Goal: Task Accomplishment & Management: Complete application form

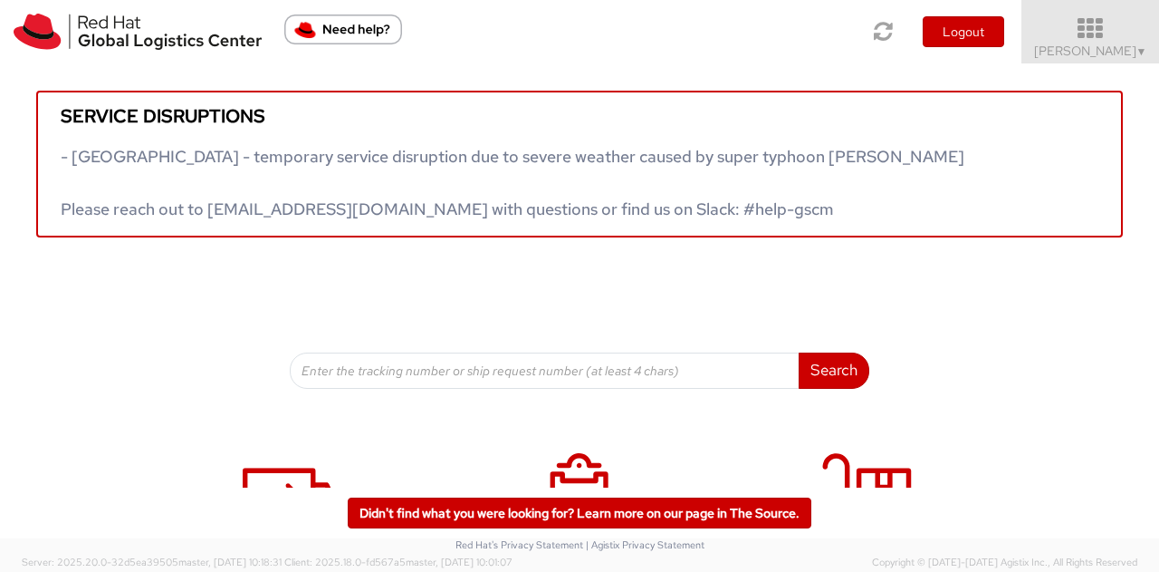
click at [1091, 33] on icon at bounding box center [1091, 28] width 159 height 25
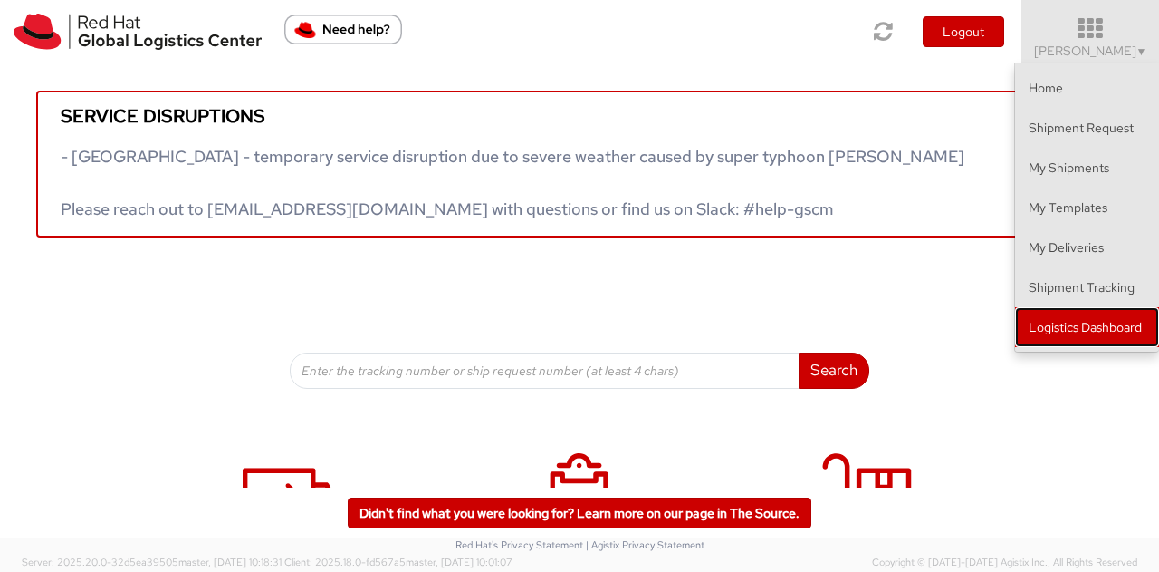
click at [1060, 318] on link "Logistics Dashboard" at bounding box center [1087, 327] width 144 height 40
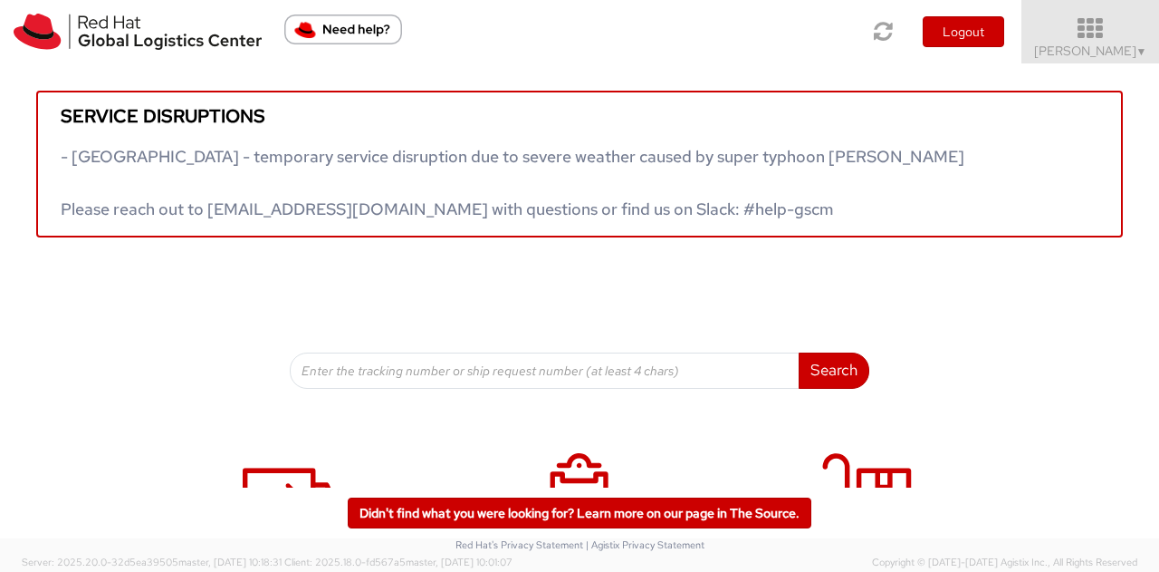
click at [1097, 41] on icon at bounding box center [1091, 28] width 159 height 25
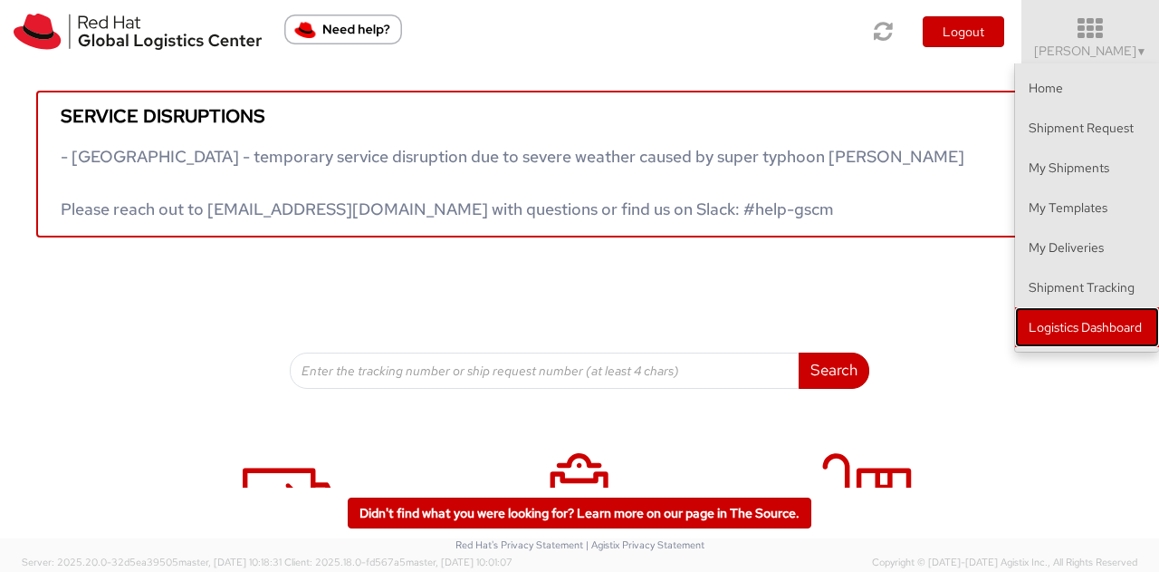
click at [1065, 323] on link "Logistics Dashboard" at bounding box center [1087, 327] width 144 height 40
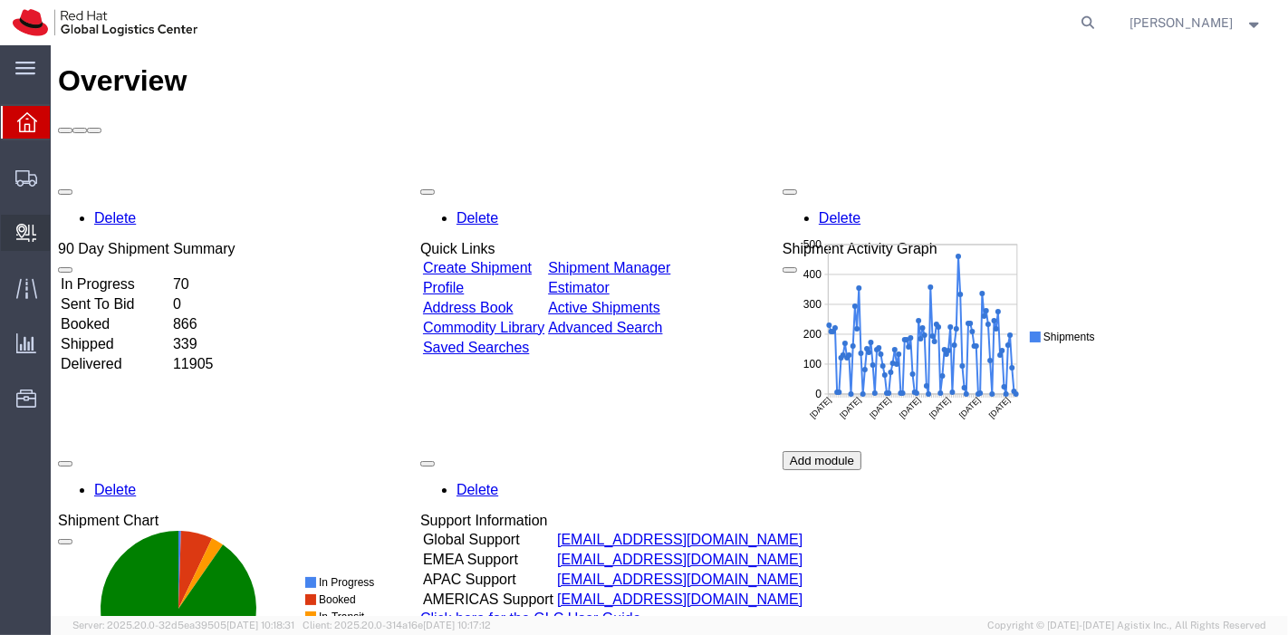
click at [0, 0] on span "Create Delivery" at bounding box center [0, 0] width 0 height 0
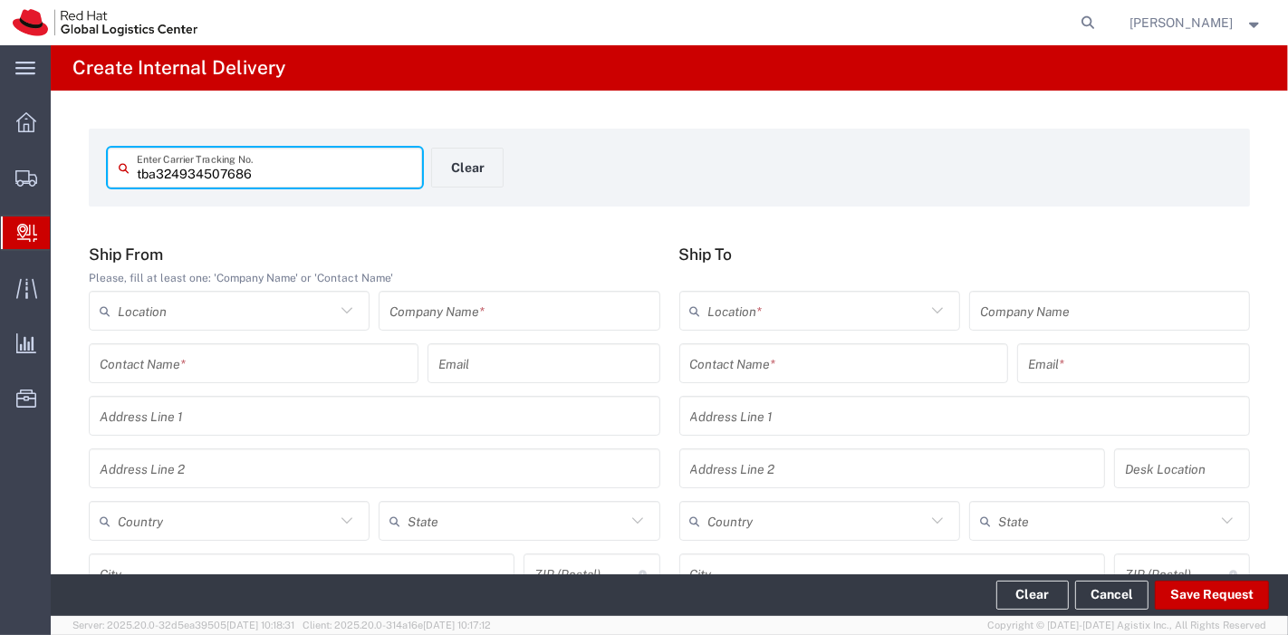
type input "tba324934507686"
click at [447, 298] on input "text" at bounding box center [518, 311] width 259 height 32
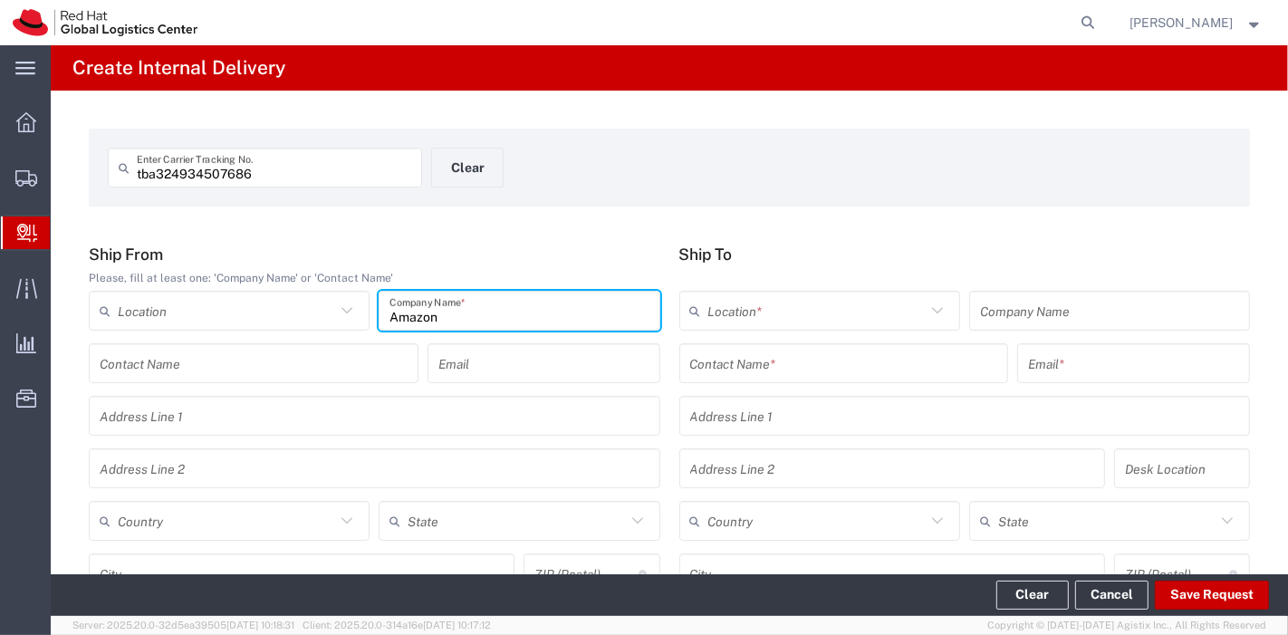
type input "Amazon"
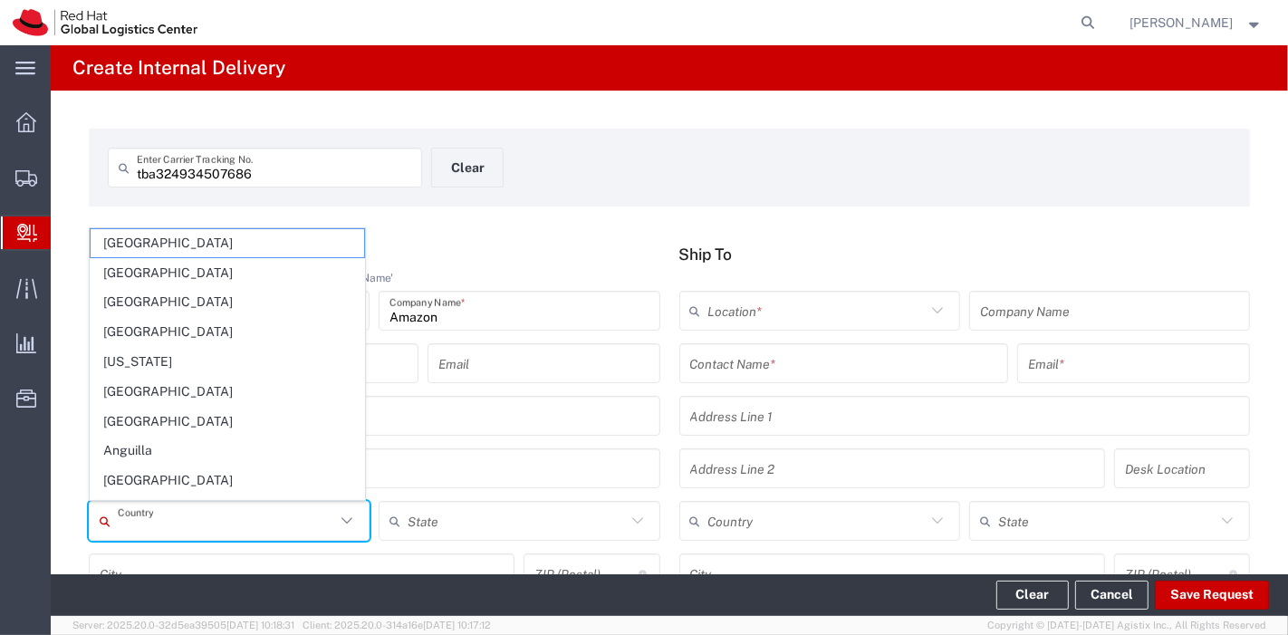
click at [212, 525] on input "text" at bounding box center [226, 521] width 217 height 32
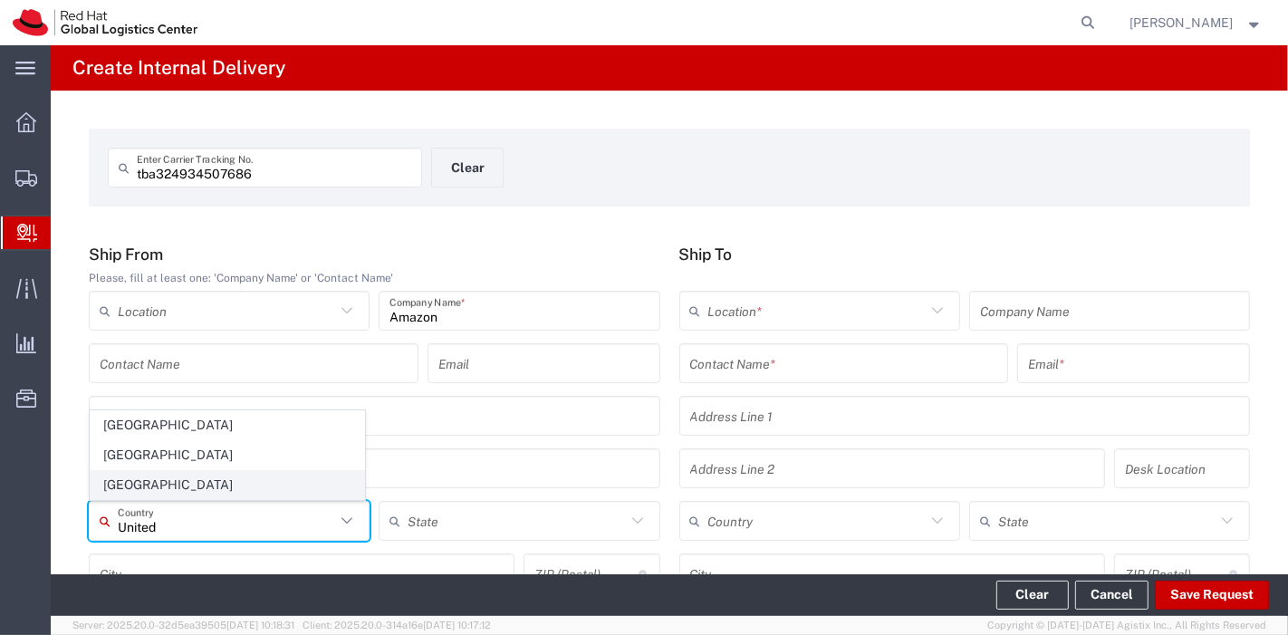
click at [176, 488] on span "[GEOGRAPHIC_DATA]" at bounding box center [228, 485] width 274 height 28
type input "[GEOGRAPHIC_DATA]"
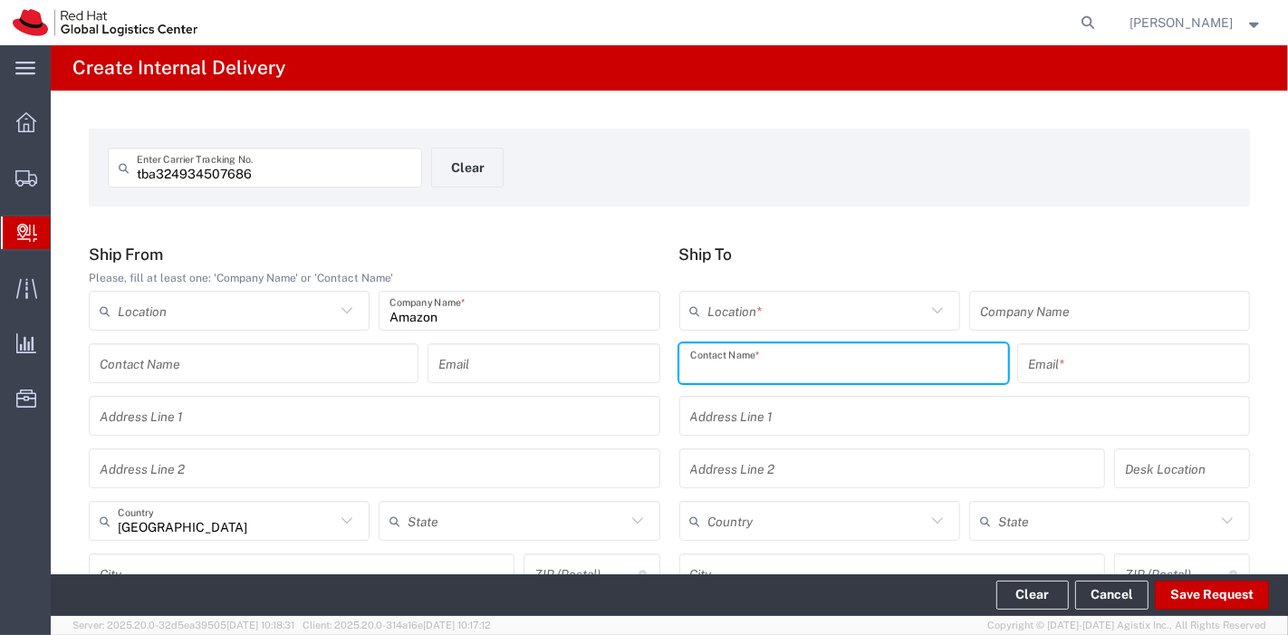
click at [776, 370] on input "text" at bounding box center [844, 364] width 308 height 32
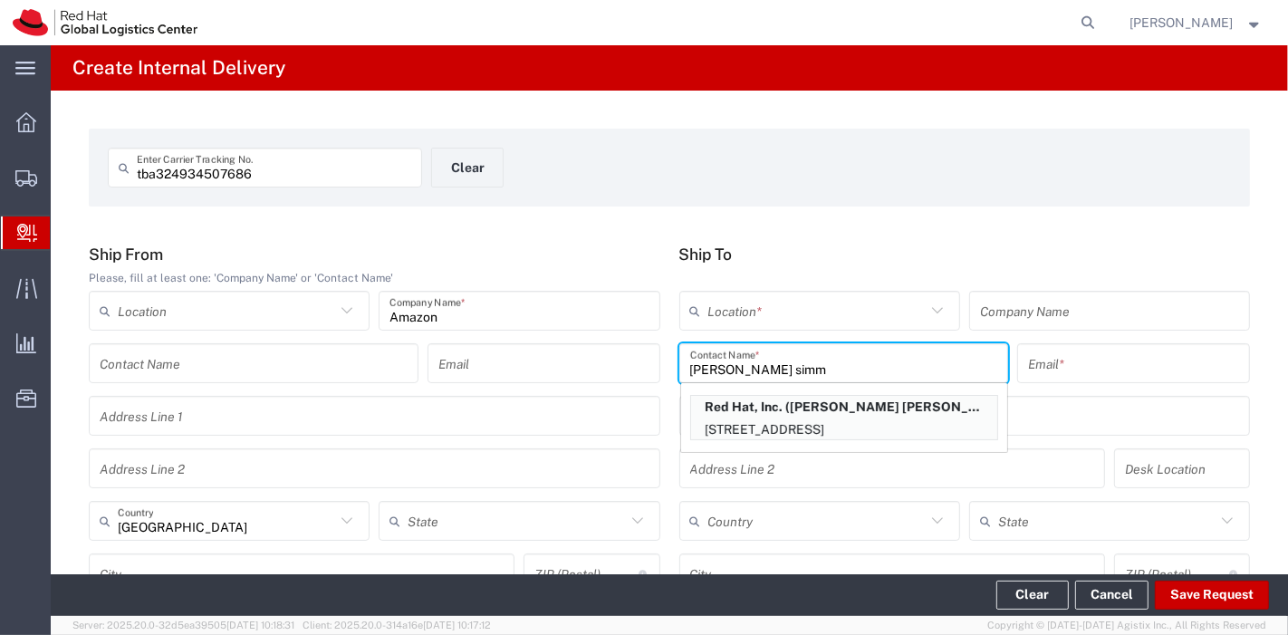
type input "connelly simm"
click at [783, 420] on p "100 East Davie Street, FLEX, RALEIGH, NC, 27601, US" at bounding box center [844, 429] width 306 height 23
type input "RH - [GEOGRAPHIC_DATA]"
type input "Red Hat, Inc."
type input "Connelly Simmons"
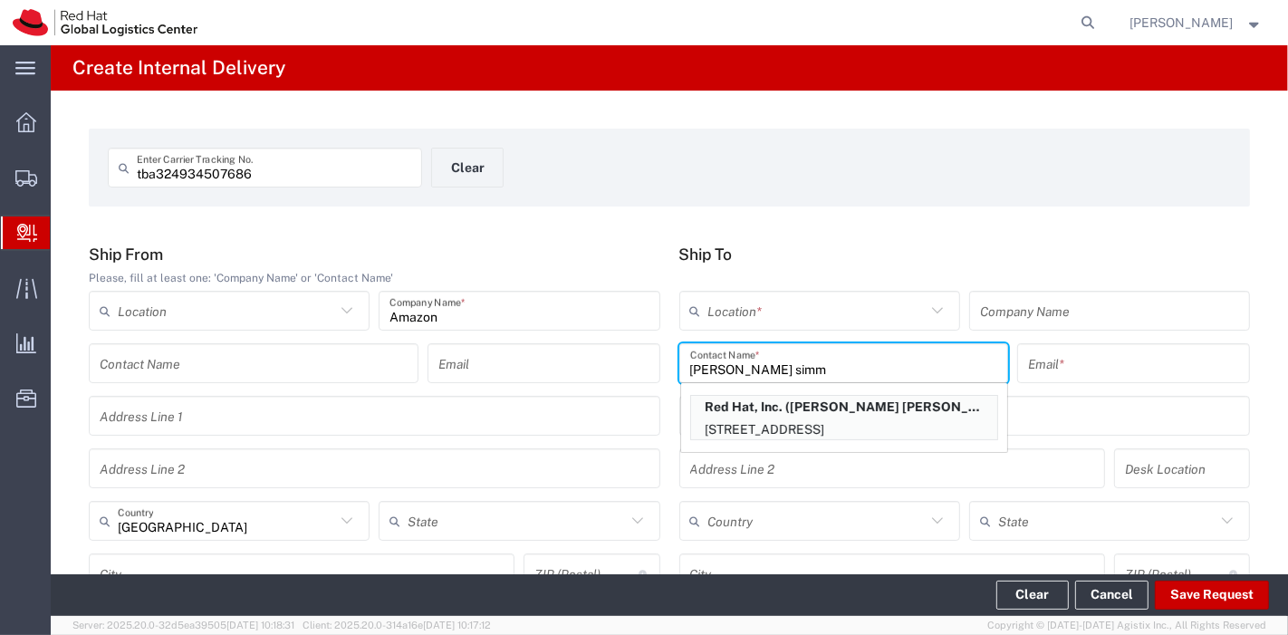
type input "csimmons@redhat.com"
type input "100 East Davie Street"
type input "FLEX"
type input "United States"
type input "RALEIGH"
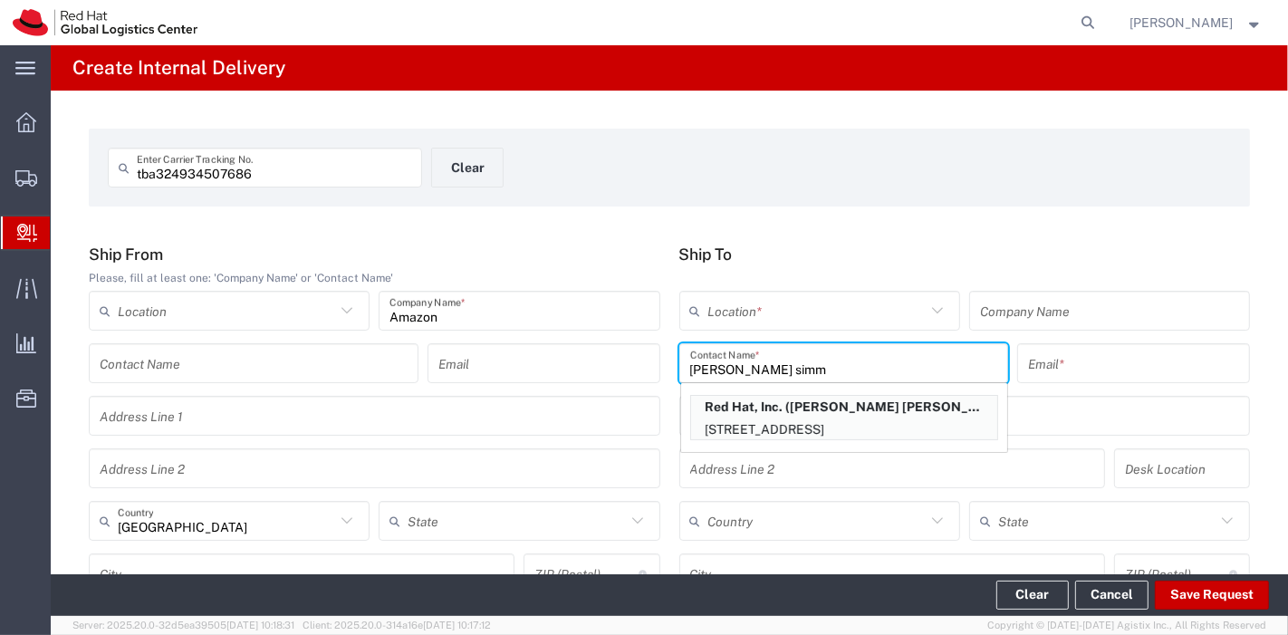
type input "27601"
type input "19198908140"
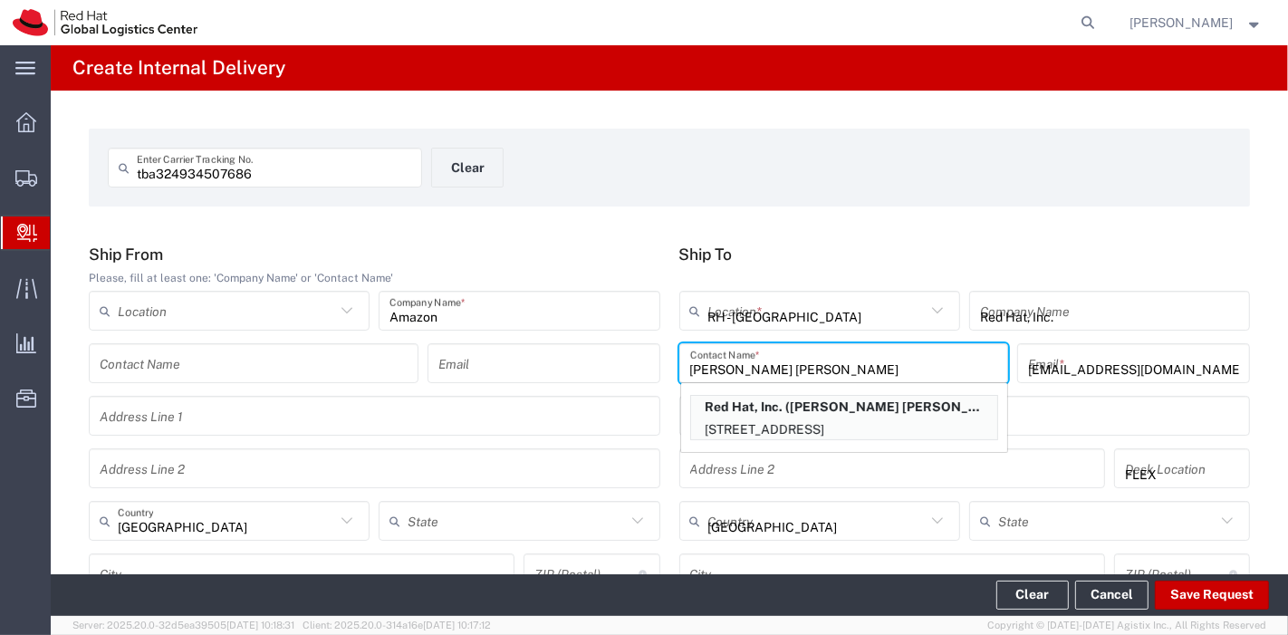
type input "North Carolina"
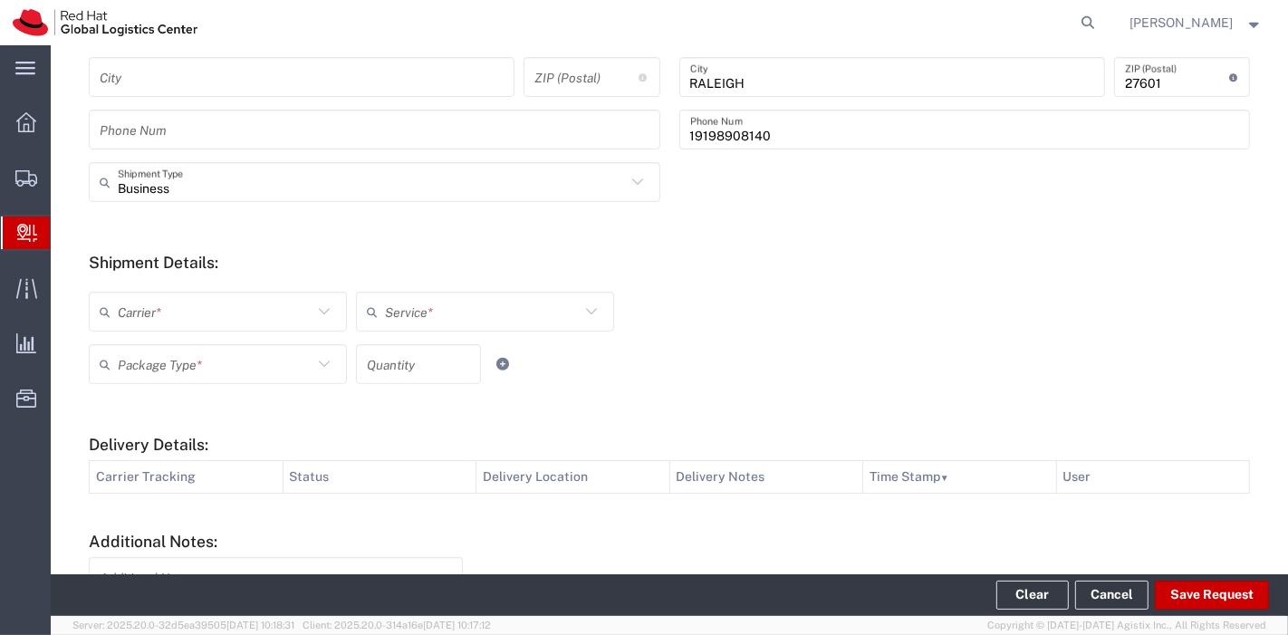
scroll to position [507, 0]
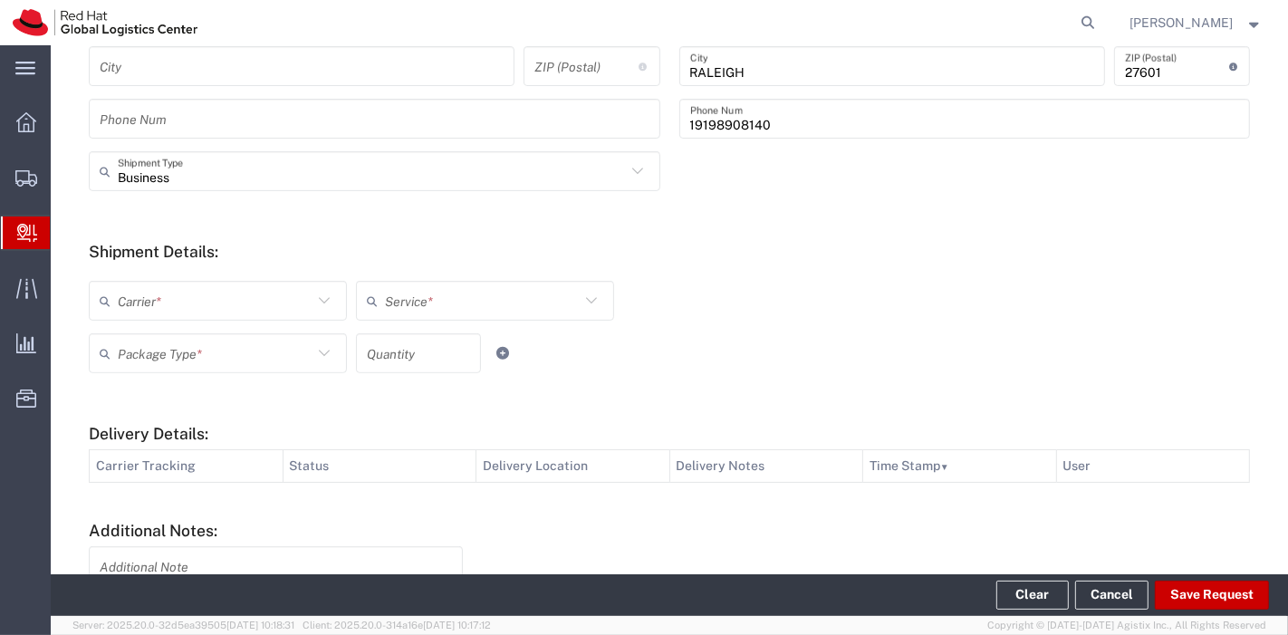
click at [270, 312] on input "text" at bounding box center [215, 301] width 195 height 32
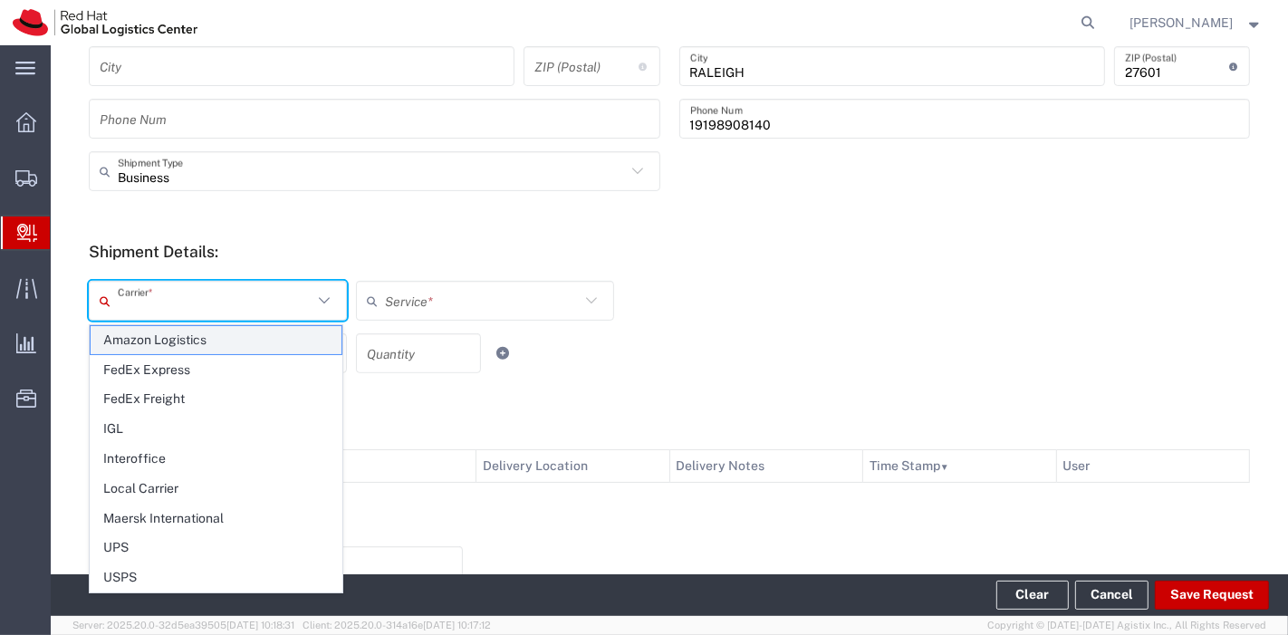
click at [247, 346] on span "Amazon Logistics" at bounding box center [216, 340] width 251 height 28
type input "Amazon Logistics"
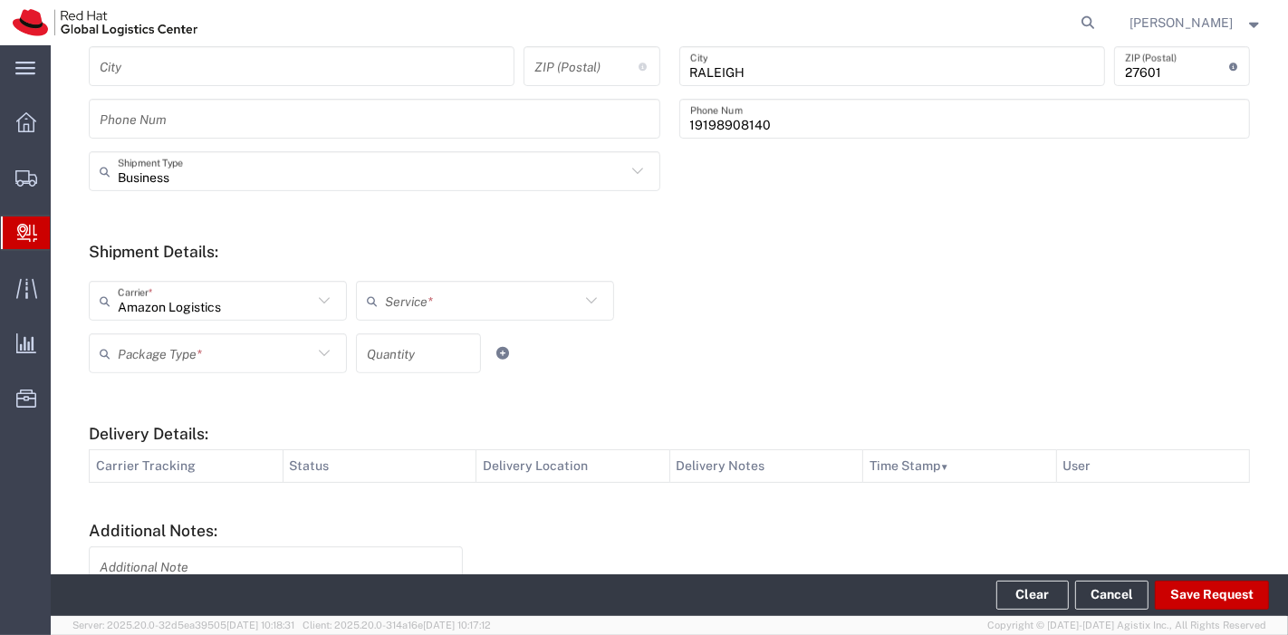
click at [410, 309] on input "text" at bounding box center [482, 301] width 195 height 32
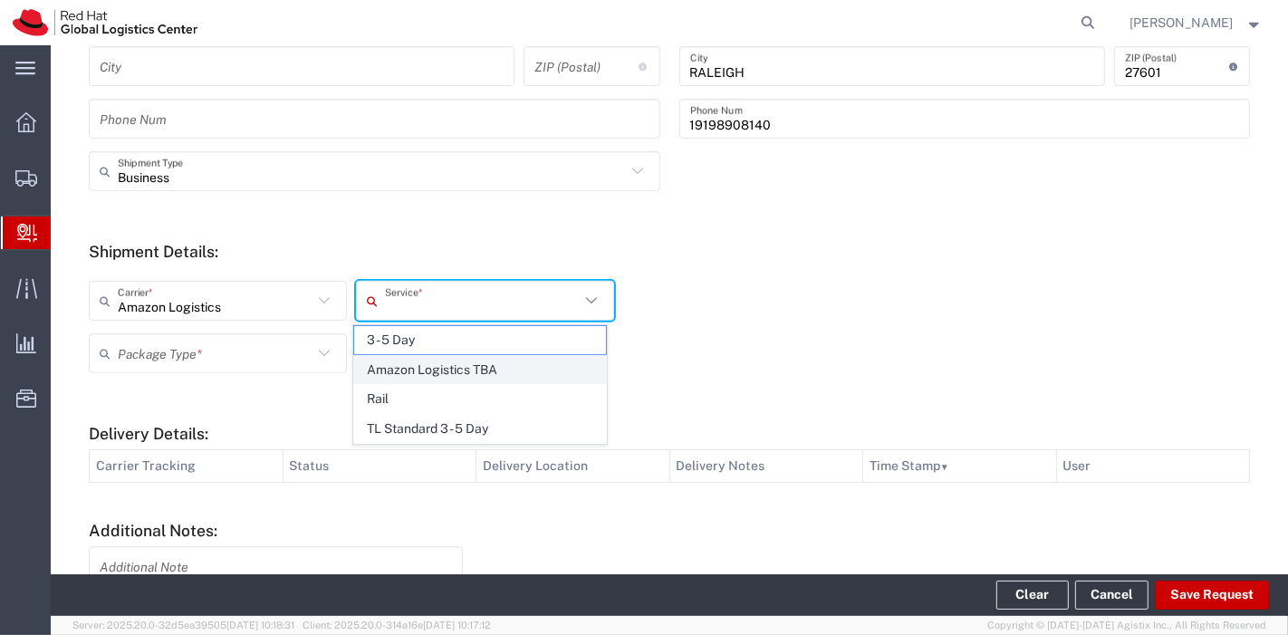
click at [421, 363] on span "Amazon Logistics TBA" at bounding box center [479, 370] width 251 height 28
type input "Amazon Logistics TBA"
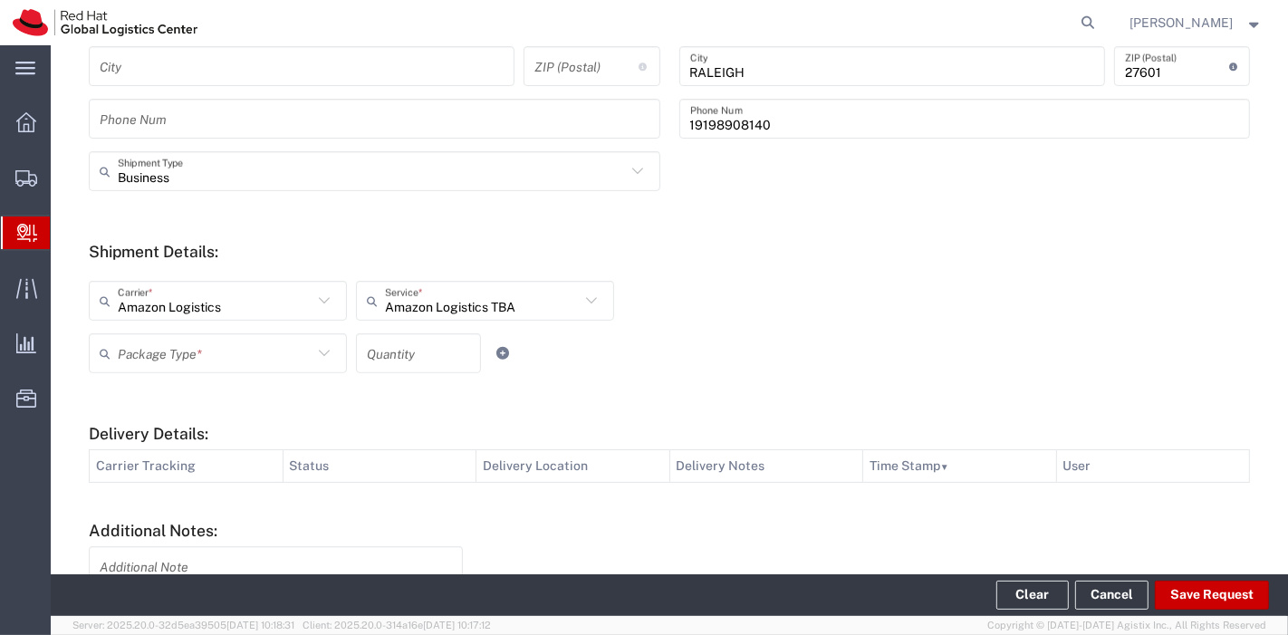
click at [312, 355] on icon at bounding box center [324, 353] width 24 height 24
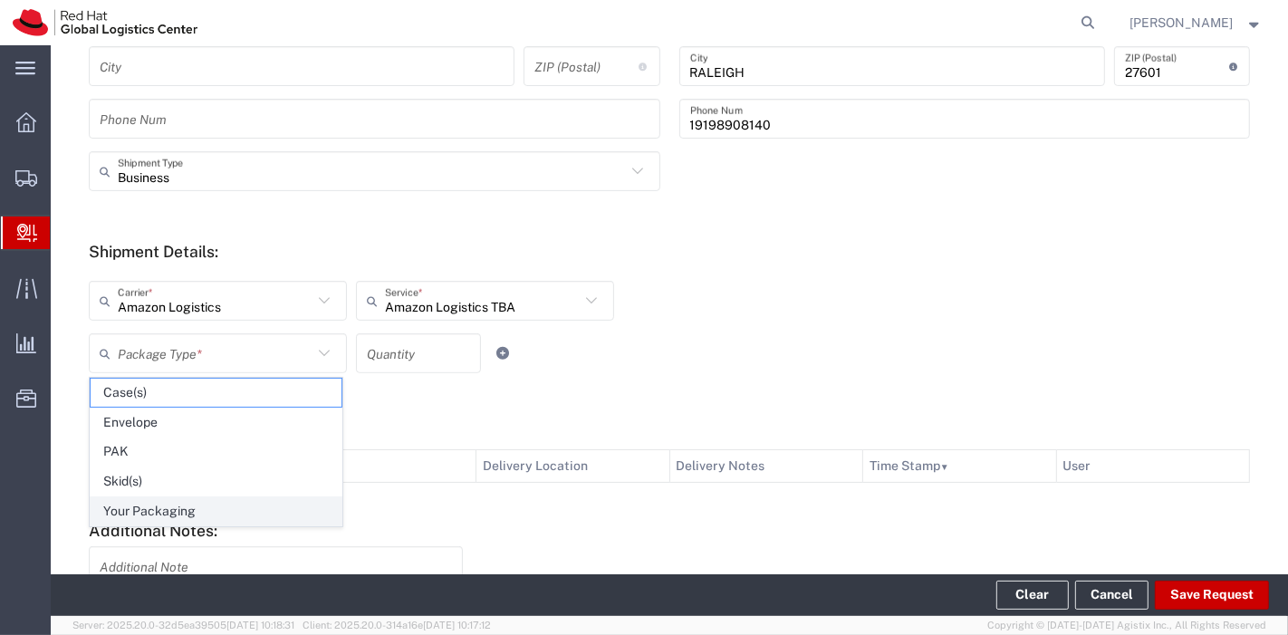
click at [216, 507] on span "Your Packaging" at bounding box center [216, 511] width 251 height 28
type input "Your Packaging"
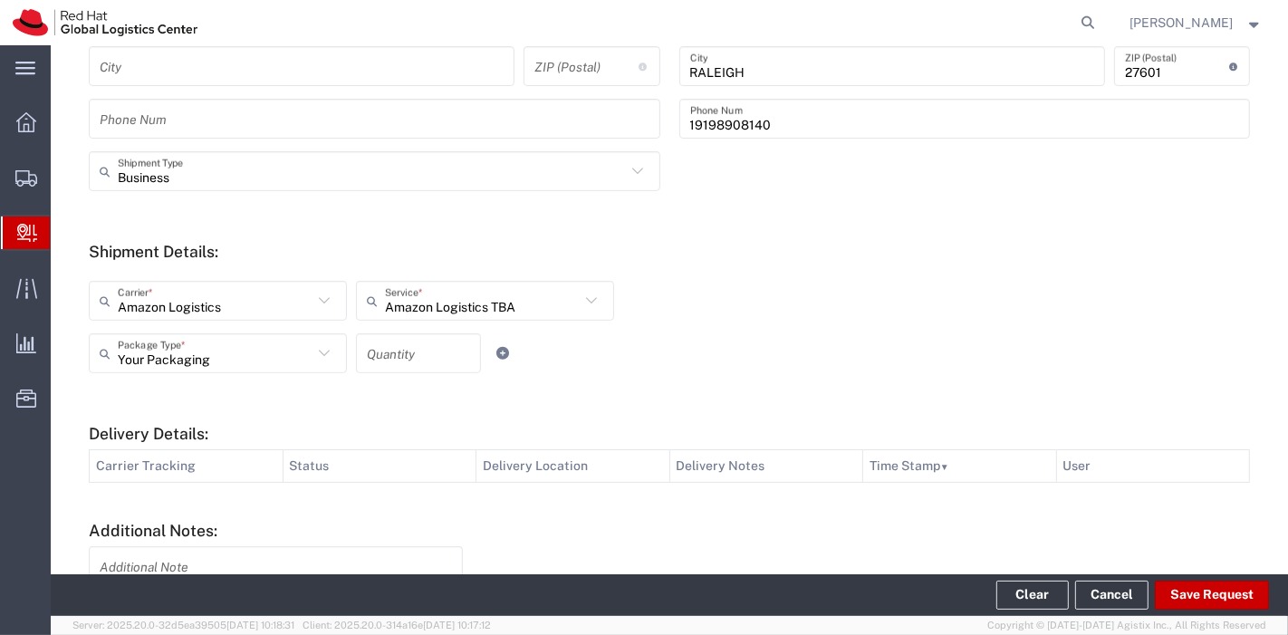
click at [406, 362] on input "number" at bounding box center [418, 354] width 103 height 32
type input "1"
click at [548, 390] on form "Ship From Please, fill at least one: 'Company Name' or 'Contact Name' Location …" at bounding box center [669, 214] width 1161 height 954
click at [1209, 586] on button "Save Request" at bounding box center [1212, 595] width 114 height 29
type input "United States"
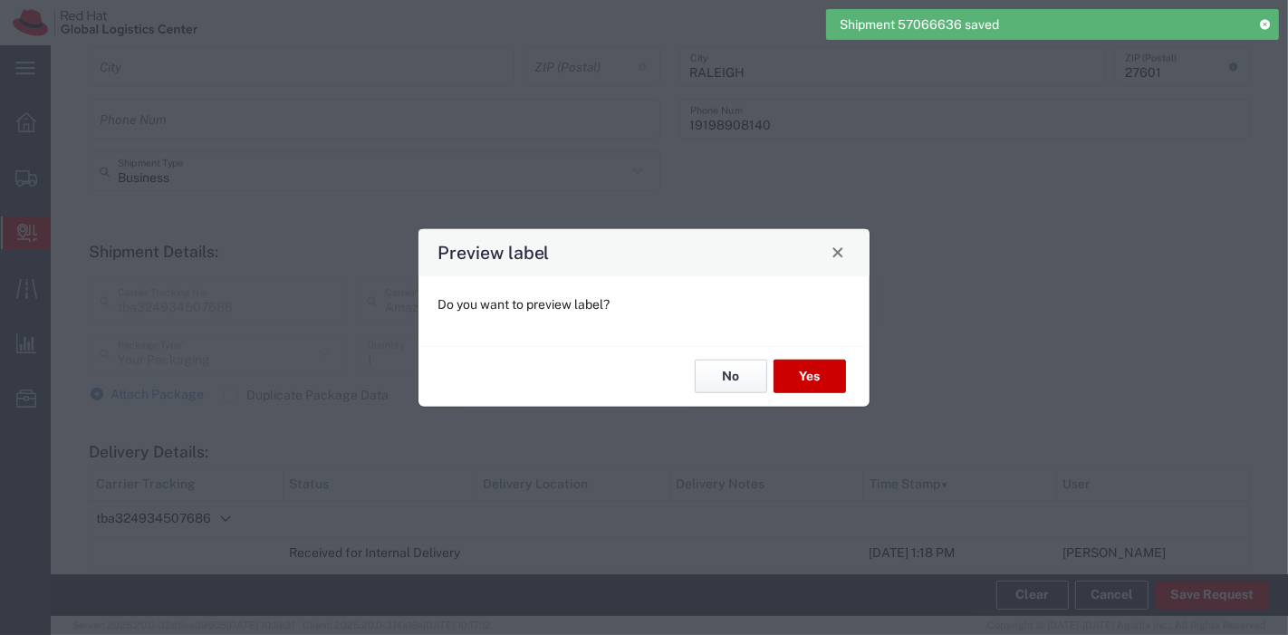
click at [728, 384] on button "No" at bounding box center [731, 377] width 72 height 34
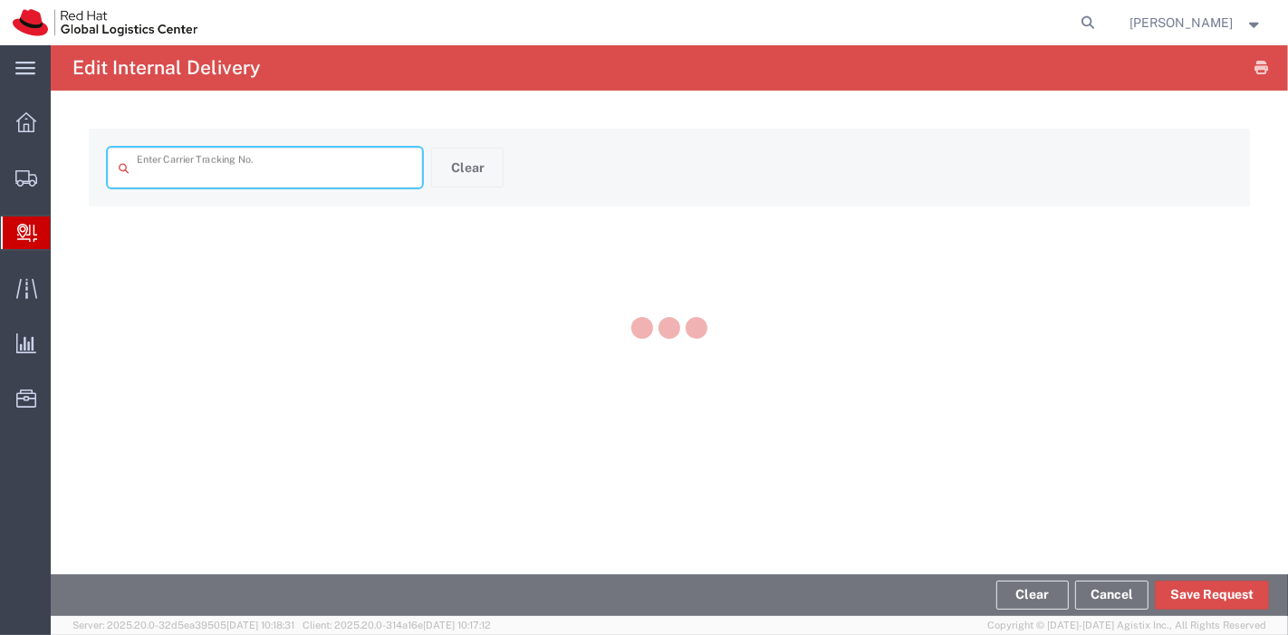
type input "tba324934507686"
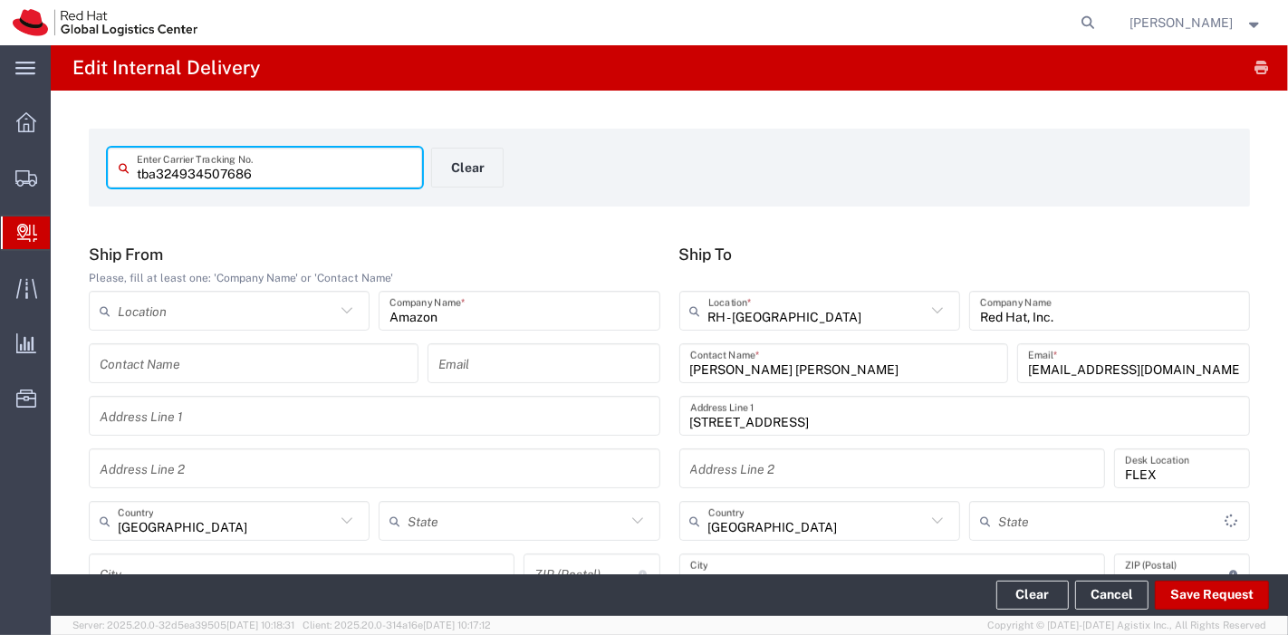
type input "North Carolina"
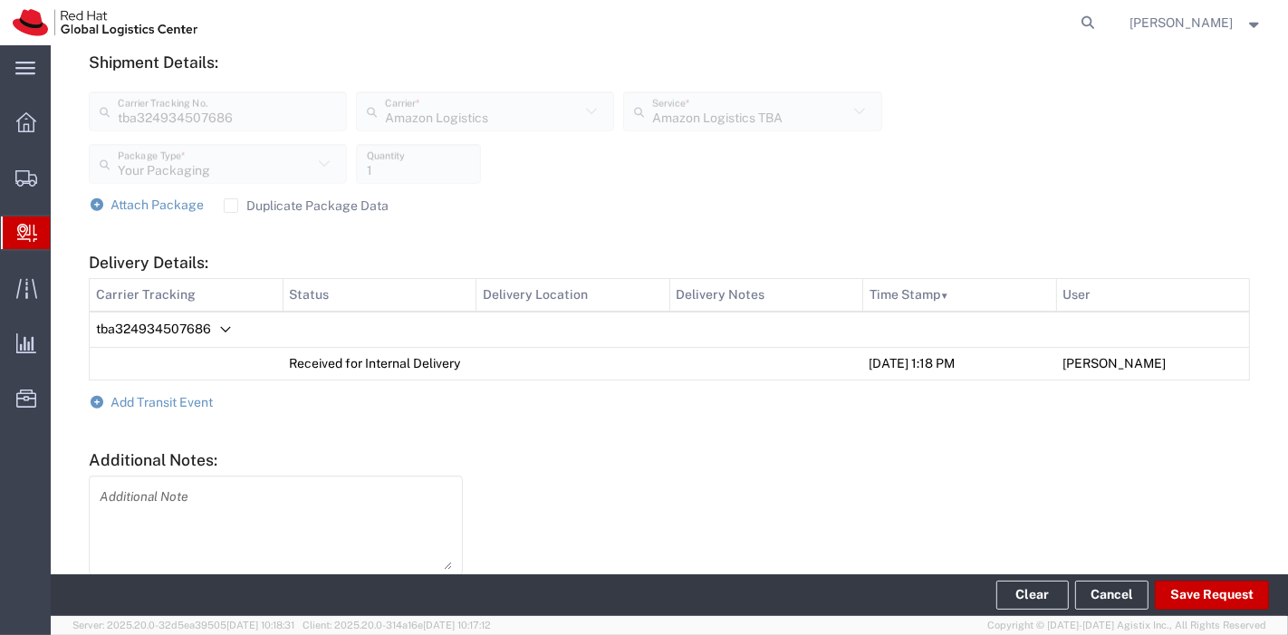
scroll to position [743, 0]
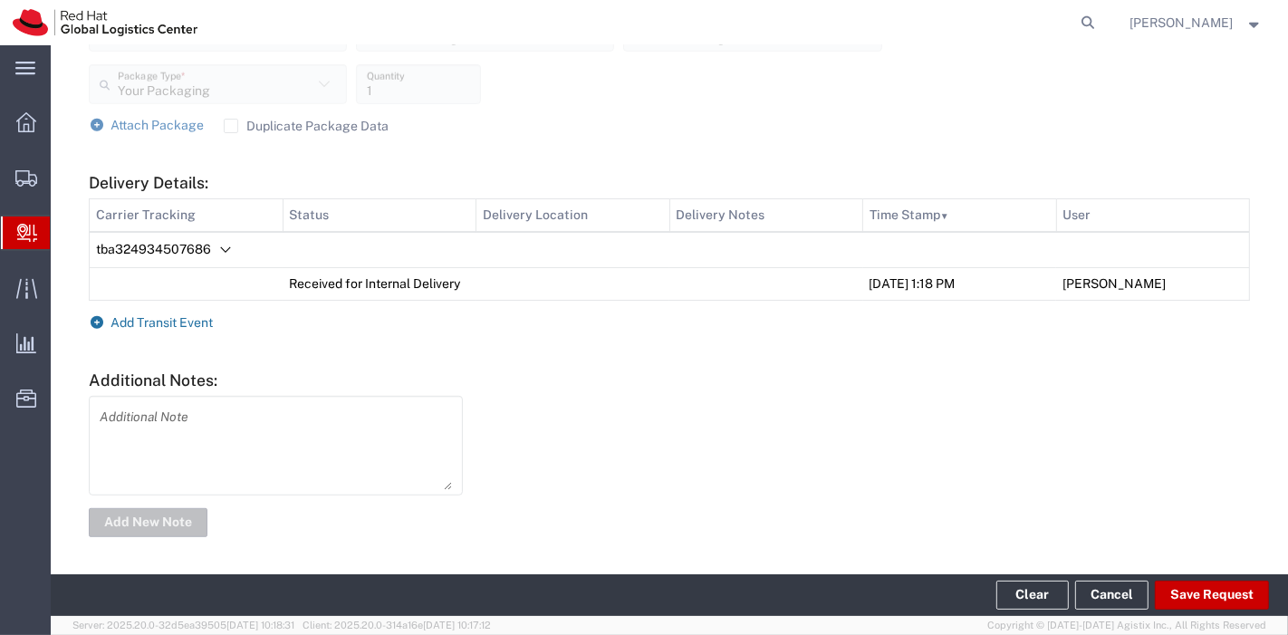
click at [192, 319] on span "Add Transit Event" at bounding box center [162, 322] width 102 height 14
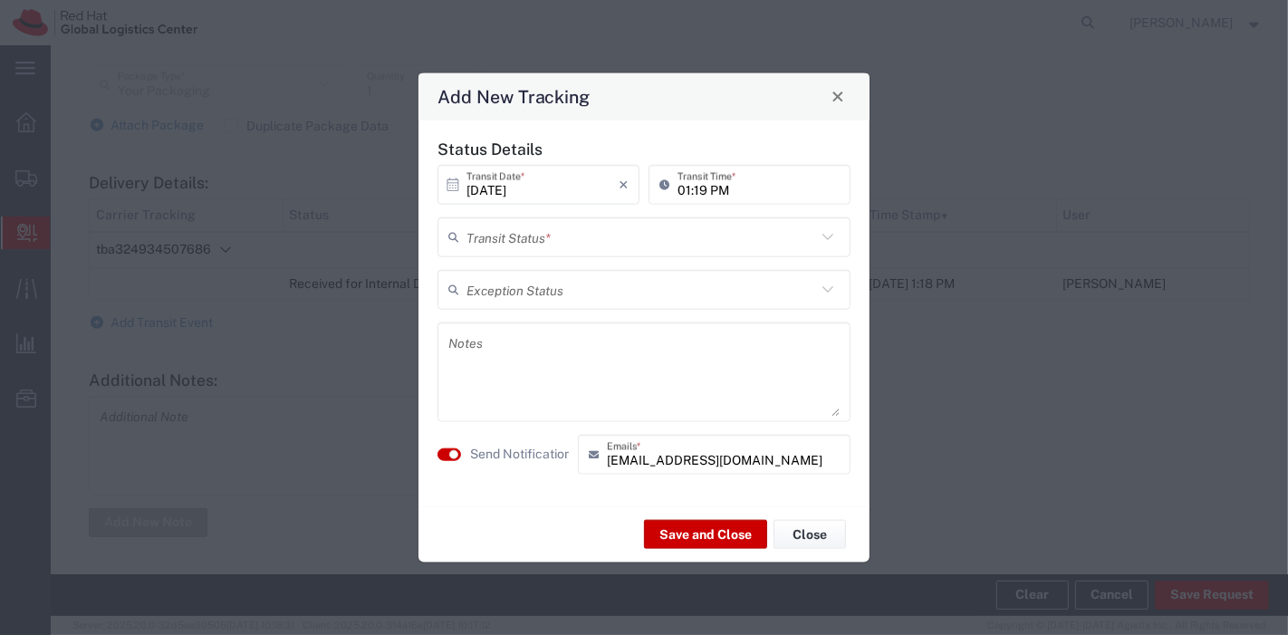
click at [553, 226] on input "text" at bounding box center [641, 237] width 350 height 32
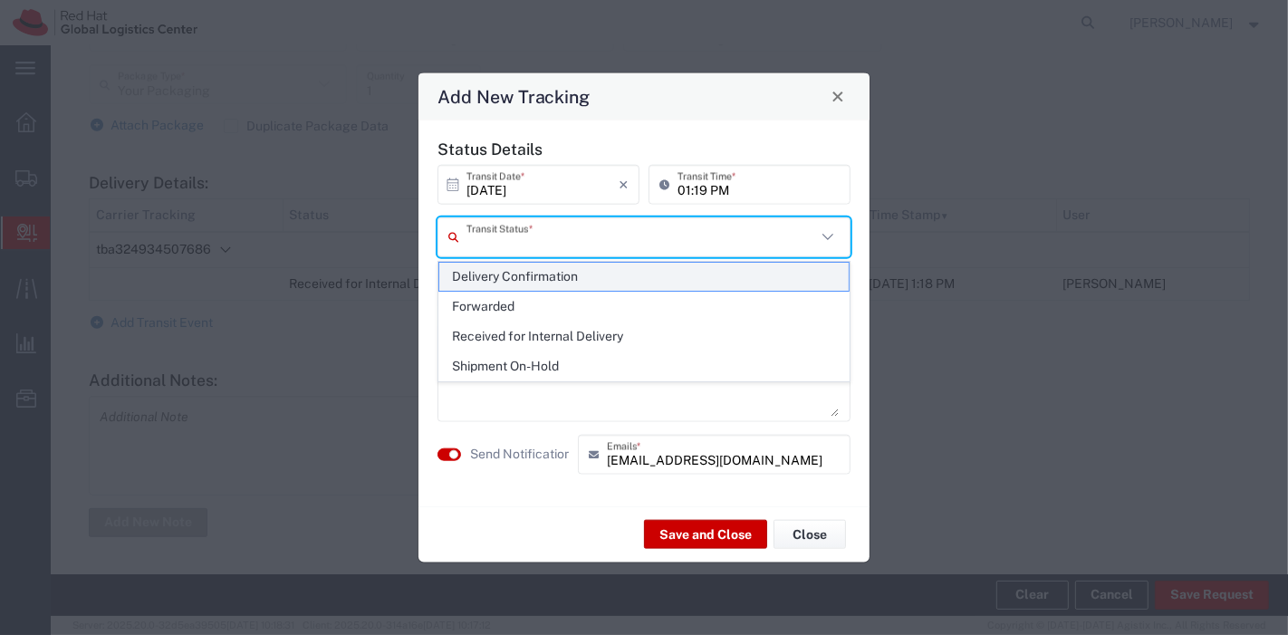
click at [554, 265] on span "Delivery Confirmation" at bounding box center [644, 277] width 410 height 28
type input "Delivery Confirmation"
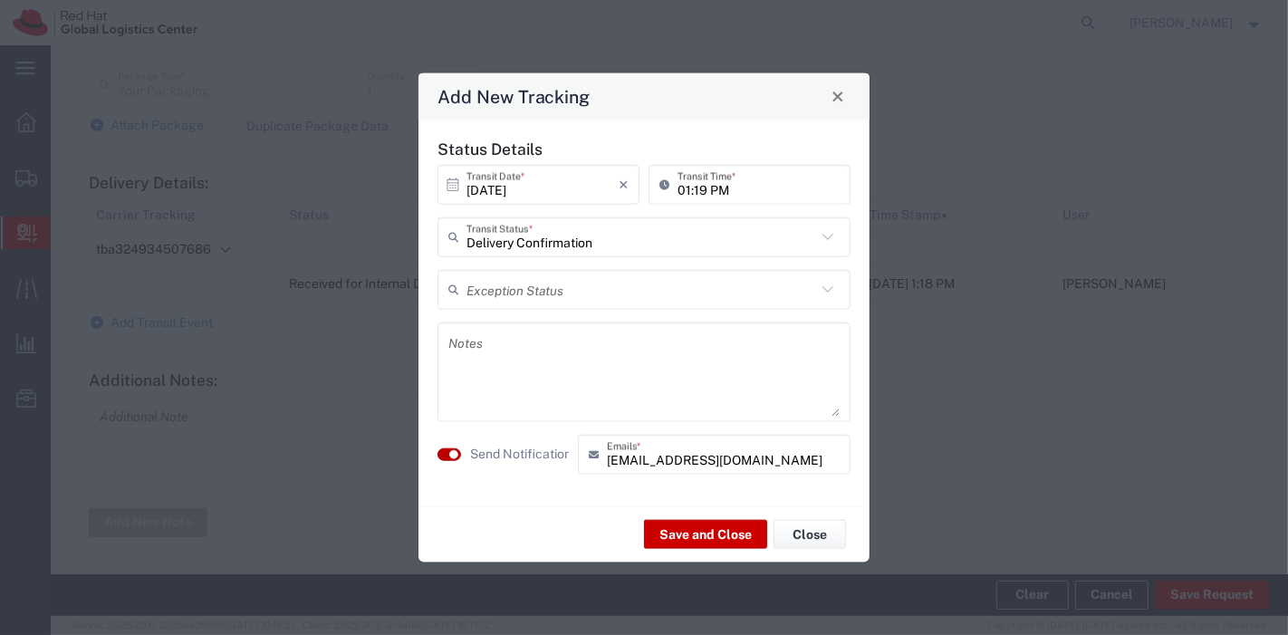
click at [454, 451] on small "button" at bounding box center [453, 453] width 9 height 9
click at [687, 533] on button "Save and Close" at bounding box center [705, 534] width 123 height 29
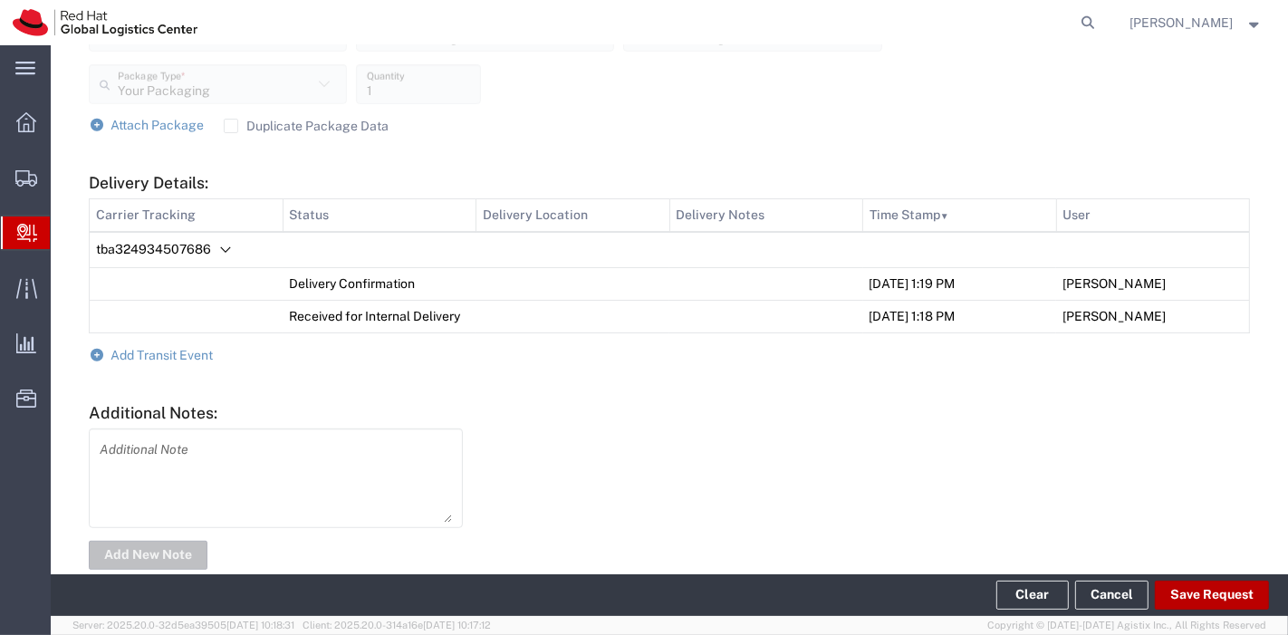
click at [1191, 605] on button "Save Request" at bounding box center [1212, 595] width 114 height 29
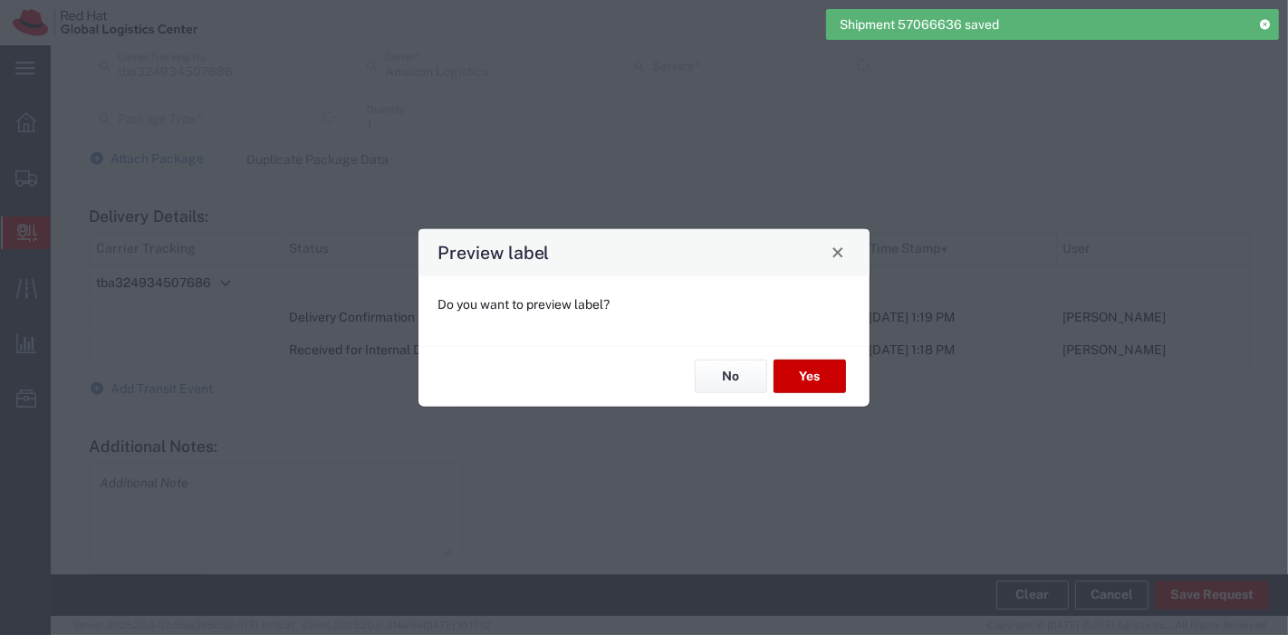
type input "Your Packaging"
type input "Amazon Logistics TBA"
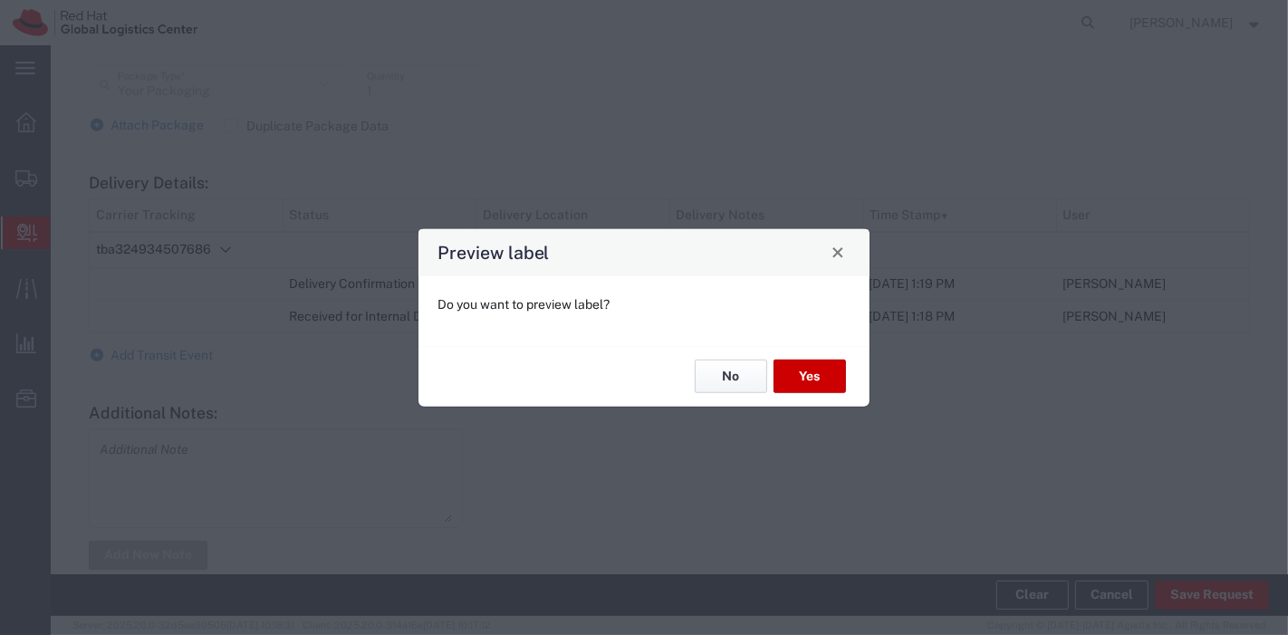
click at [728, 377] on button "No" at bounding box center [731, 377] width 72 height 34
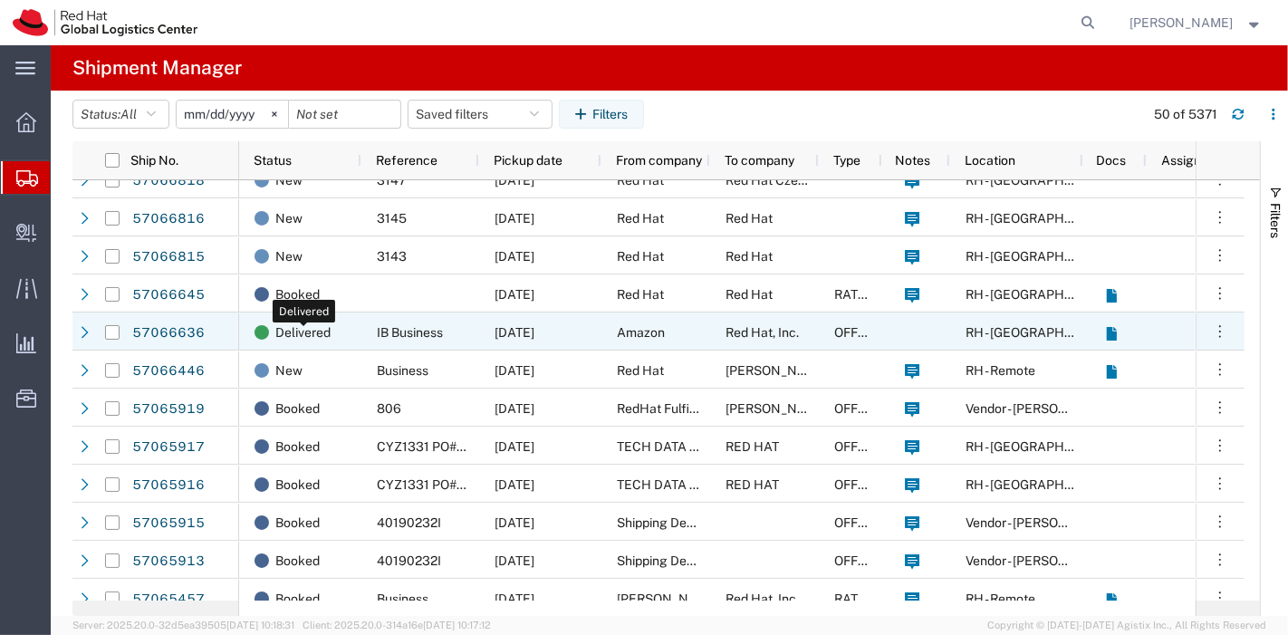
scroll to position [121, 0]
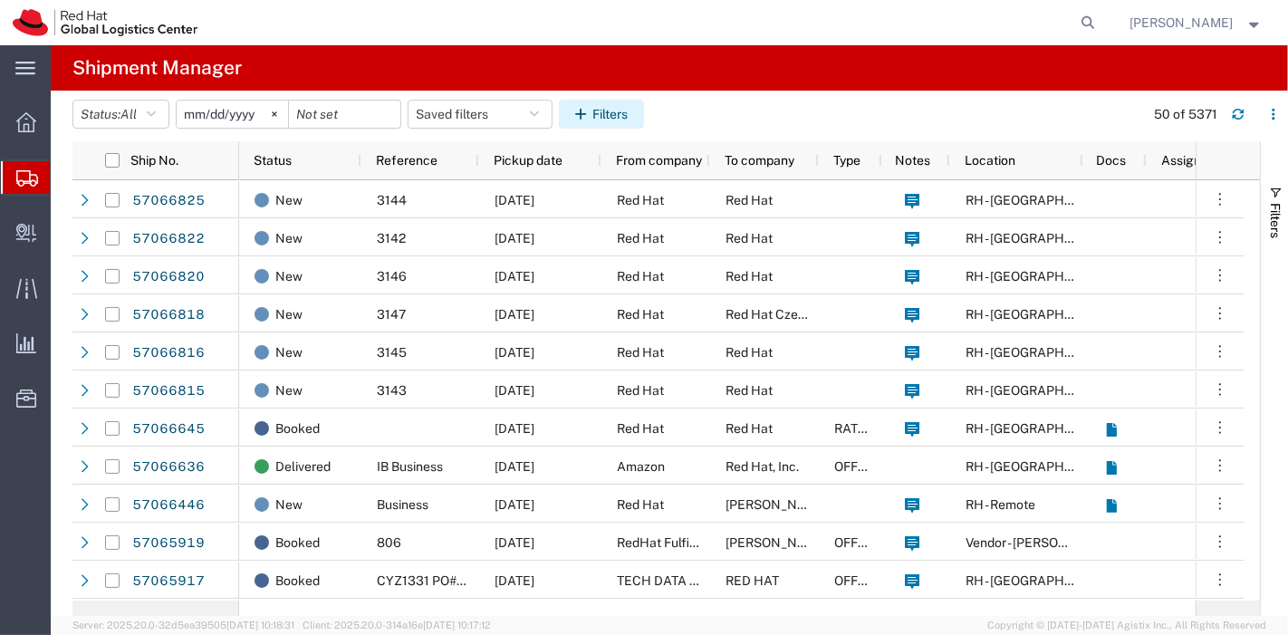
click at [615, 115] on button "Filters" at bounding box center [601, 114] width 85 height 29
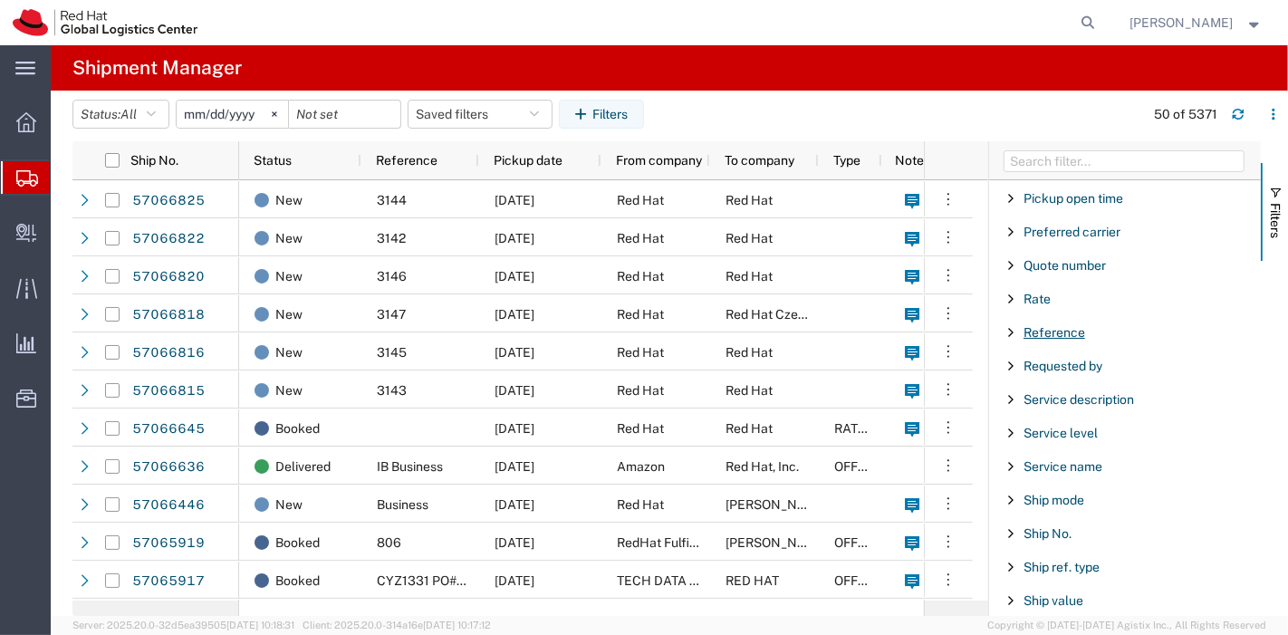
click at [1035, 325] on span "Reference" at bounding box center [1055, 332] width 62 height 14
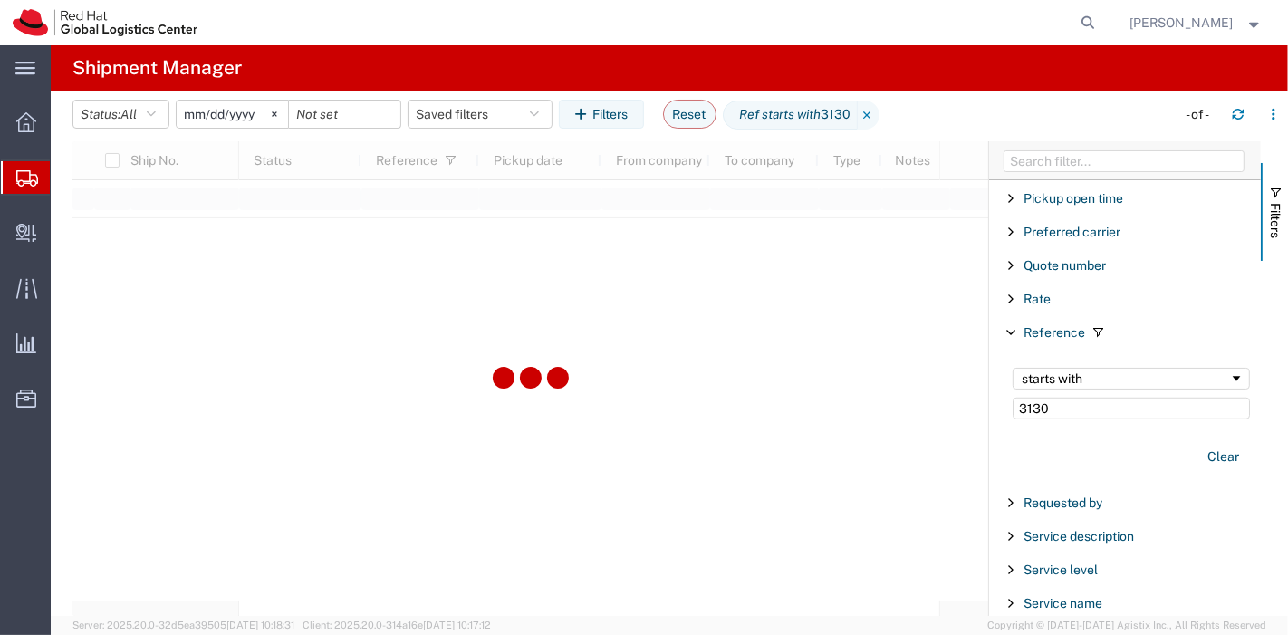
type input "3130"
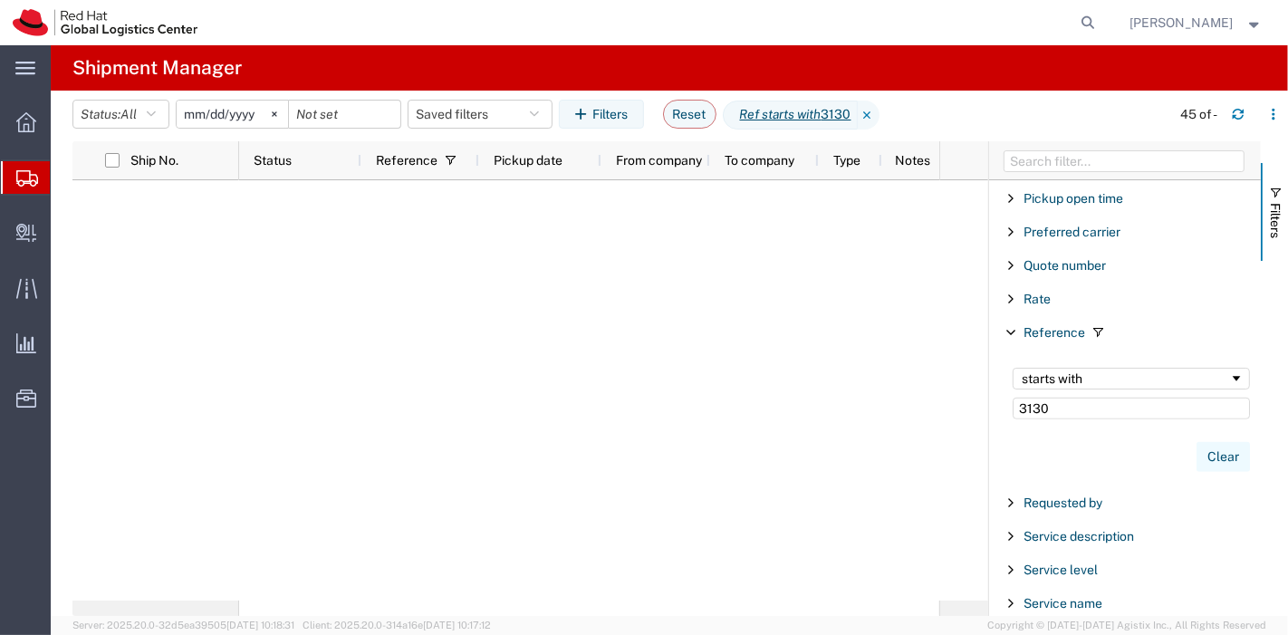
click at [1208, 442] on button "Clear" at bounding box center [1223, 457] width 53 height 30
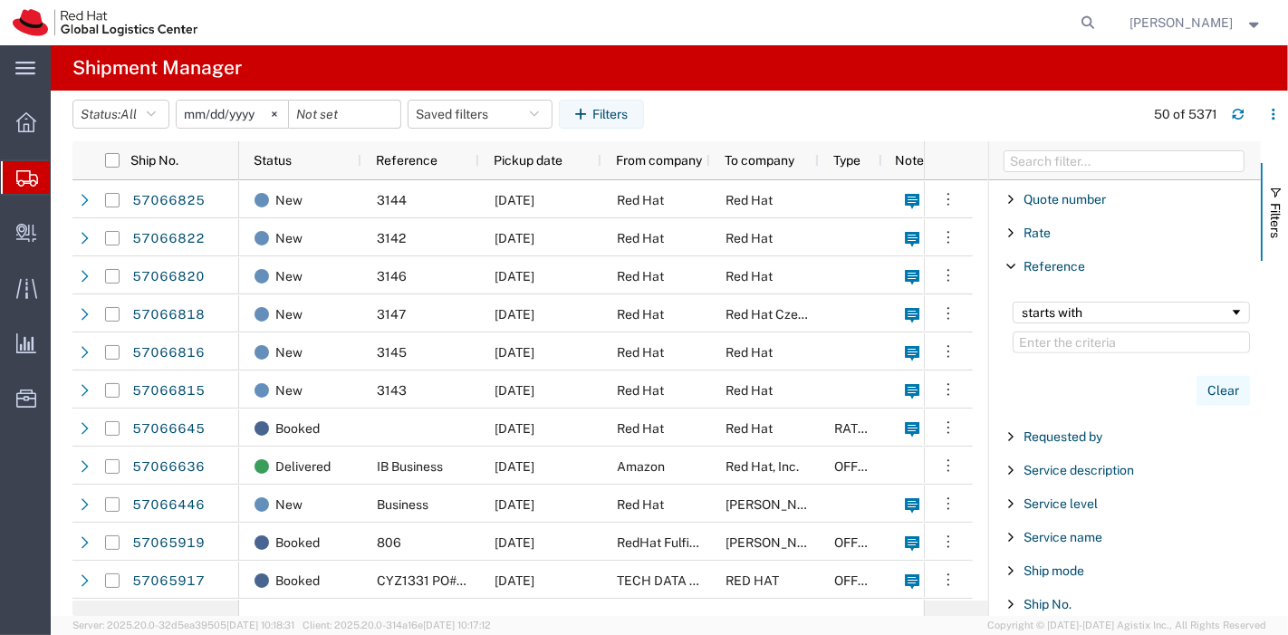
scroll to position [1377, 0]
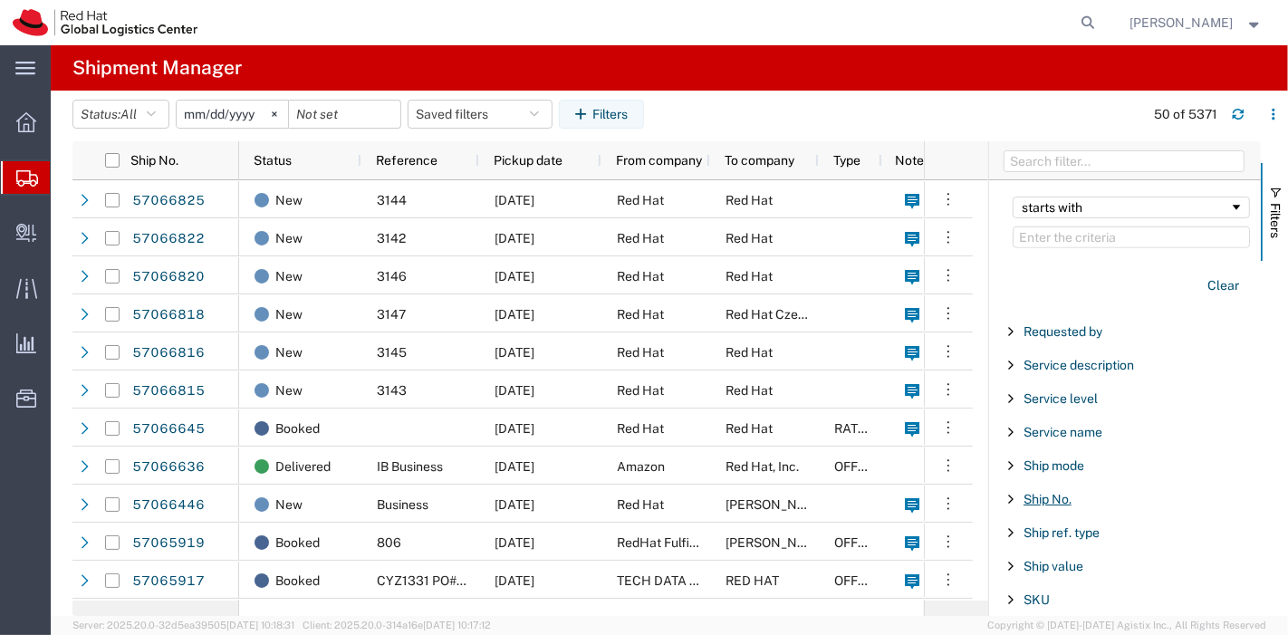
click at [1060, 493] on span "Ship No." at bounding box center [1048, 499] width 48 height 14
click at [1088, 564] on input "Filter Value" at bounding box center [1131, 575] width 237 height 22
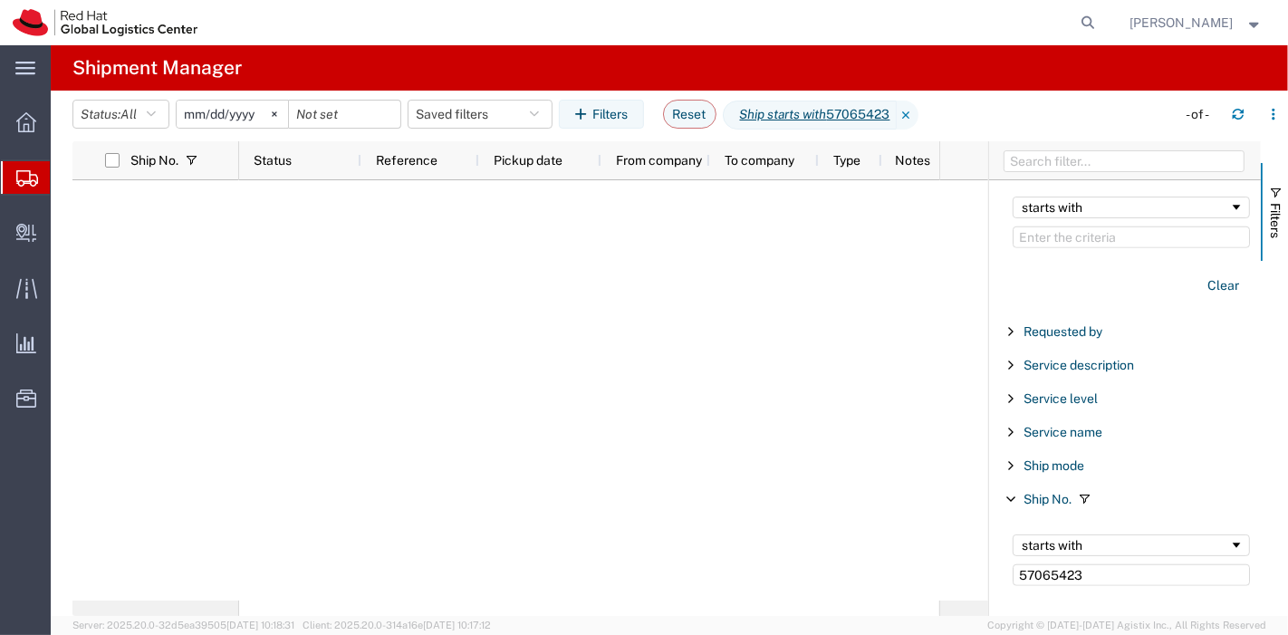
type input "57065423"
click at [0, 0] on span "Shipment Manager" at bounding box center [0, 0] width 0 height 0
click at [1215, 277] on button "Clear" at bounding box center [1223, 286] width 53 height 30
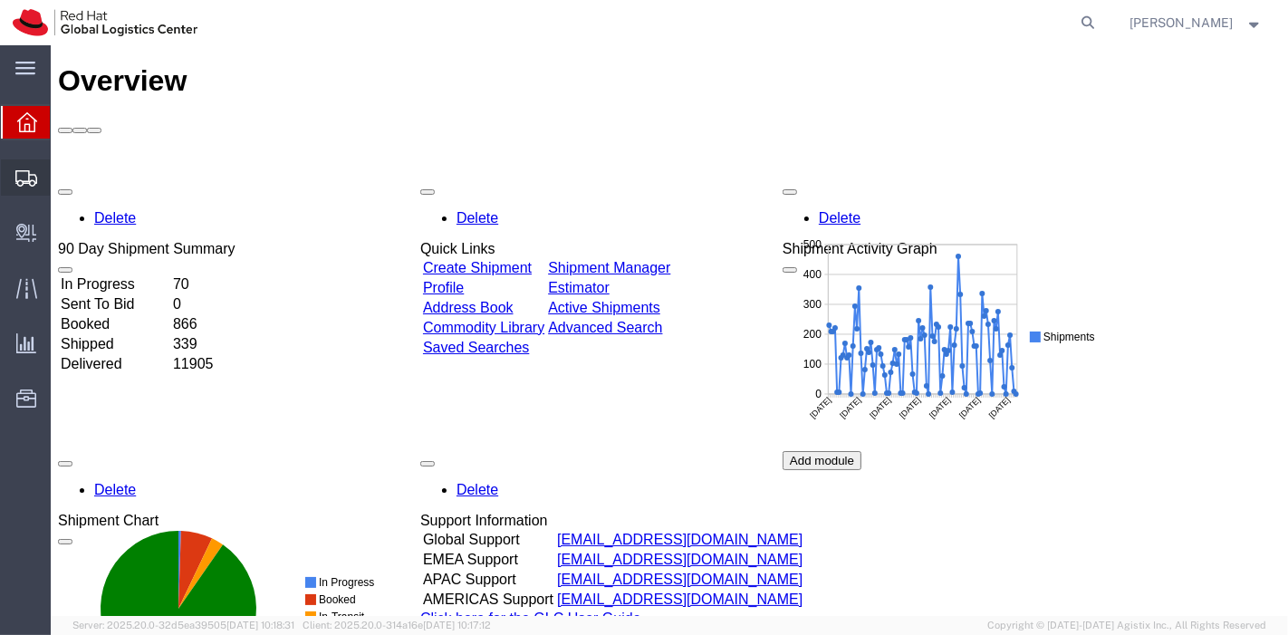
click at [0, 0] on span "Shipment Manager" at bounding box center [0, 0] width 0 height 0
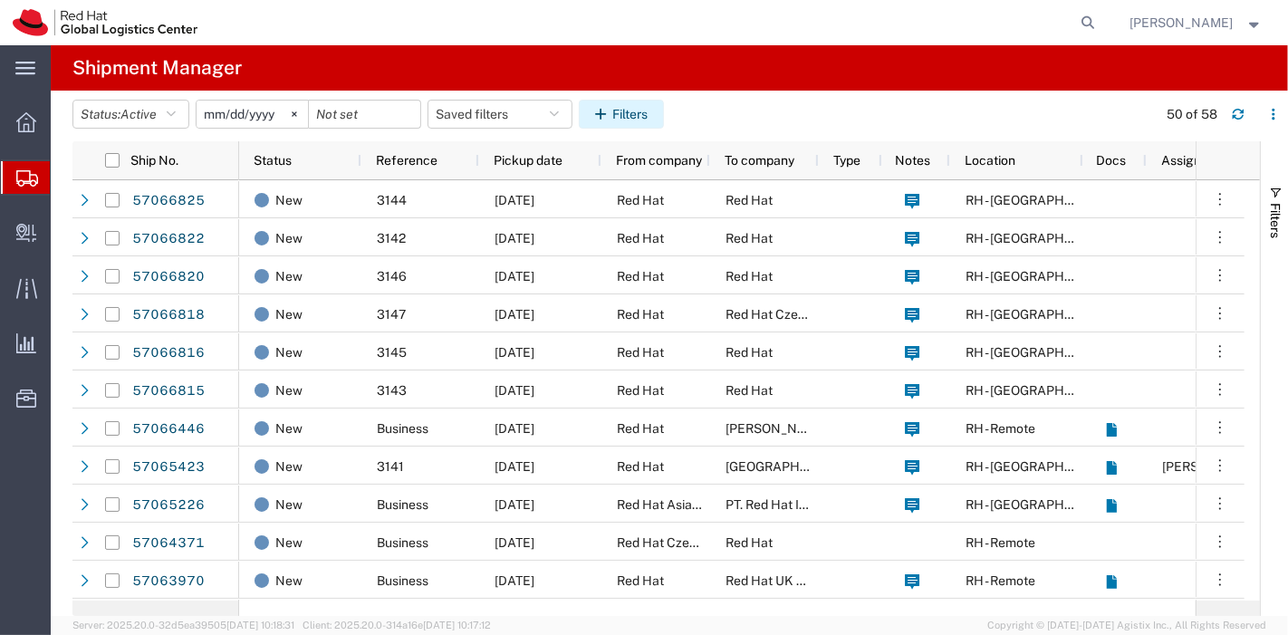
click at [624, 111] on button "Filters" at bounding box center [621, 114] width 85 height 29
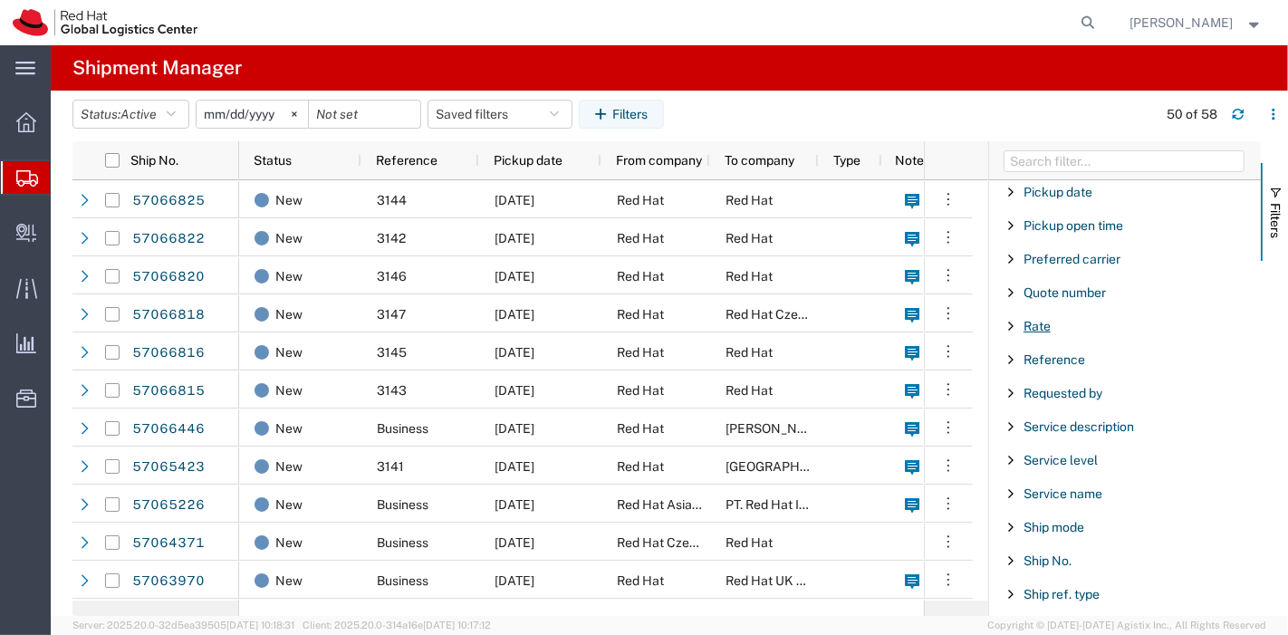
scroll to position [1183, 0]
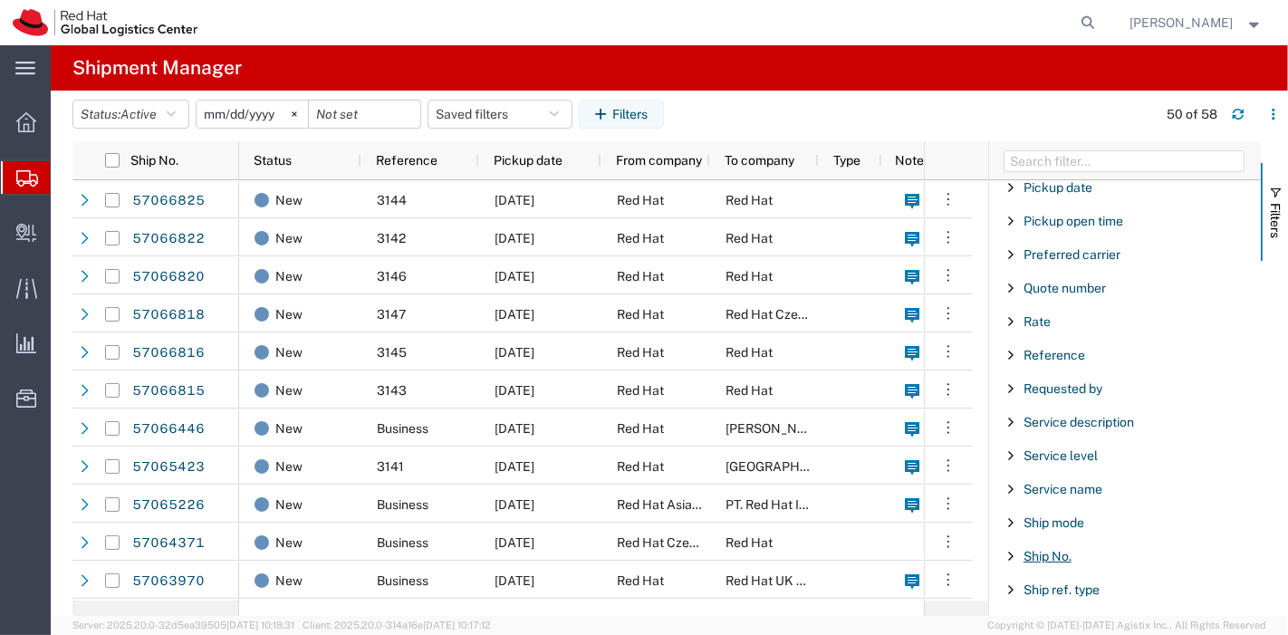
click at [1044, 551] on span "Ship No." at bounding box center [1048, 556] width 48 height 14
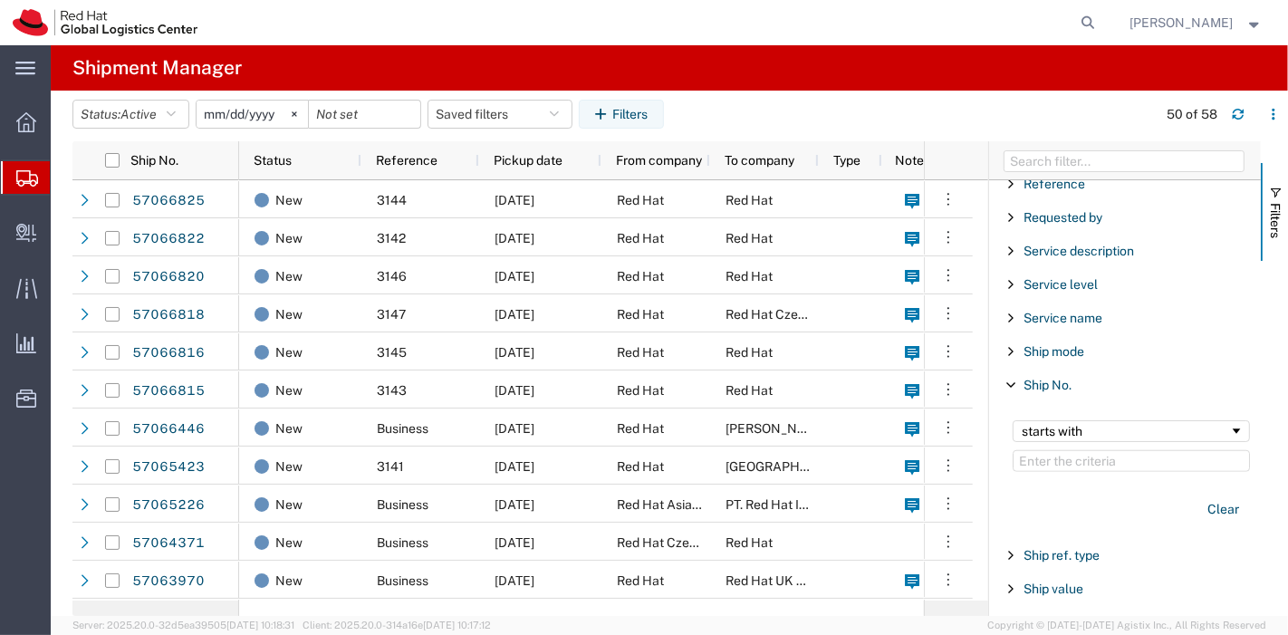
scroll to position [1359, 0]
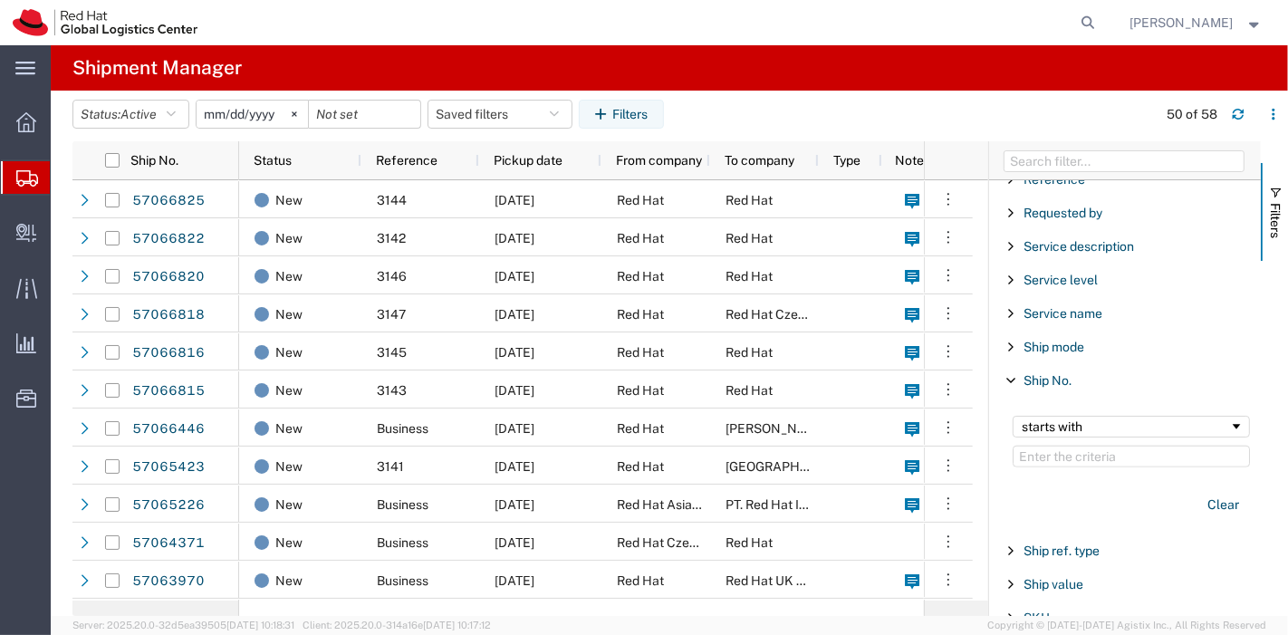
click at [1120, 446] on input "Filter Value" at bounding box center [1131, 457] width 237 height 22
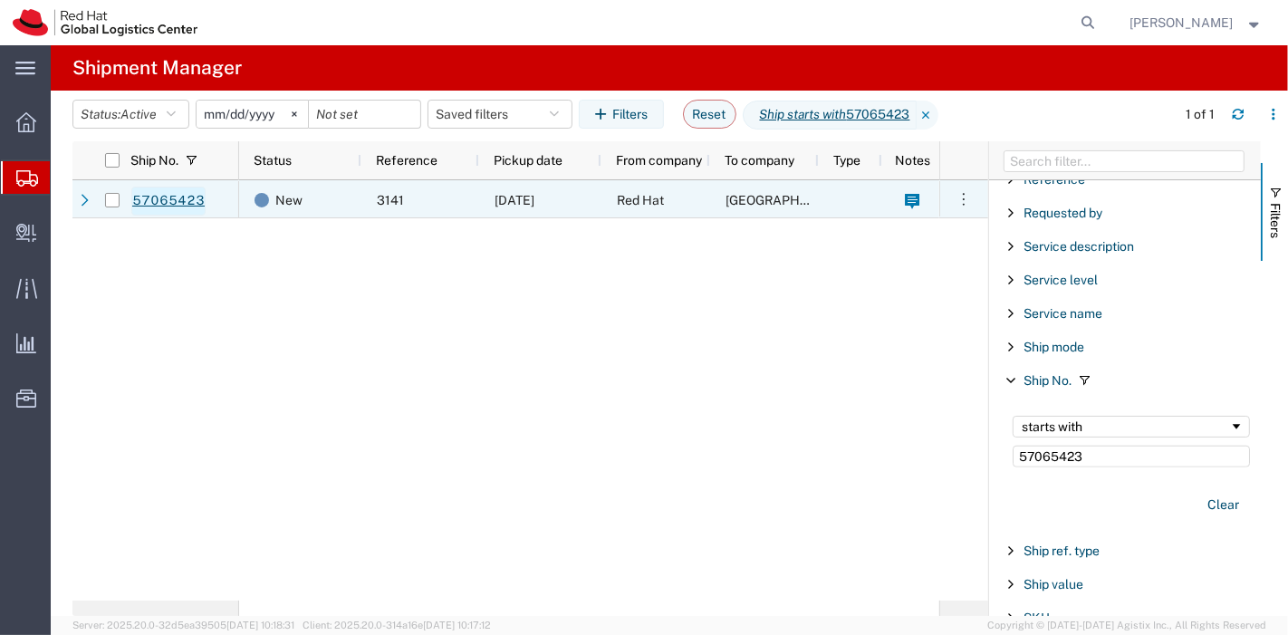
type input "57065423"
click at [177, 196] on link "57065423" at bounding box center [168, 201] width 74 height 29
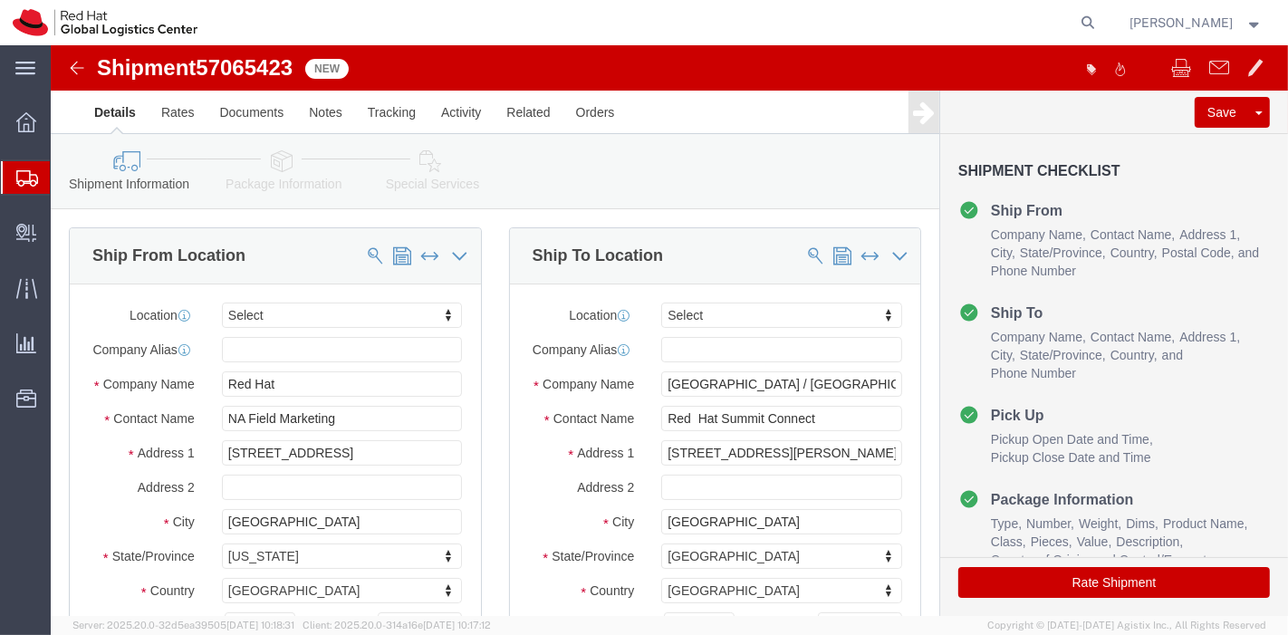
select select
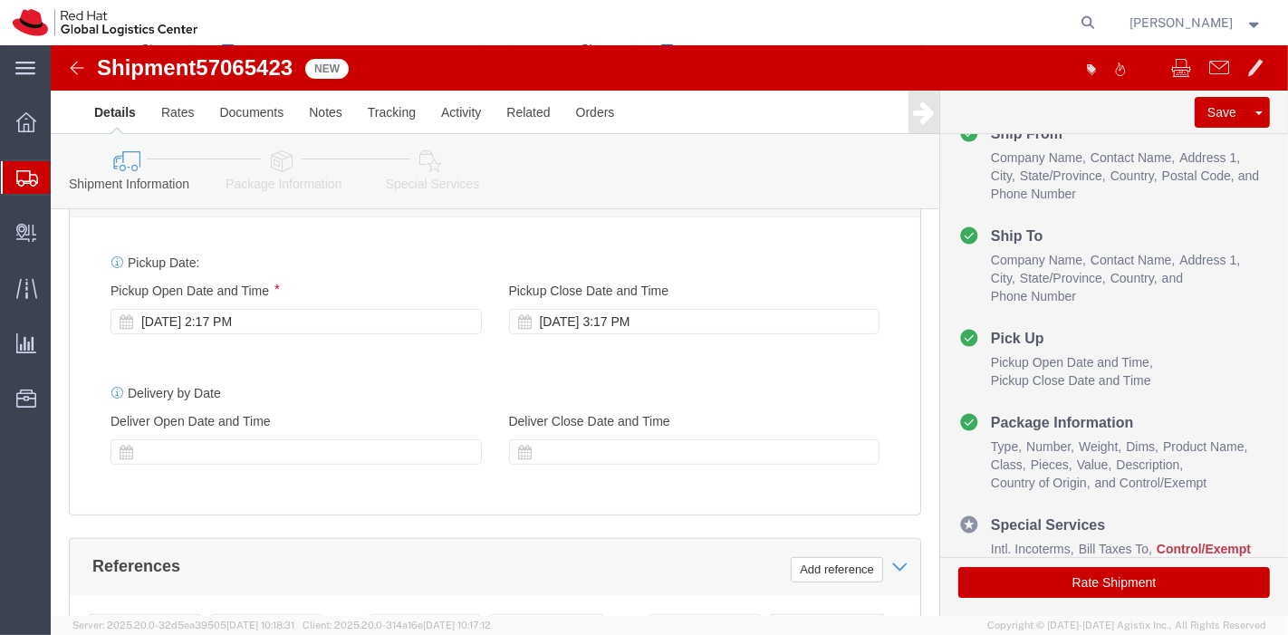
scroll to position [680, 0]
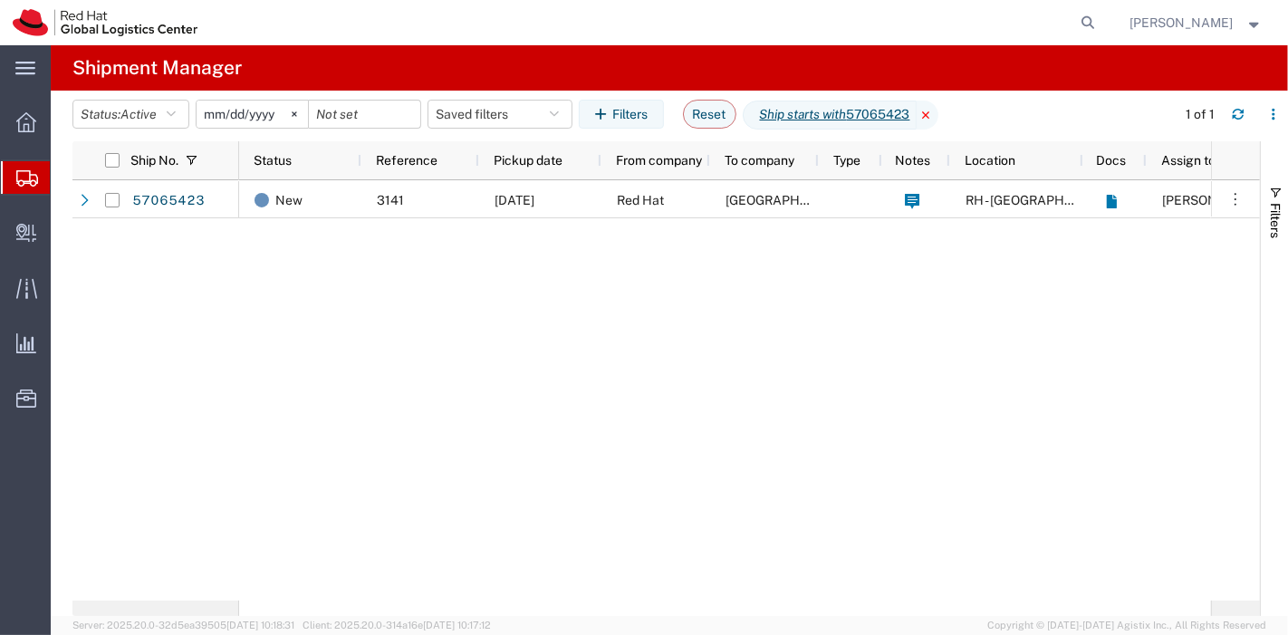
click at [938, 115] on icon at bounding box center [928, 115] width 22 height 29
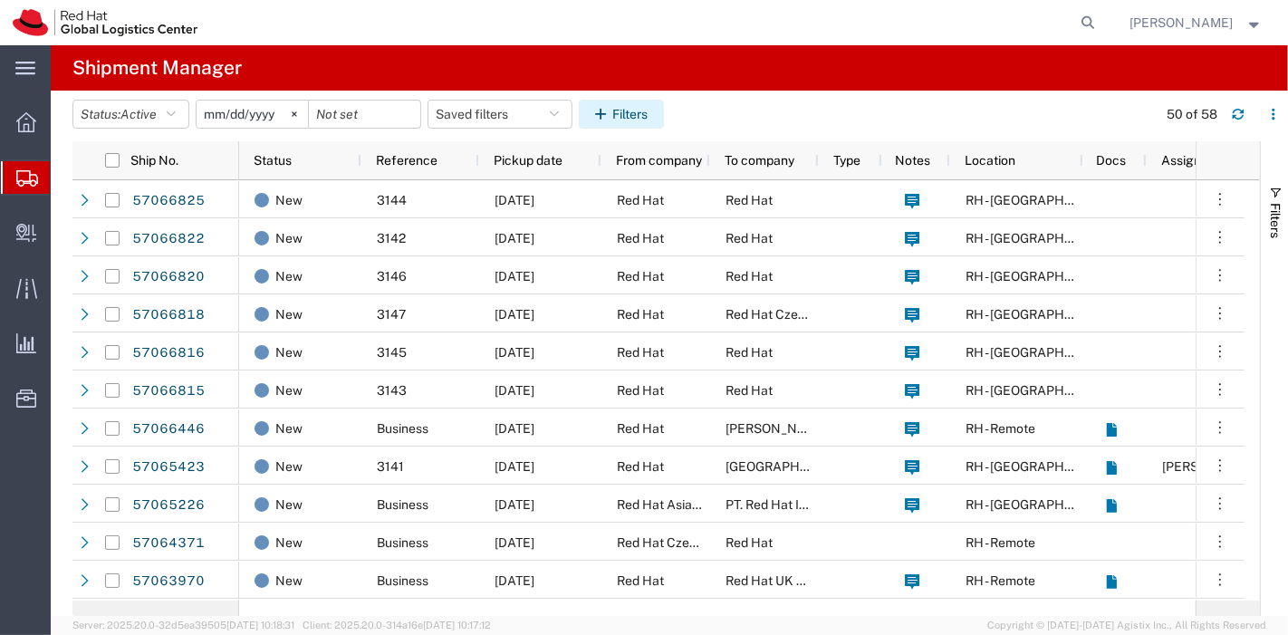
click at [642, 118] on button "Filters" at bounding box center [621, 114] width 85 height 29
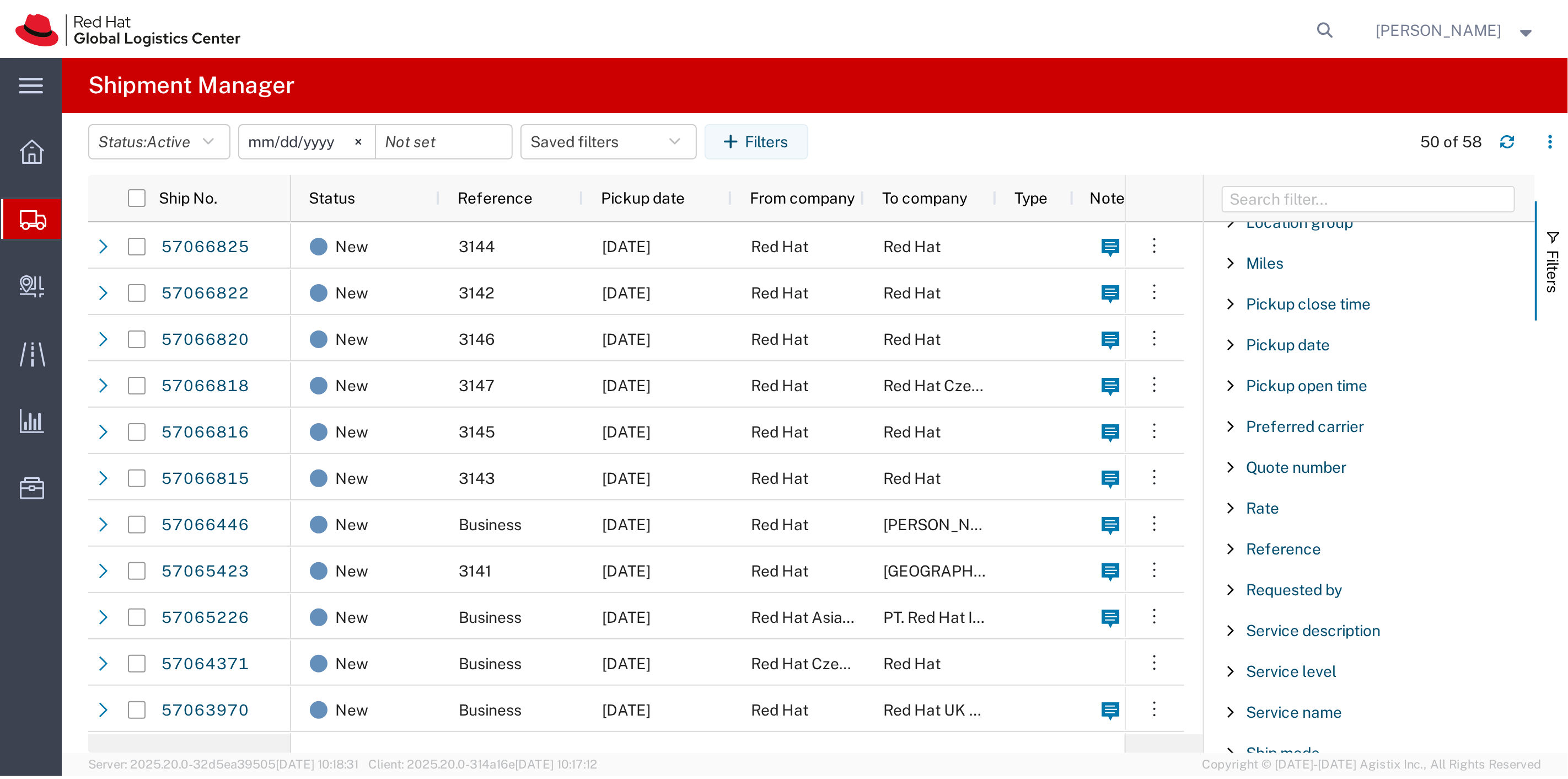
scroll to position [664, 0]
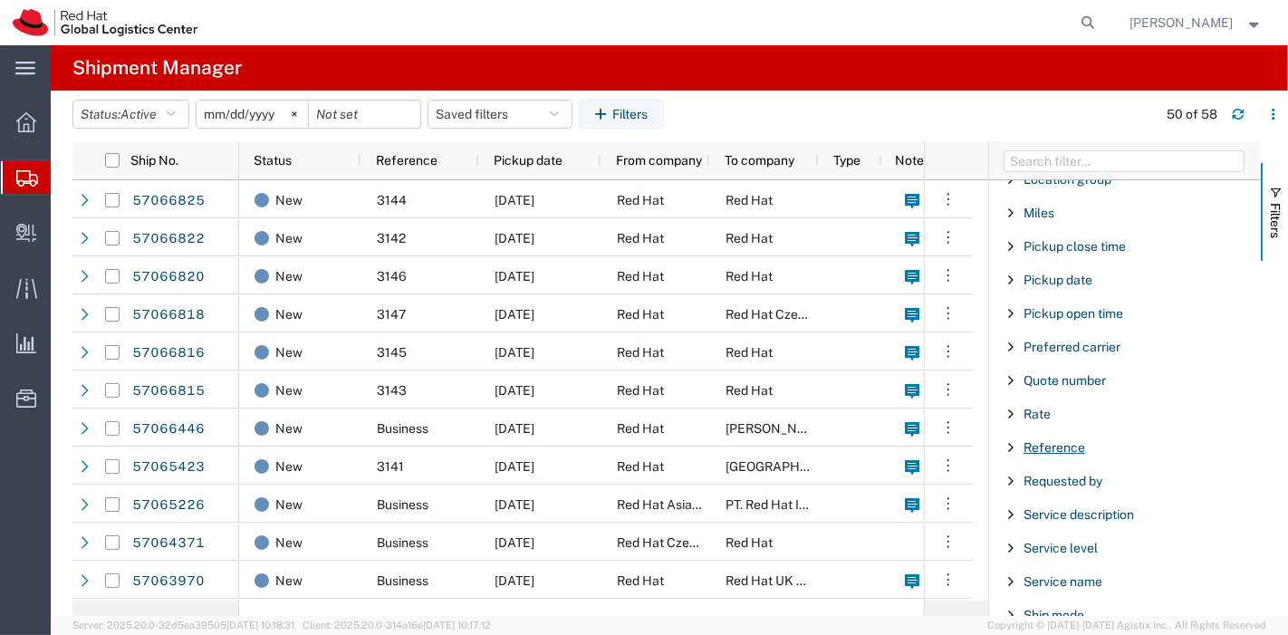
click at [1073, 440] on span "Reference" at bounding box center [1055, 447] width 62 height 14
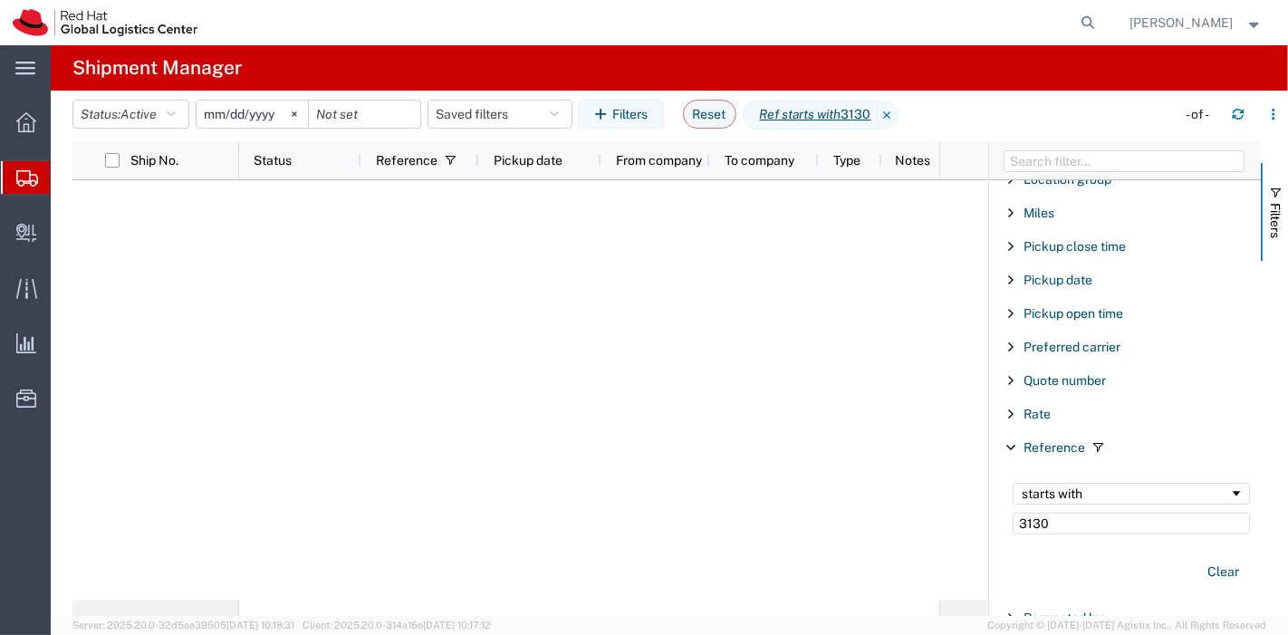
type input "3130"
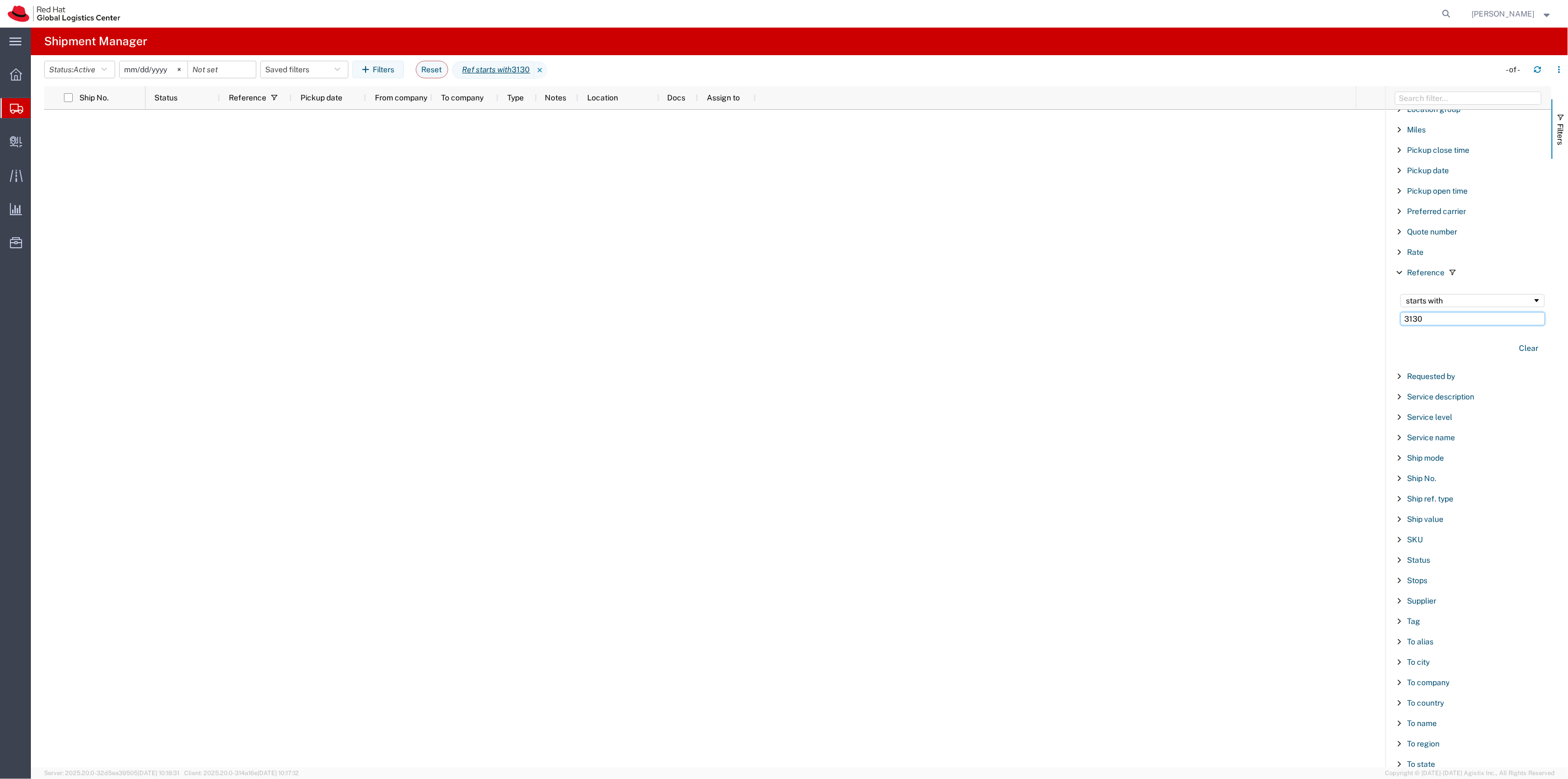
scroll to position [664, 0]
click at [102, 69] on button "Status: Active" at bounding box center [79, 69] width 71 height 18
click at [78, 123] on span "All" at bounding box center [108, 128] width 128 height 17
click at [783, 320] on input "3130" at bounding box center [1472, 319] width 144 height 13
click at [0, 0] on span "Shipment Manager" at bounding box center [0, 0] width 0 height 0
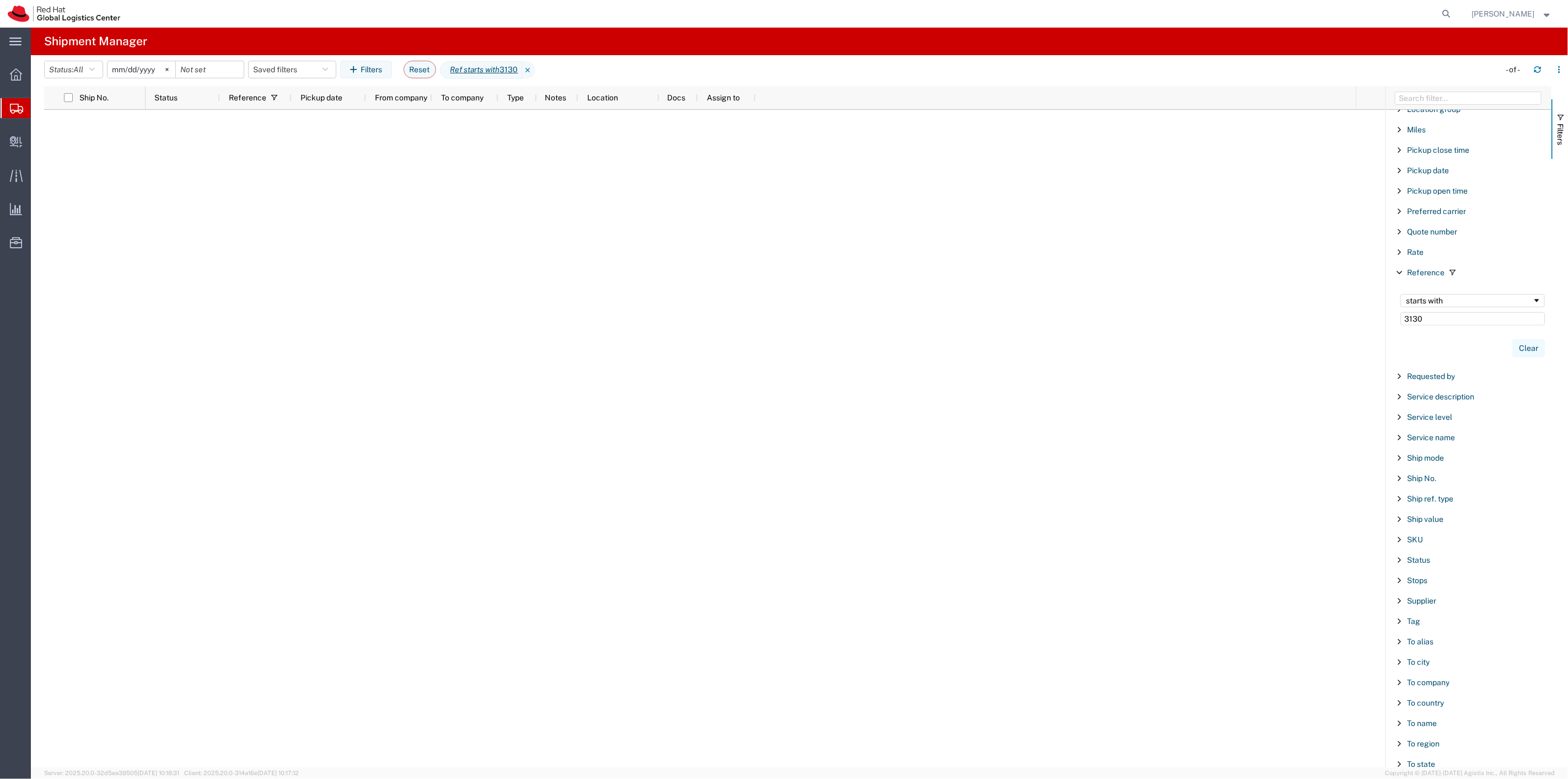
click at [783, 354] on button "Clear" at bounding box center [1528, 348] width 32 height 18
click at [15, 65] on div at bounding box center [16, 74] width 31 height 22
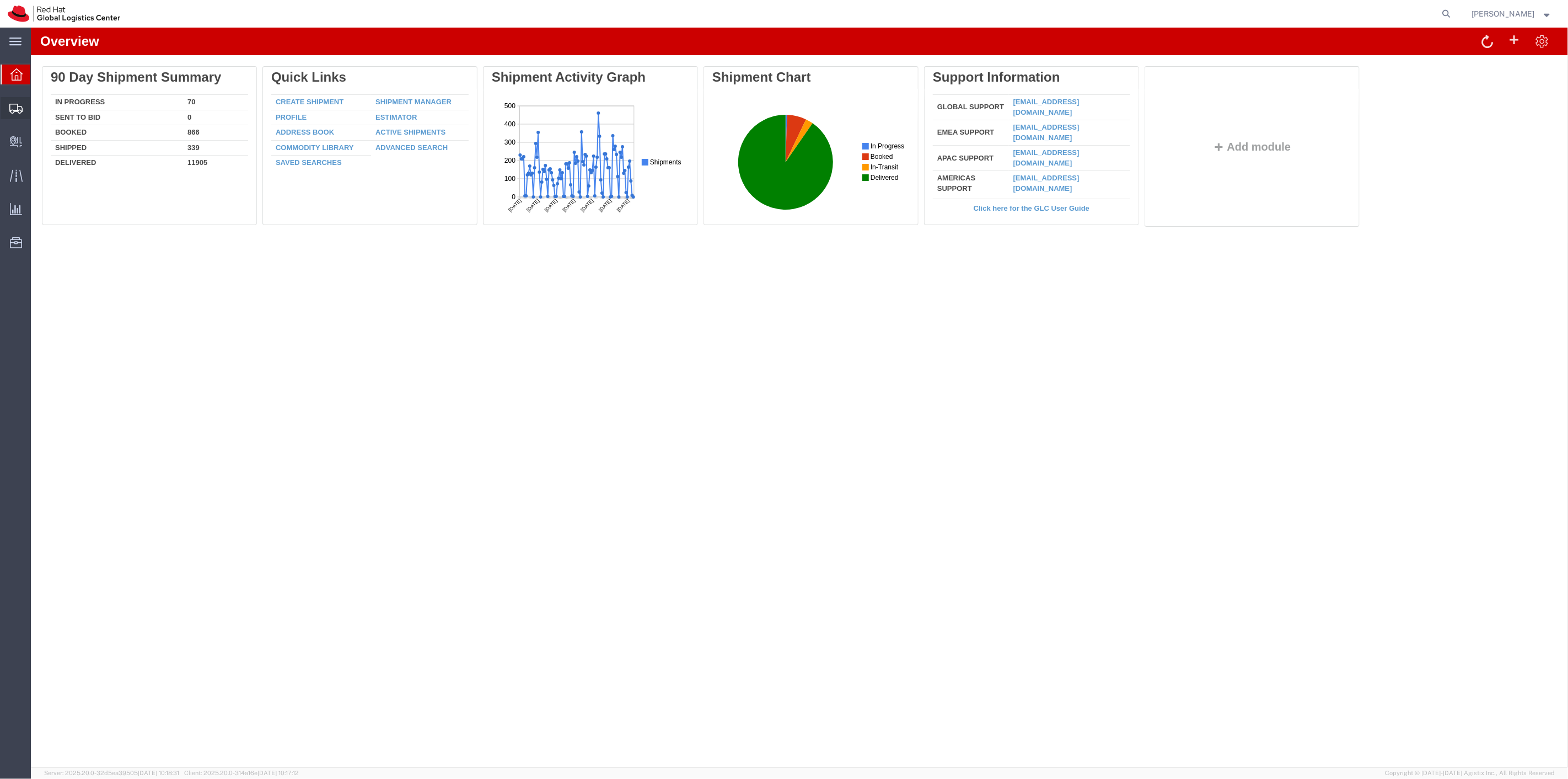
click at [0, 0] on span "Shipment Manager" at bounding box center [0, 0] width 0 height 0
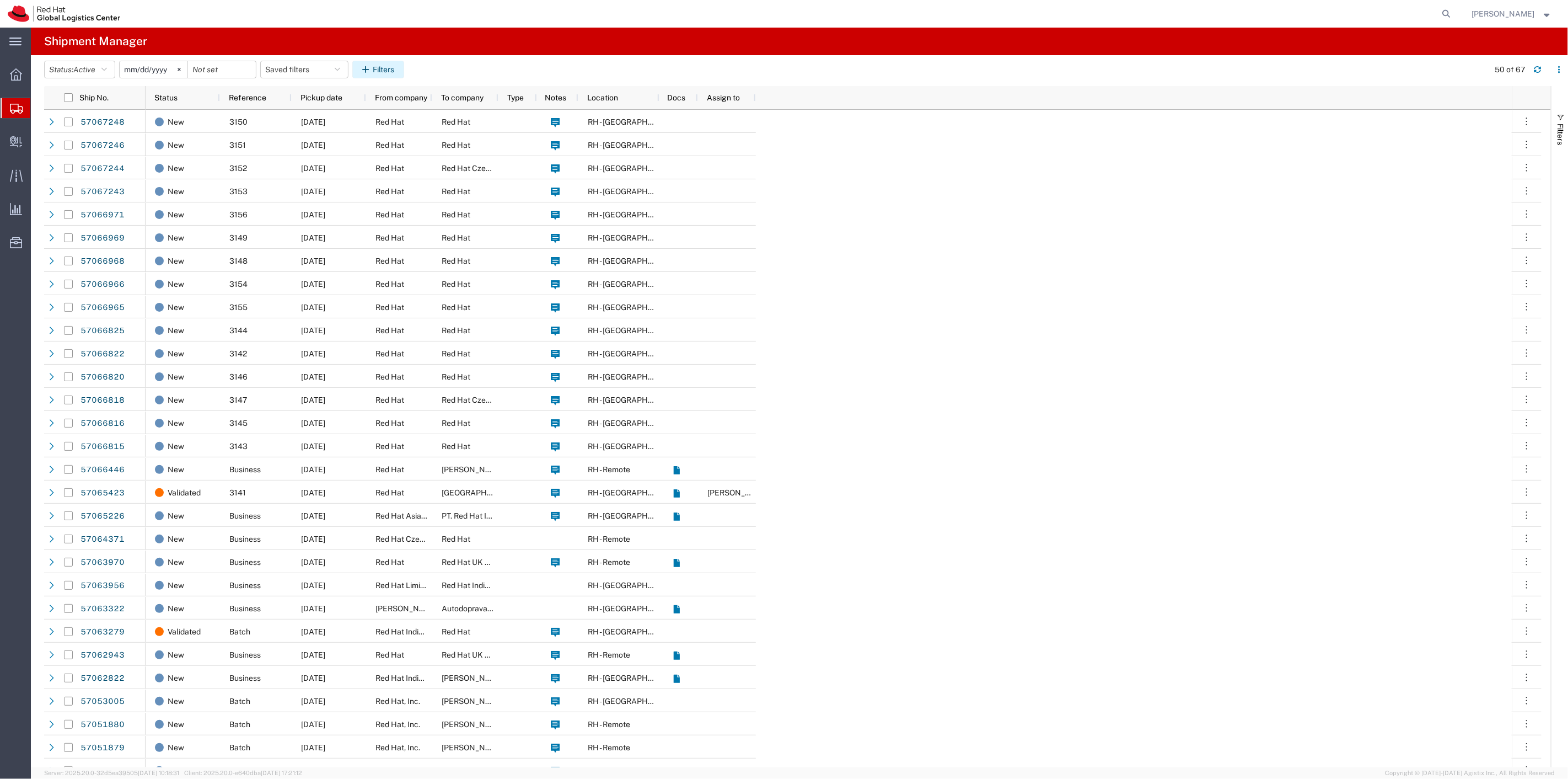
click at [383, 72] on button "Filters" at bounding box center [378, 69] width 52 height 18
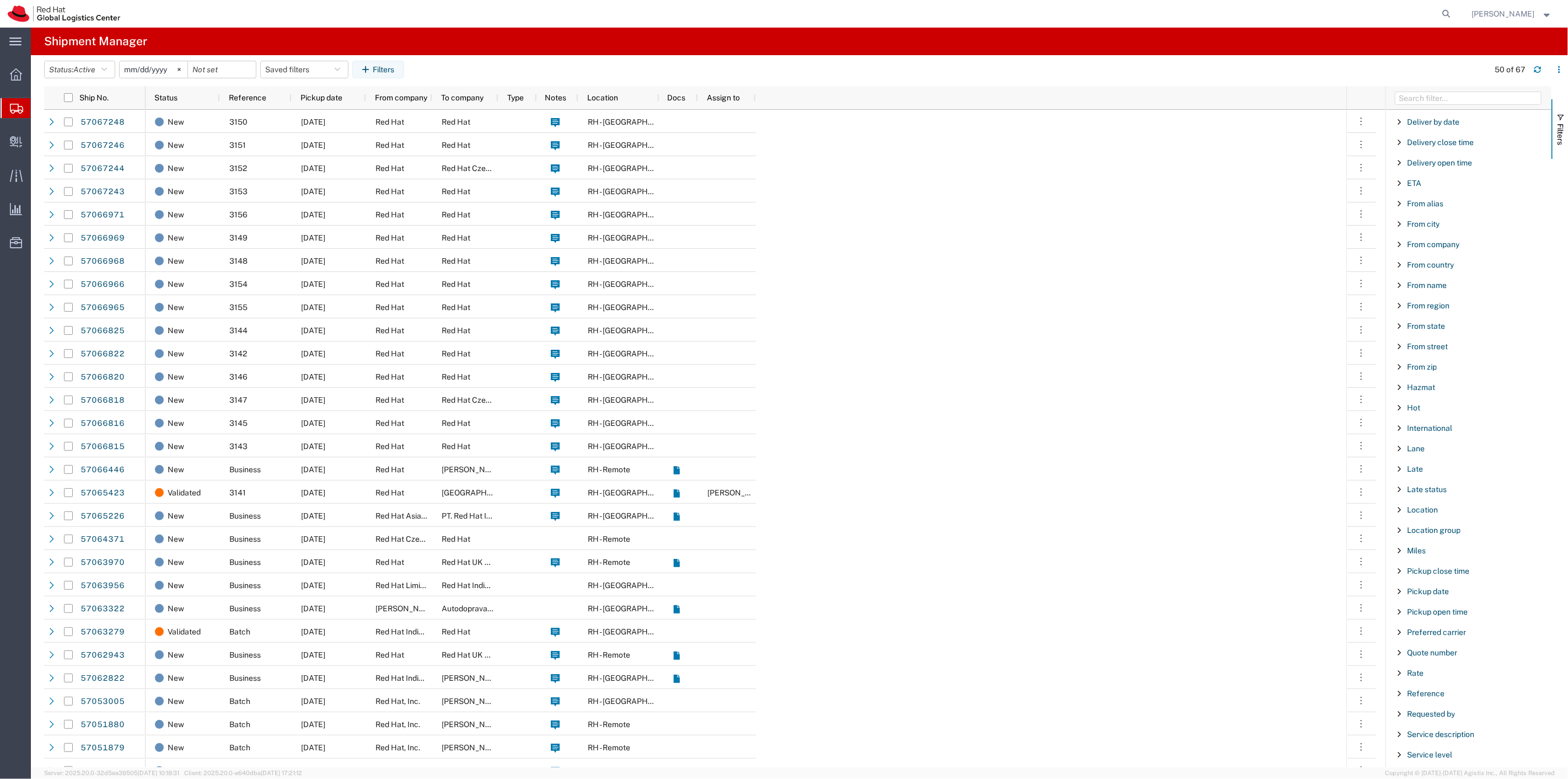
scroll to position [245, 0]
click at [1431, 693] on span "Reference" at bounding box center [1426, 692] width 38 height 9
click at [1435, 736] on input "Filter Value" at bounding box center [1472, 738] width 144 height 13
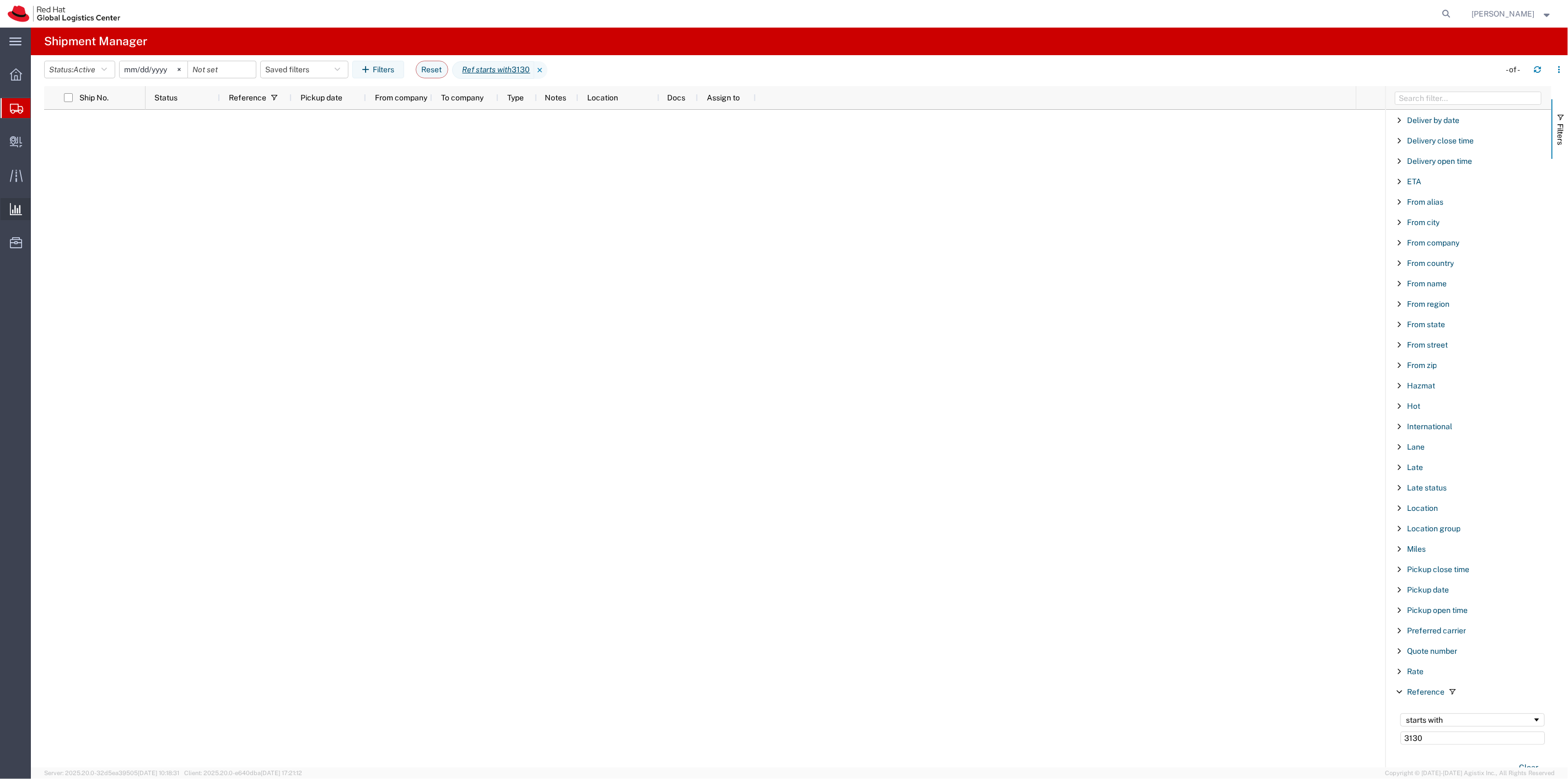
type input "3130"
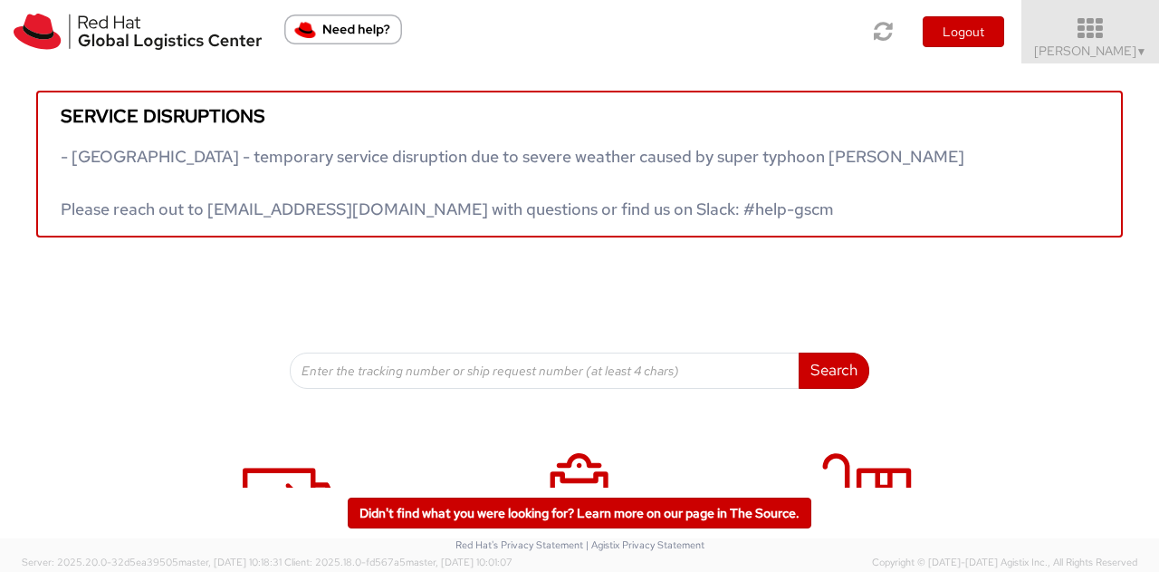
click at [577, 48] on span "[PERSON_NAME] ▼" at bounding box center [1090, 51] width 113 height 16
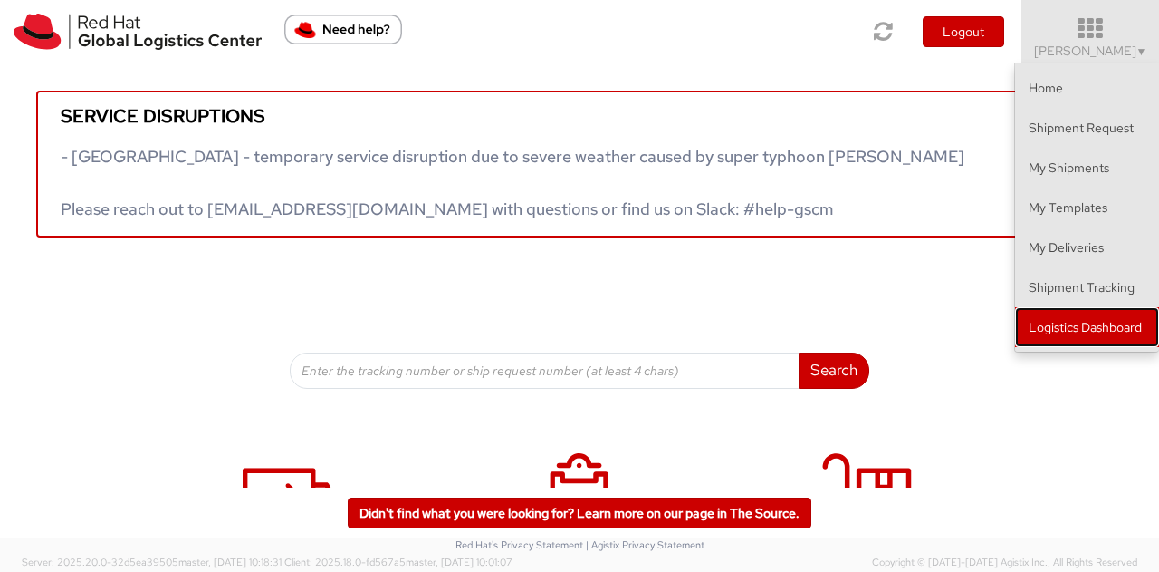
click at [577, 320] on link "Logistics Dashboard" at bounding box center [1087, 327] width 144 height 40
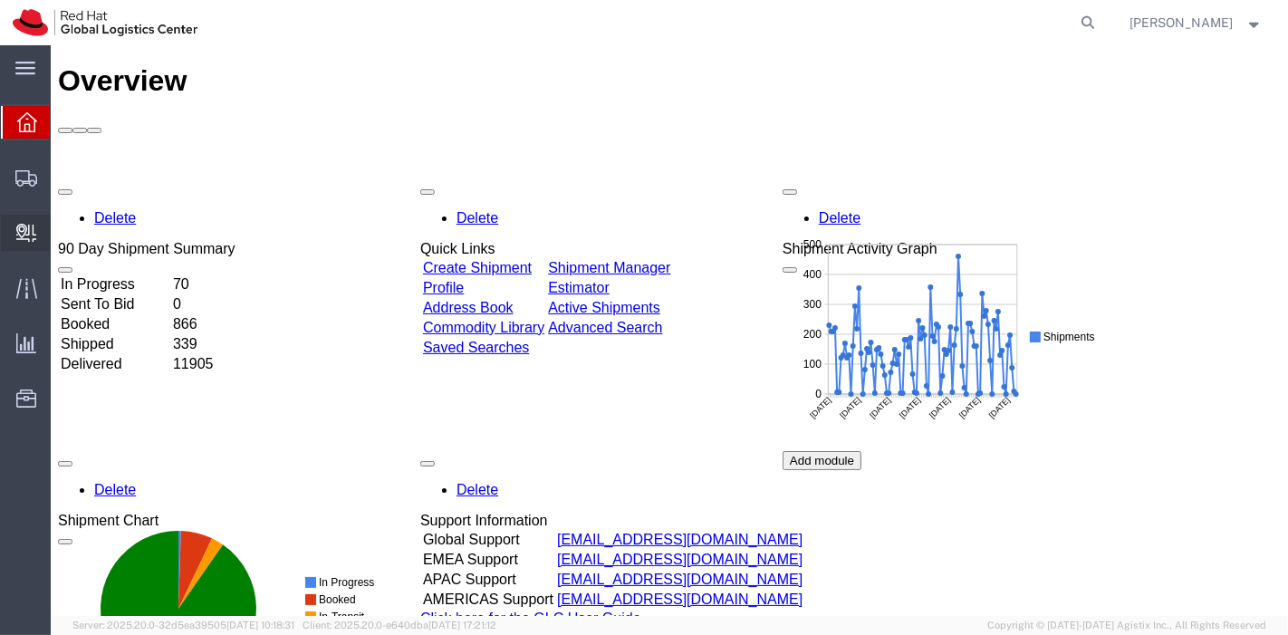
click at [0, 0] on span "Create Delivery" at bounding box center [0, 0] width 0 height 0
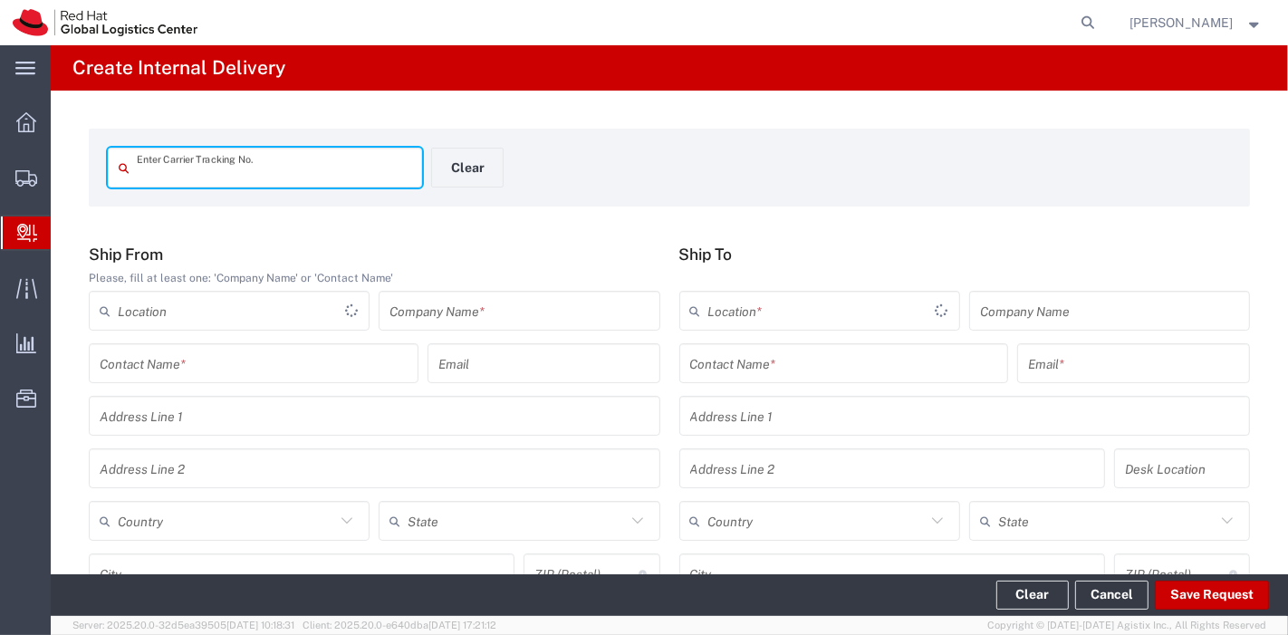
click at [226, 167] on input "text" at bounding box center [274, 168] width 274 height 32
type input "TBA324898065582"
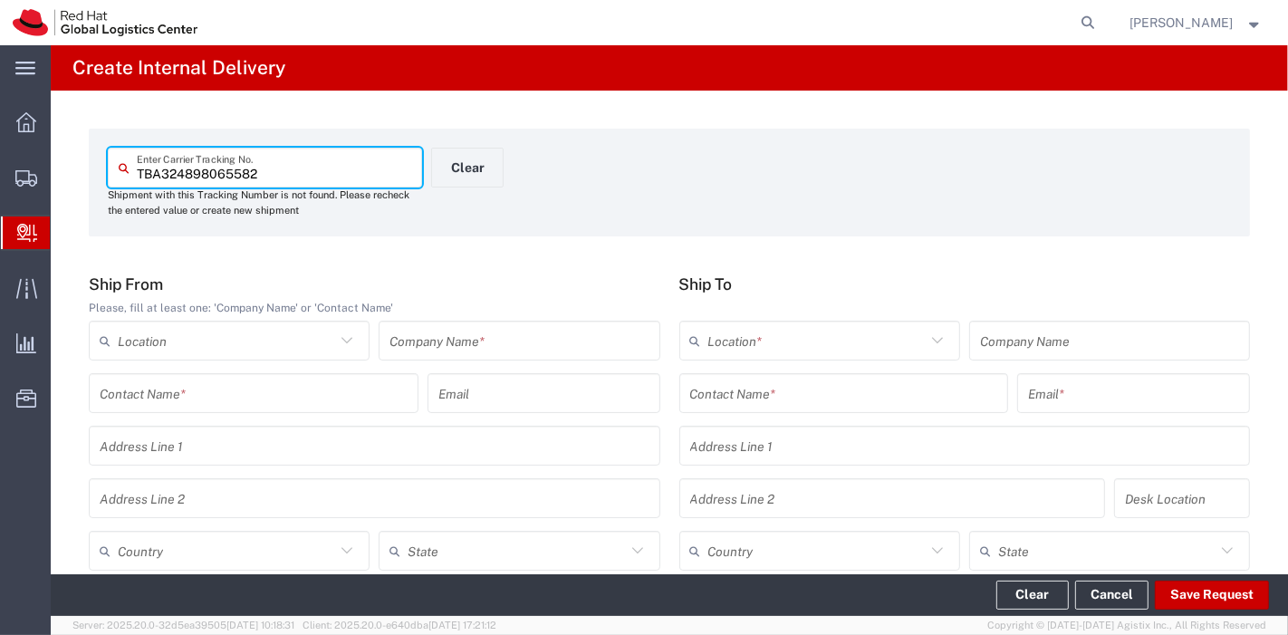
click at [454, 339] on input "text" at bounding box center [518, 341] width 259 height 32
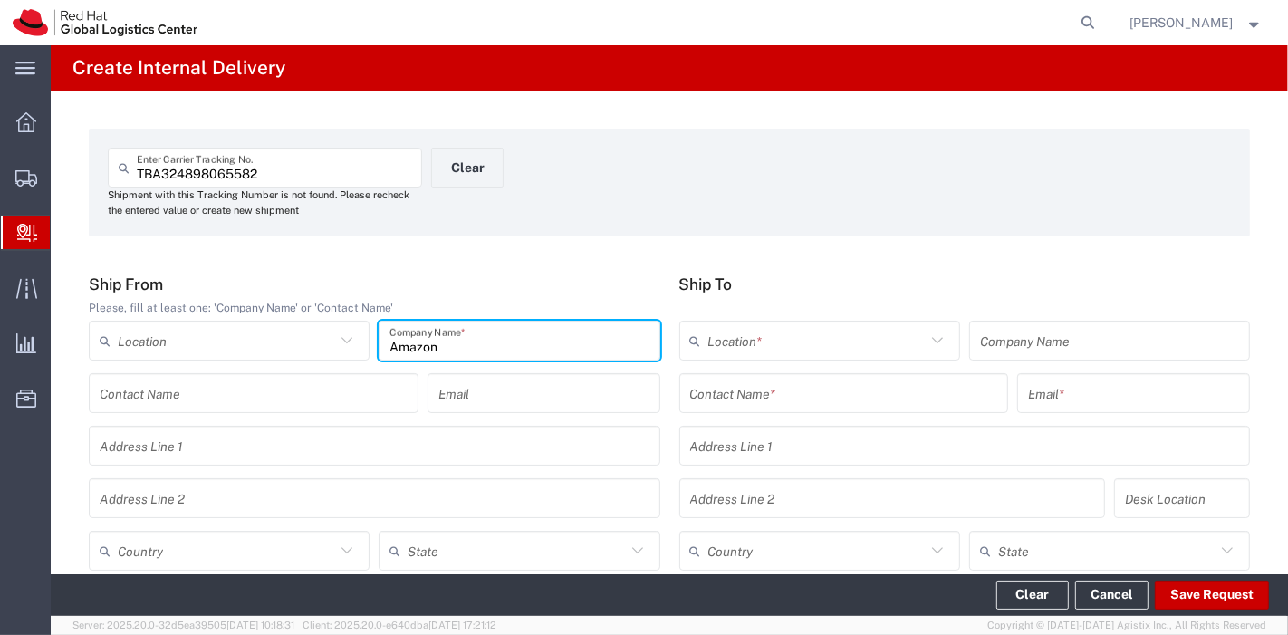
type input "Amazon"
click at [276, 535] on input "text" at bounding box center [226, 551] width 217 height 32
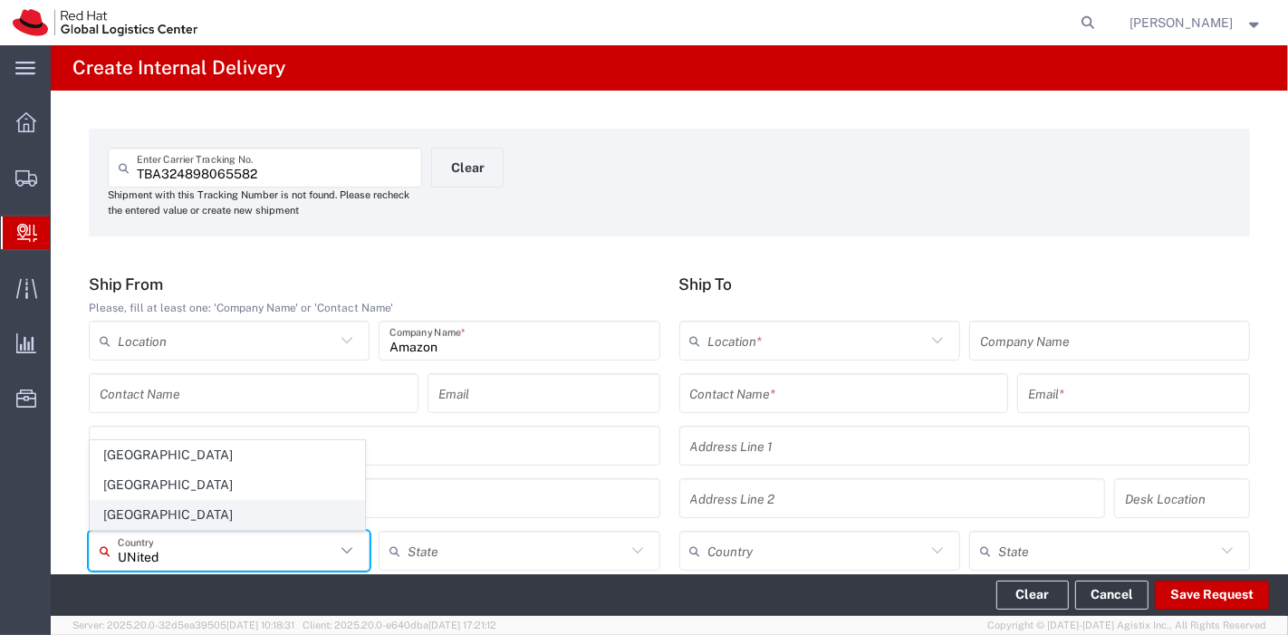
click at [139, 526] on span "United States" at bounding box center [228, 515] width 274 height 28
type input "United States"
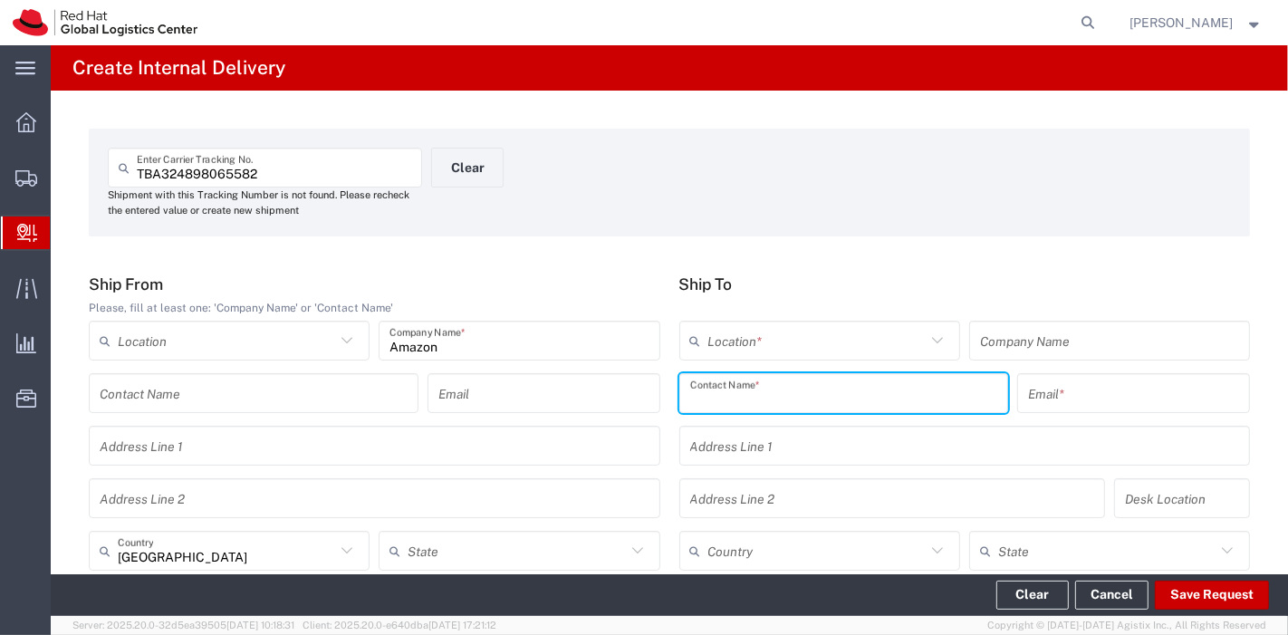
click at [704, 387] on input "text" at bounding box center [844, 394] width 308 height 32
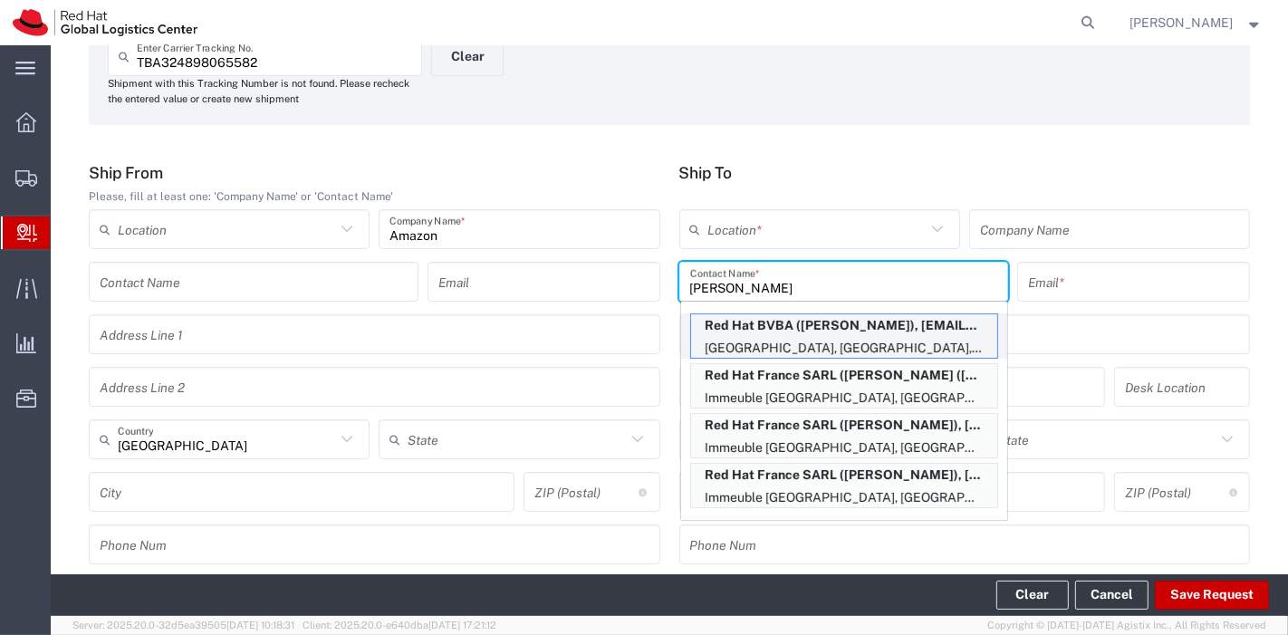
scroll to position [118, 0]
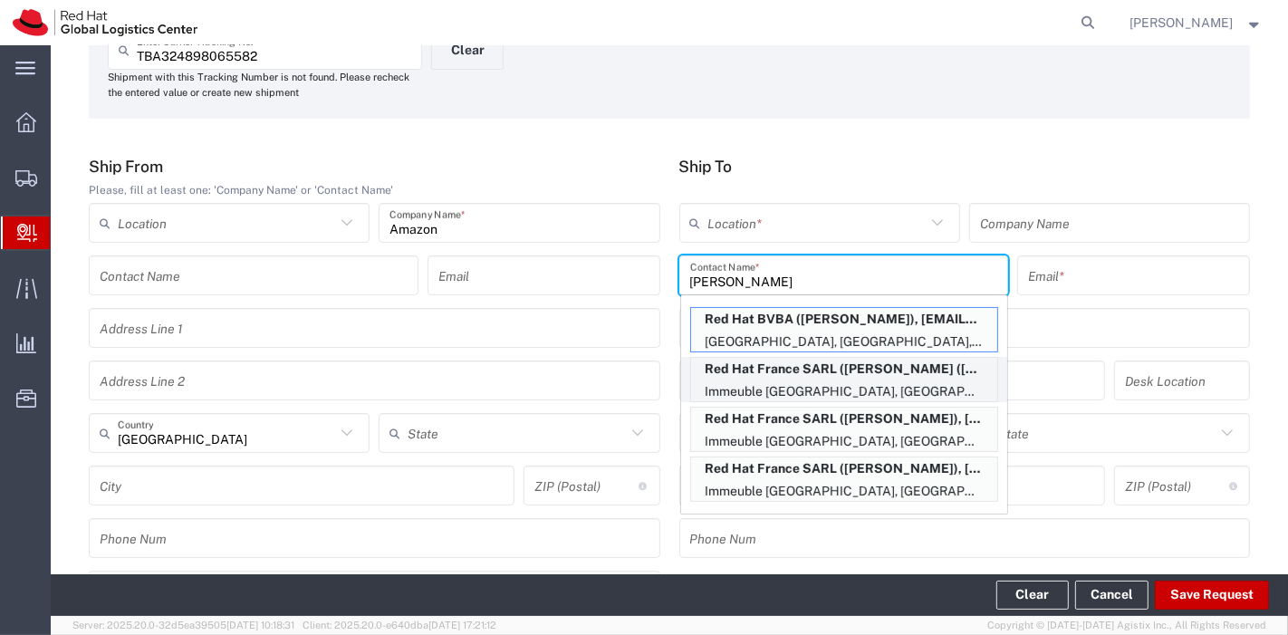
type input "Bertrand"
click at [827, 384] on p "Immeuble Defense Plaza, 8th Floor, 23-25 rue DelariviÃ¨re Lefoullon, FLEX, PUTE…" at bounding box center [844, 391] width 306 height 23
type input "RH - Puteaux"
type input "Red Hat France SARL"
type input "Bertrand (Bert) Le Boucher d'Herouville"
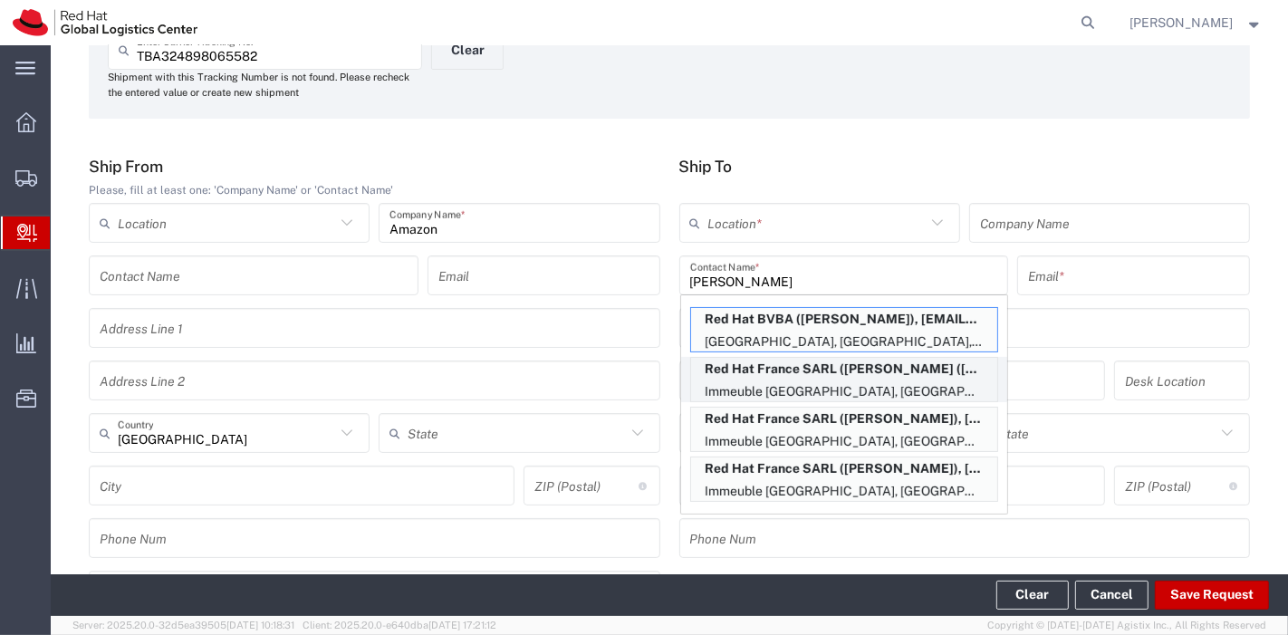
type input "bdherouv@redhat.com"
type input "Immeuble Defense Plaza, 8th Floor"
type input "23-25 rue DelariviÃ¨re Lefoullon"
type input "FLEX"
type input "France"
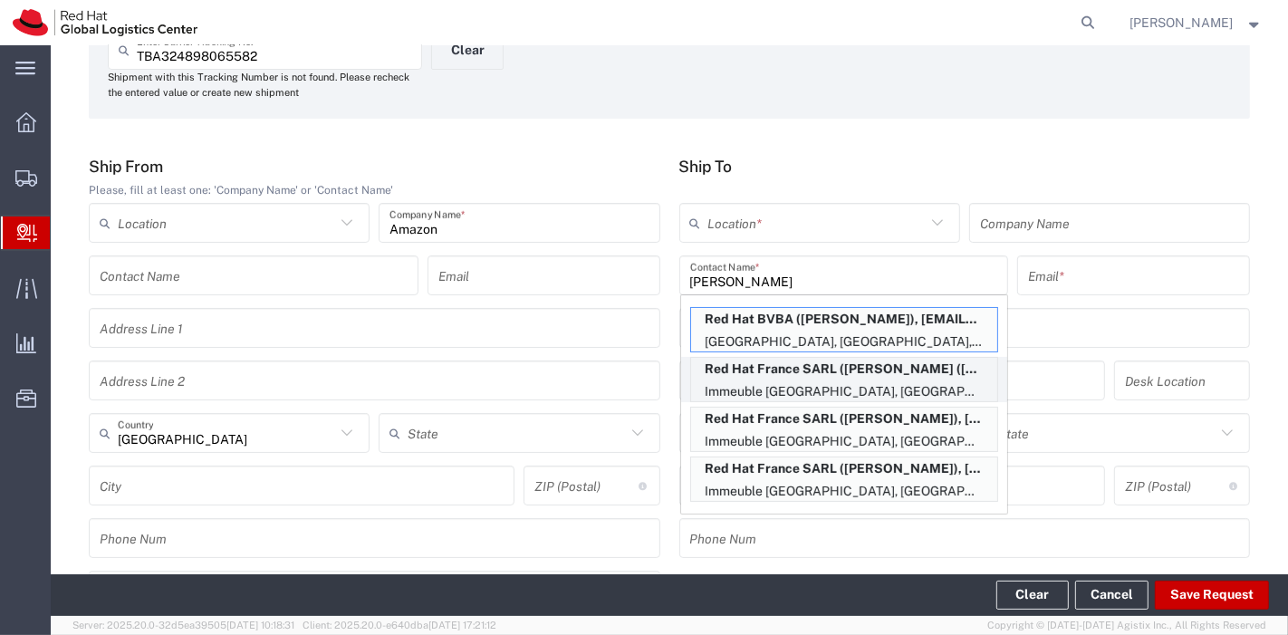
type input "PUTEAUX"
type input "92800"
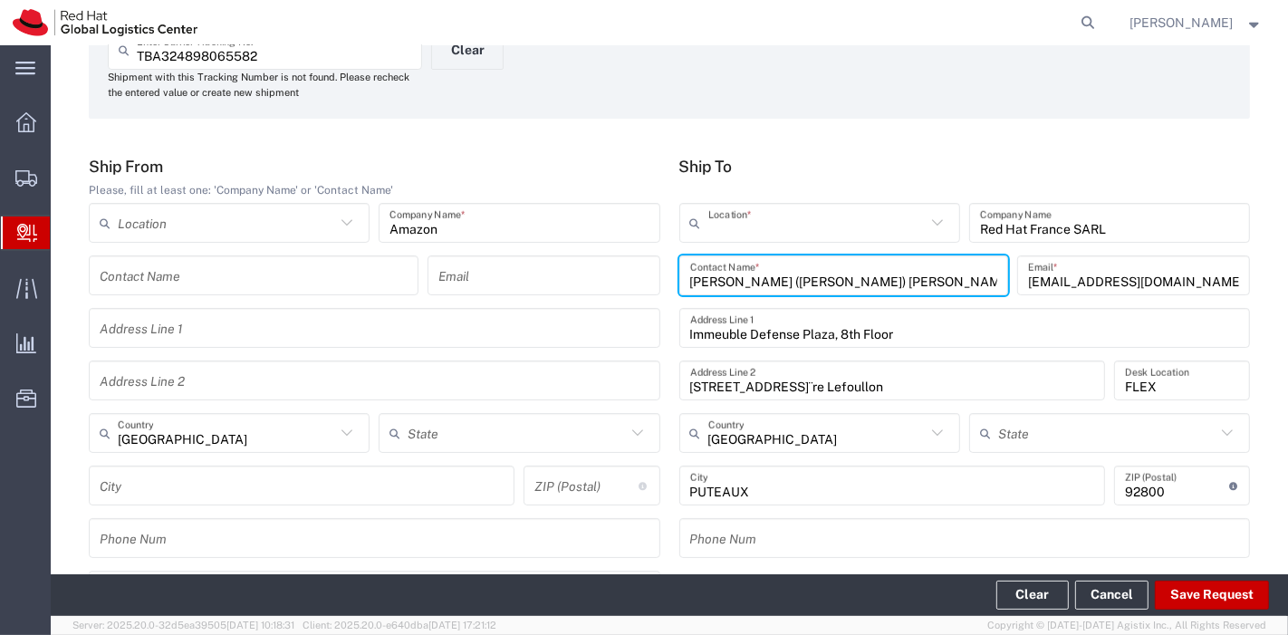
click at [892, 234] on input "text" at bounding box center [816, 223] width 217 height 32
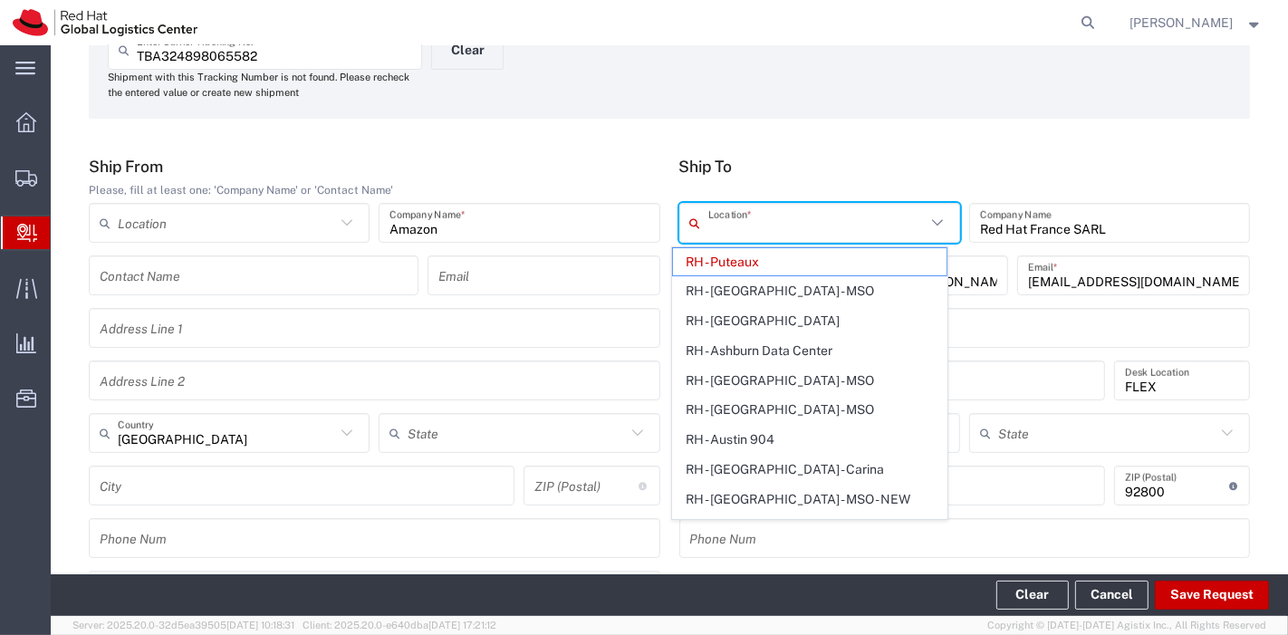
click at [892, 234] on input "text" at bounding box center [816, 223] width 217 height 32
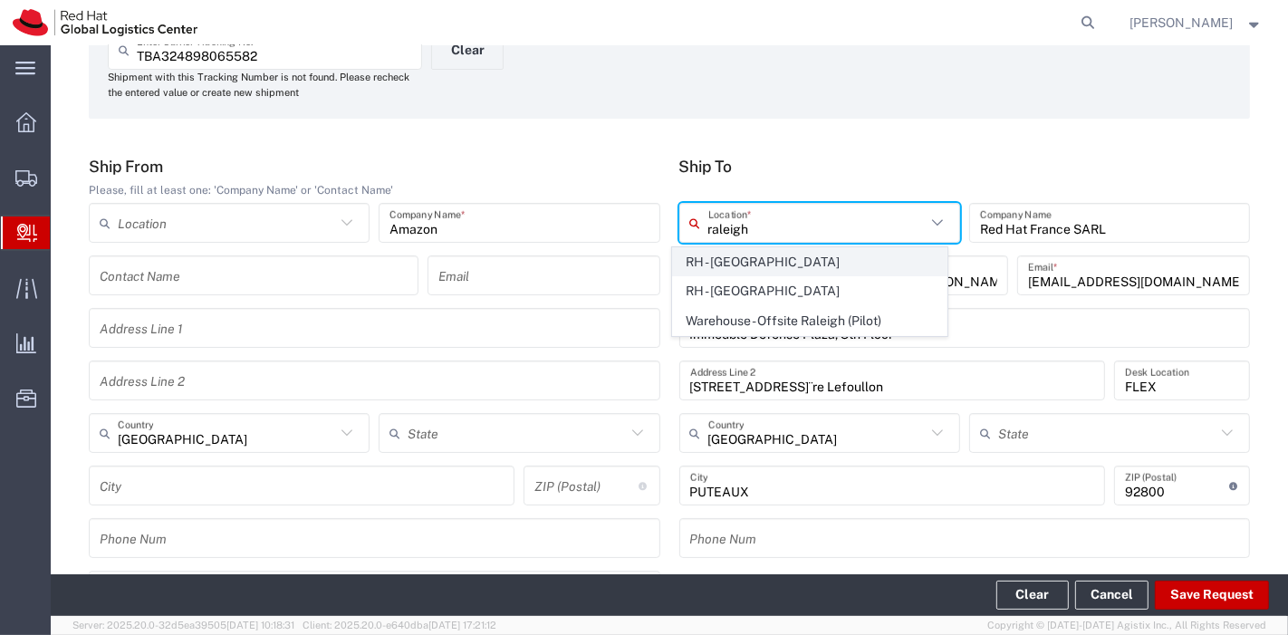
click at [820, 255] on span "RH - Raleigh" at bounding box center [810, 262] width 274 height 28
type input "RH - Raleigh"
type input "Red Hat, Inc."
type input "100 East Davie Street"
type input "United States"
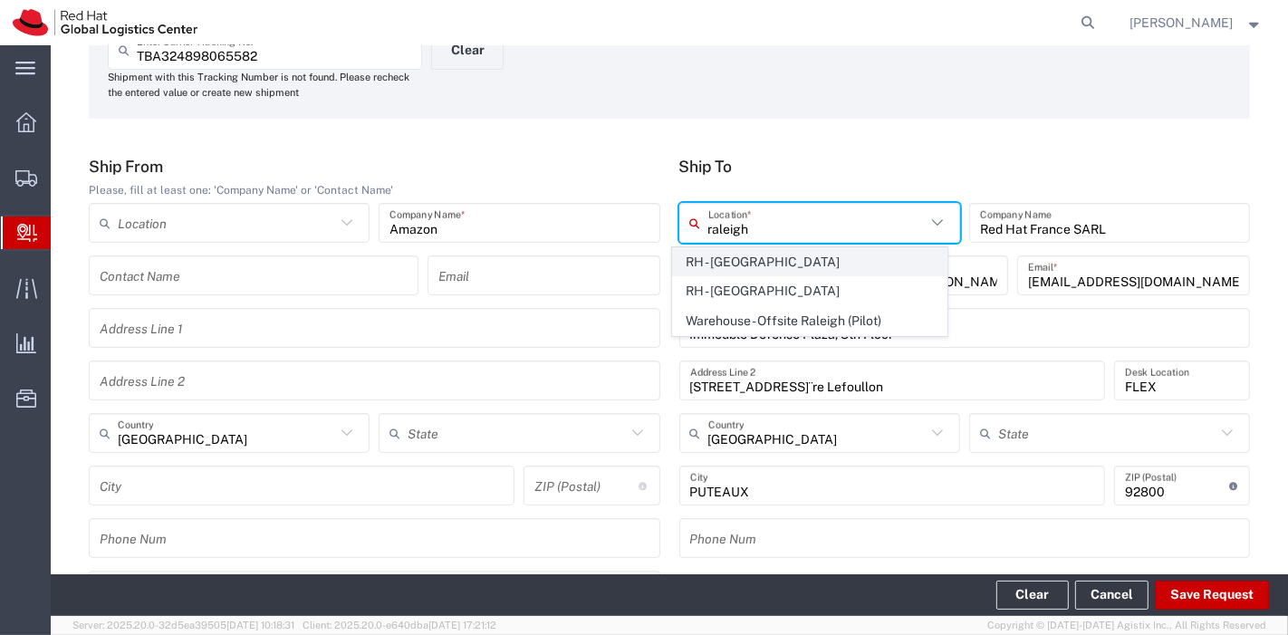
type input "RALEIGH"
type input "27601"
type input "919-754-4950"
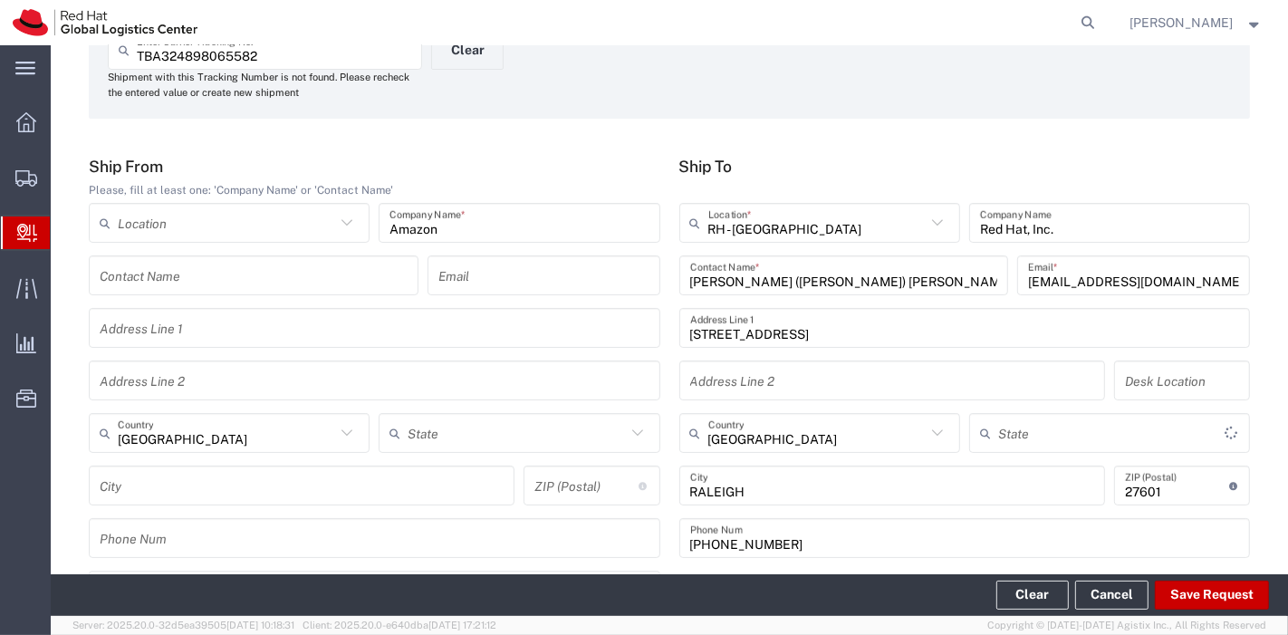
type input "North Carolina"
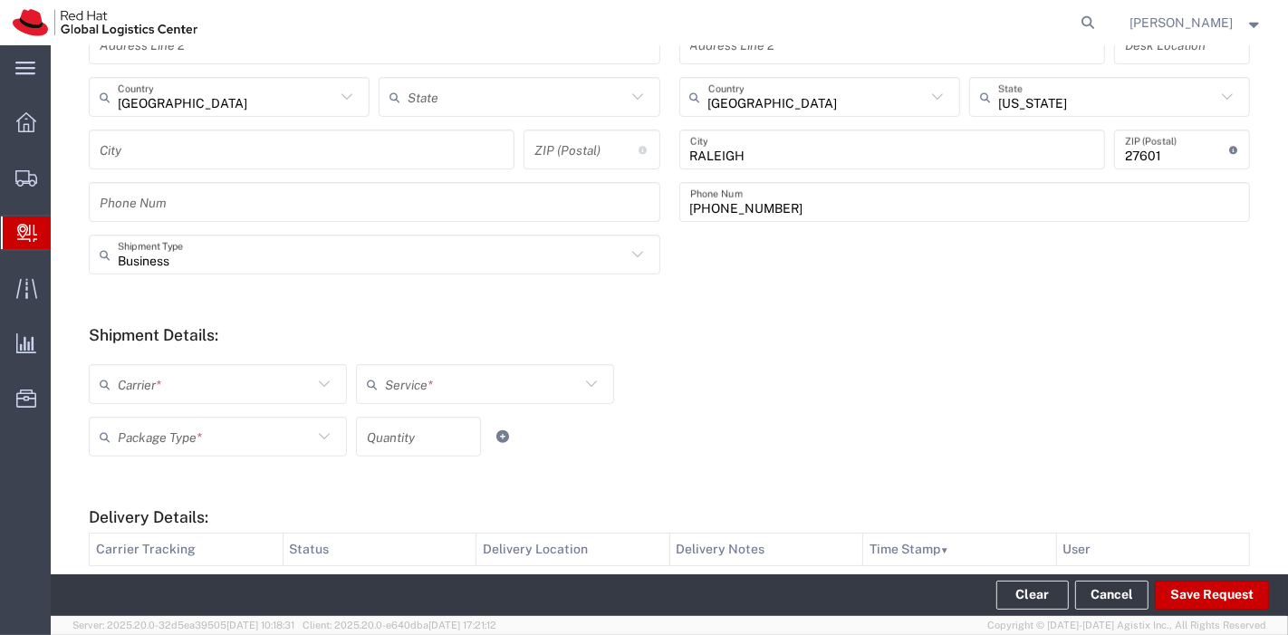
scroll to position [462, 0]
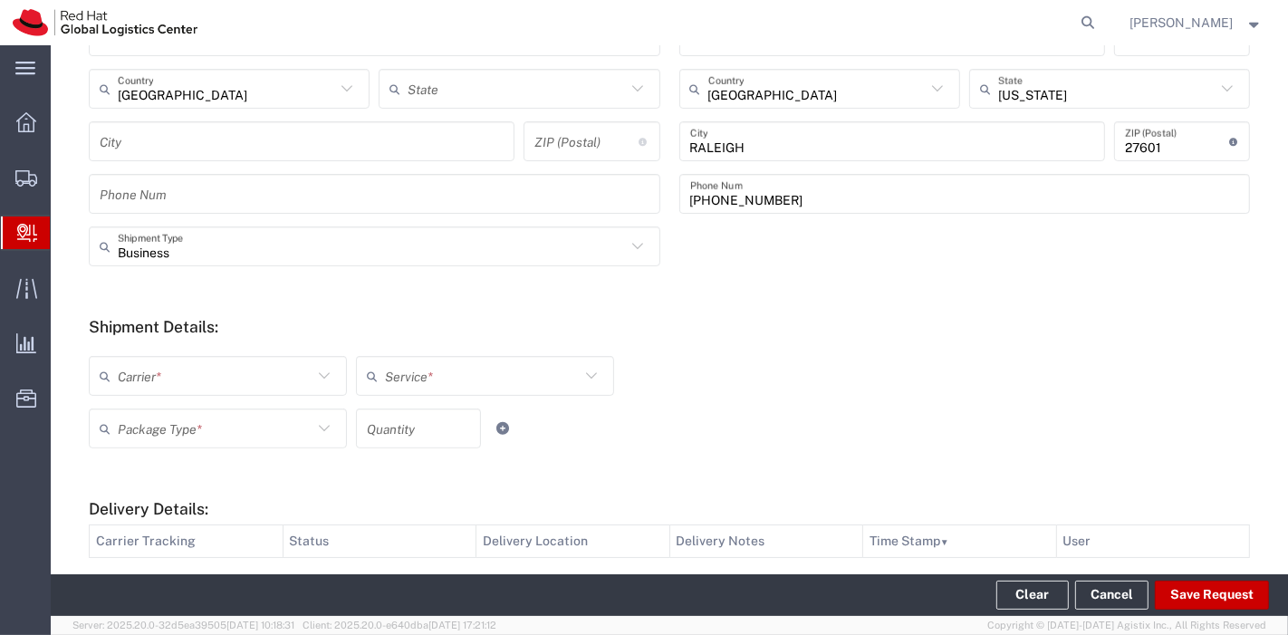
click at [327, 378] on icon at bounding box center [324, 376] width 24 height 24
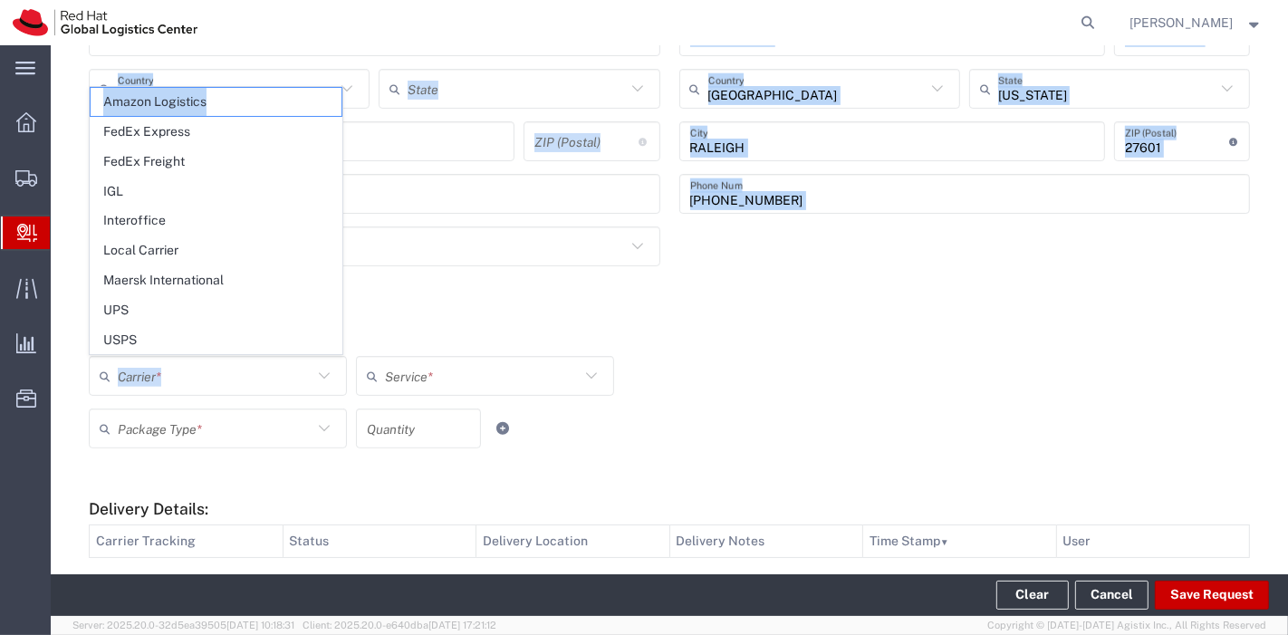
drag, startPoint x: 215, startPoint y: 96, endPoint x: 274, endPoint y: 87, distance: 60.5
click at [274, 87] on form "Ship From Please, fill at least one: 'Company Name' or 'Contact Name' Location …" at bounding box center [669, 290] width 1161 height 954
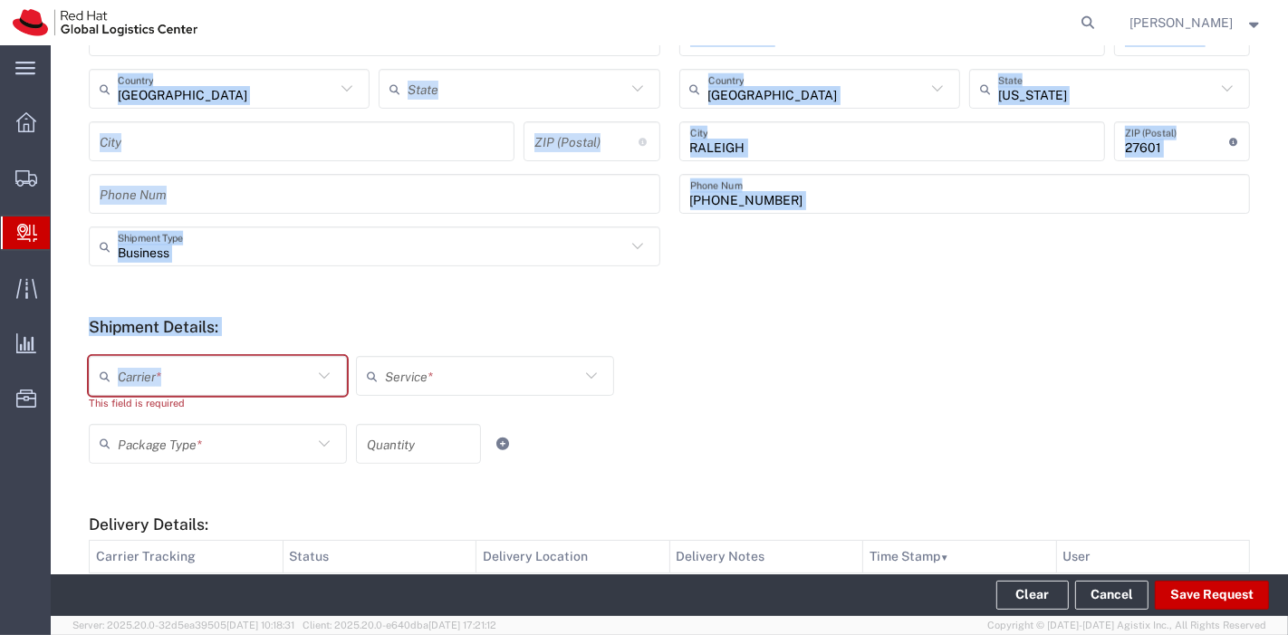
click at [217, 394] on div "Carrier *" at bounding box center [218, 376] width 258 height 40
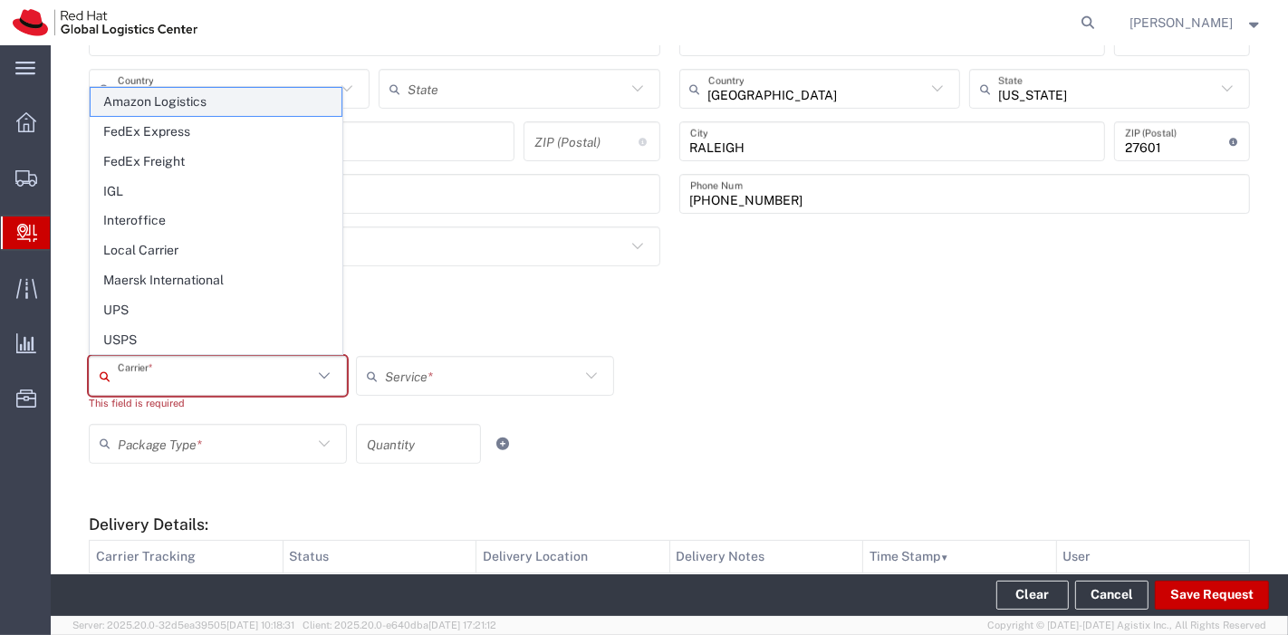
click at [219, 110] on span "Amazon Logistics" at bounding box center [216, 102] width 251 height 28
type input "Amazon Logistics"
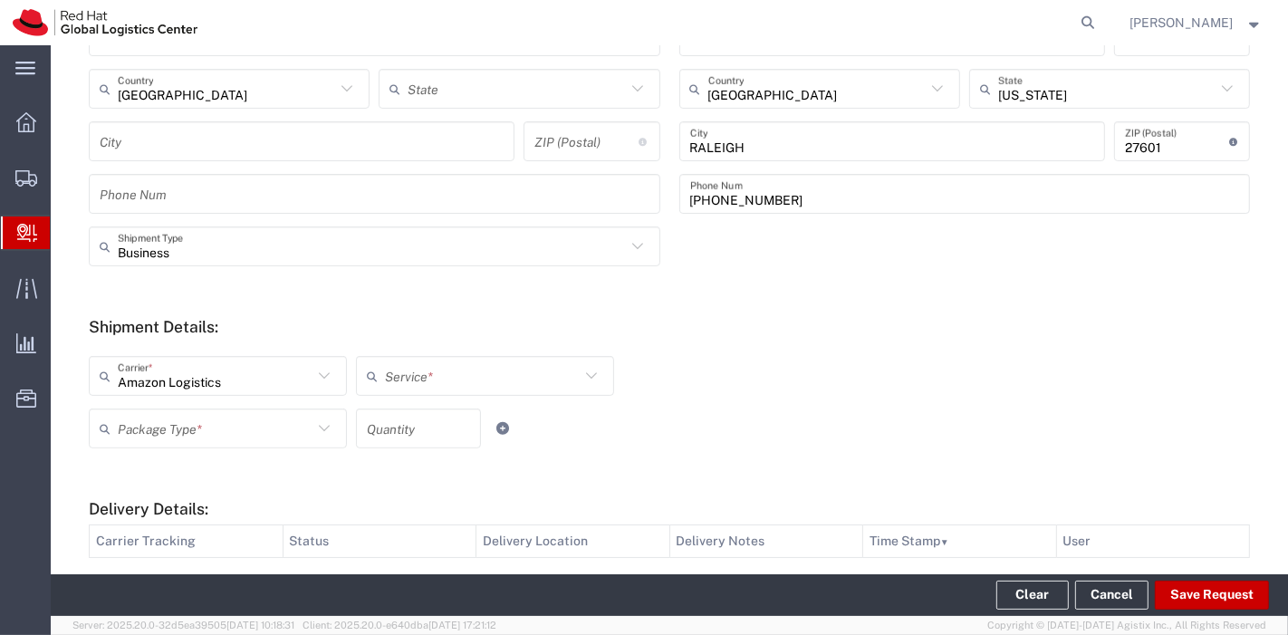
click at [419, 375] on input "text" at bounding box center [482, 376] width 195 height 32
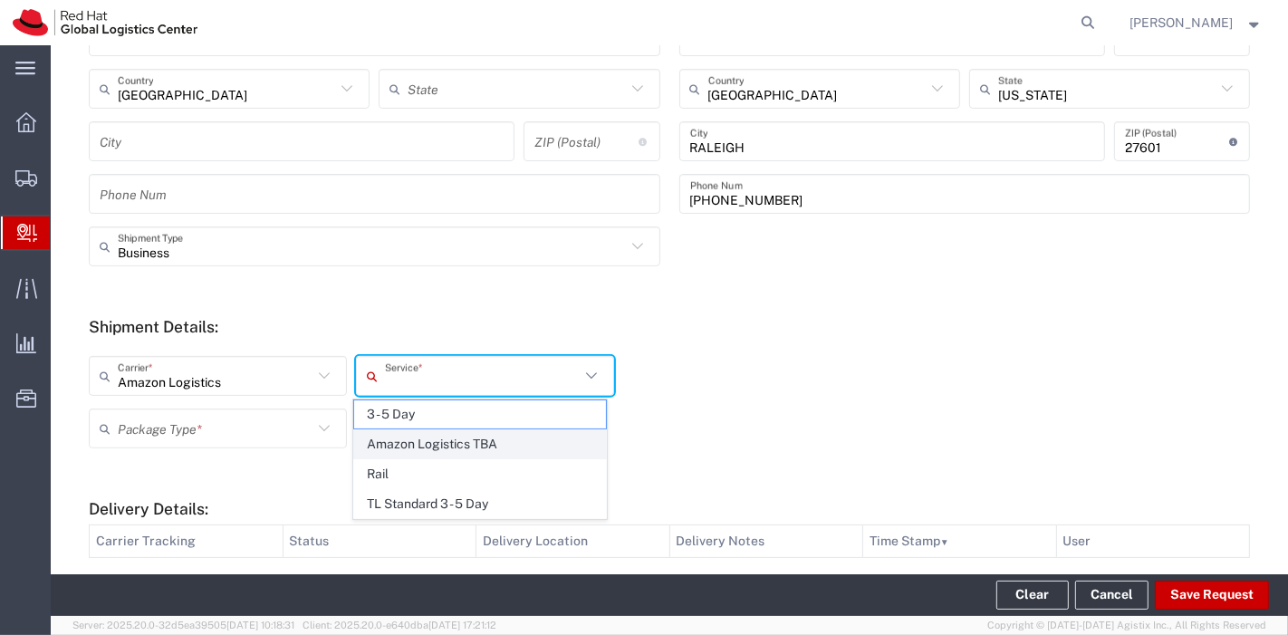
click at [433, 436] on span "Amazon Logistics TBA" at bounding box center [479, 444] width 251 height 28
type input "Amazon Logistics TBA"
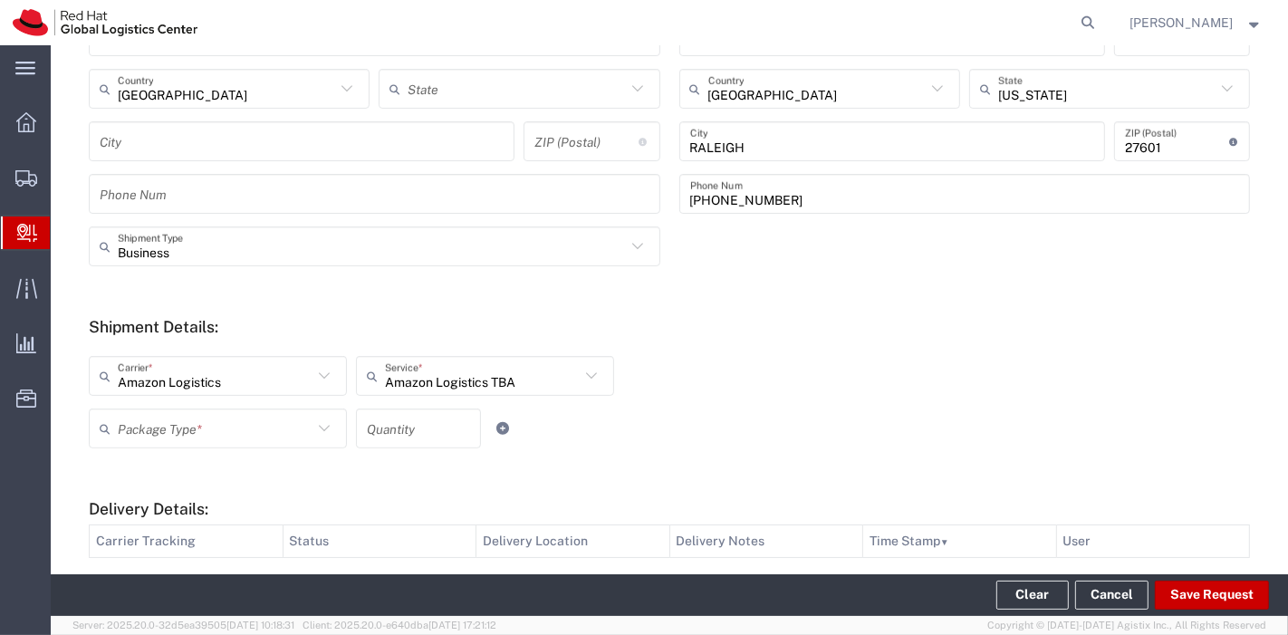
click at [321, 423] on icon at bounding box center [324, 429] width 24 height 24
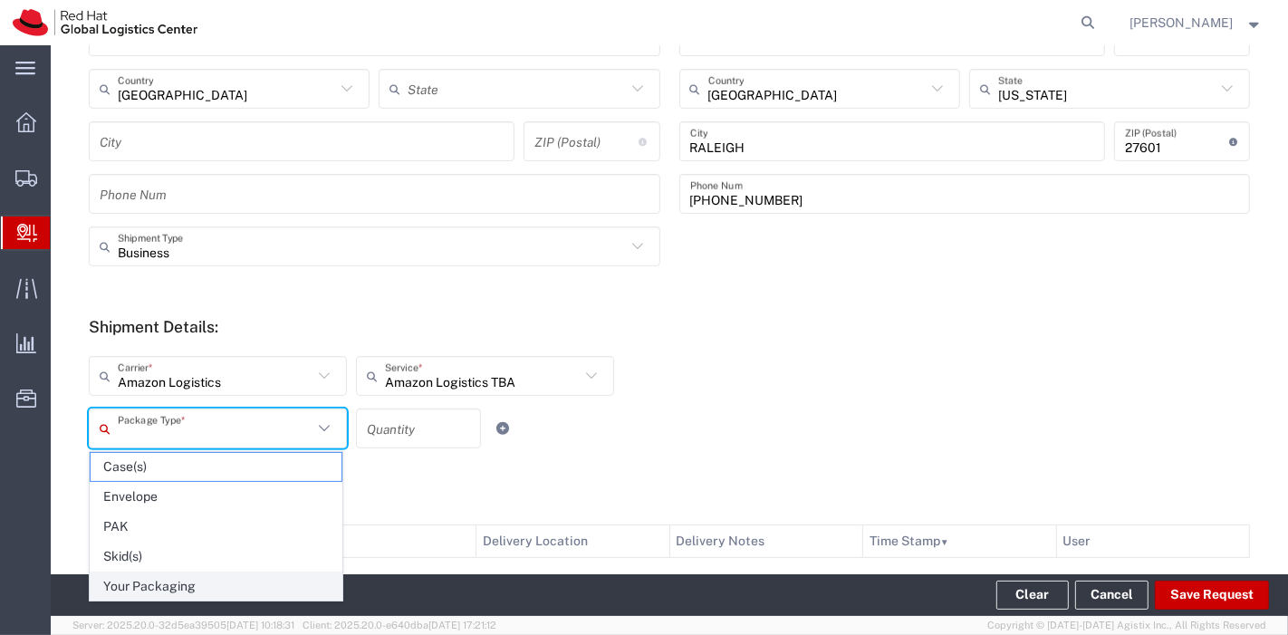
click at [178, 593] on span "Your Packaging" at bounding box center [216, 586] width 251 height 28
type input "Your Packaging"
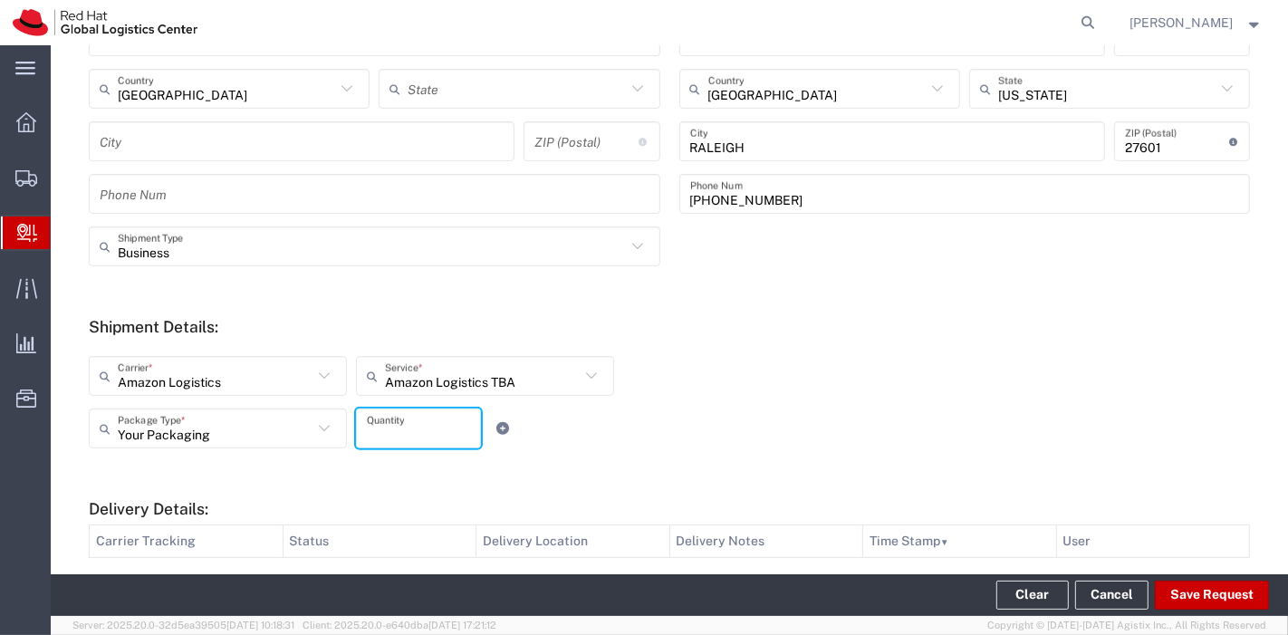
click at [398, 435] on input "number" at bounding box center [418, 429] width 103 height 32
type input "1"
click at [612, 449] on div "Your Packaging Package Type * Case(s) Envelope PAK Skid(s) Your Packaging 1 Qua…" at bounding box center [485, 435] width 803 height 53
click at [1254, 590] on button "Save Request" at bounding box center [1212, 595] width 114 height 29
type input "United States"
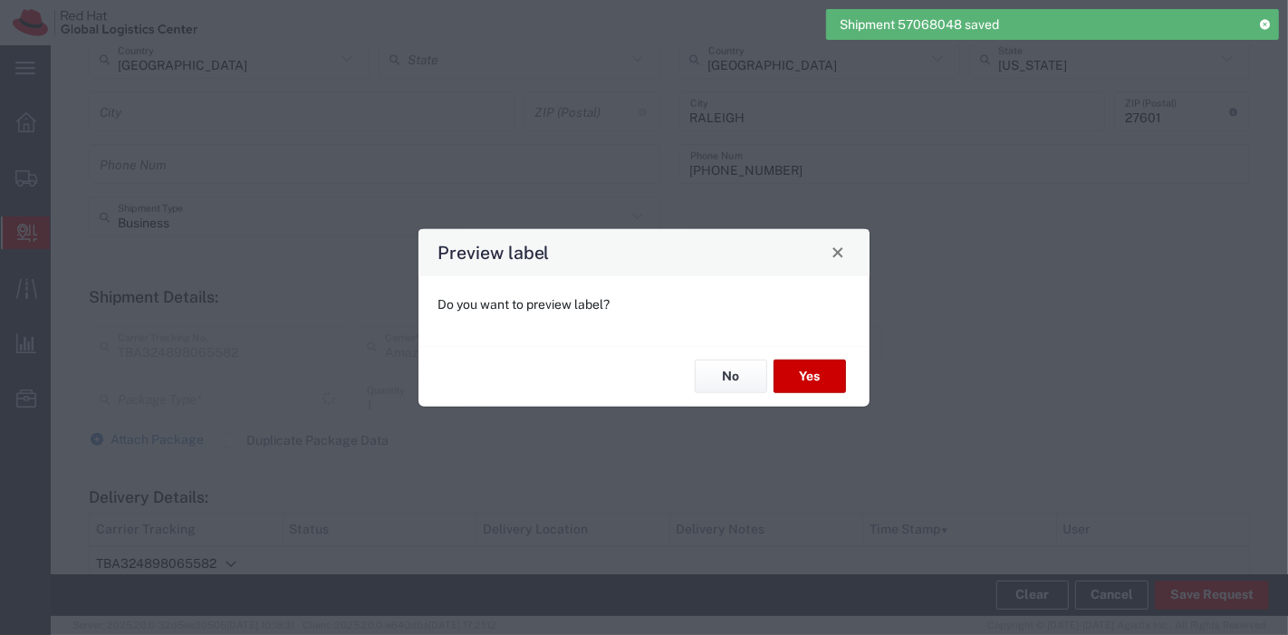
type input "Your Packaging"
type input "Amazon Logistics TBA"
click at [748, 392] on div "No Yes" at bounding box center [643, 375] width 451 height 61
click at [735, 374] on button "No" at bounding box center [731, 377] width 72 height 34
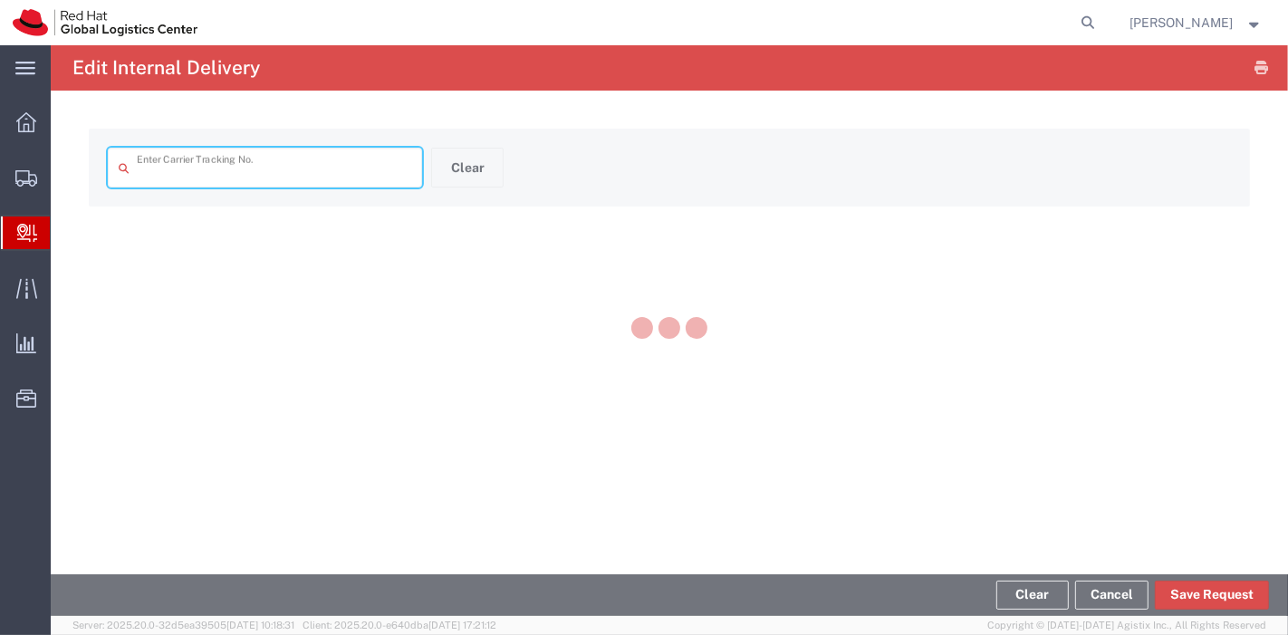
type input "TBA324898065582"
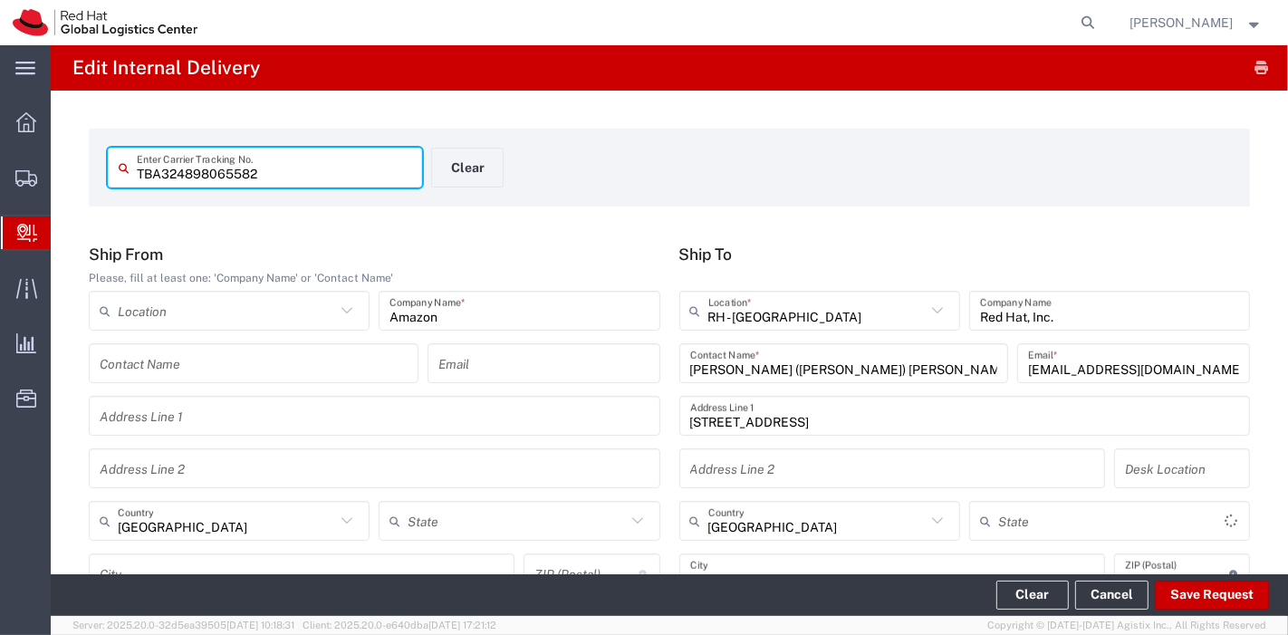
type input "North Carolina"
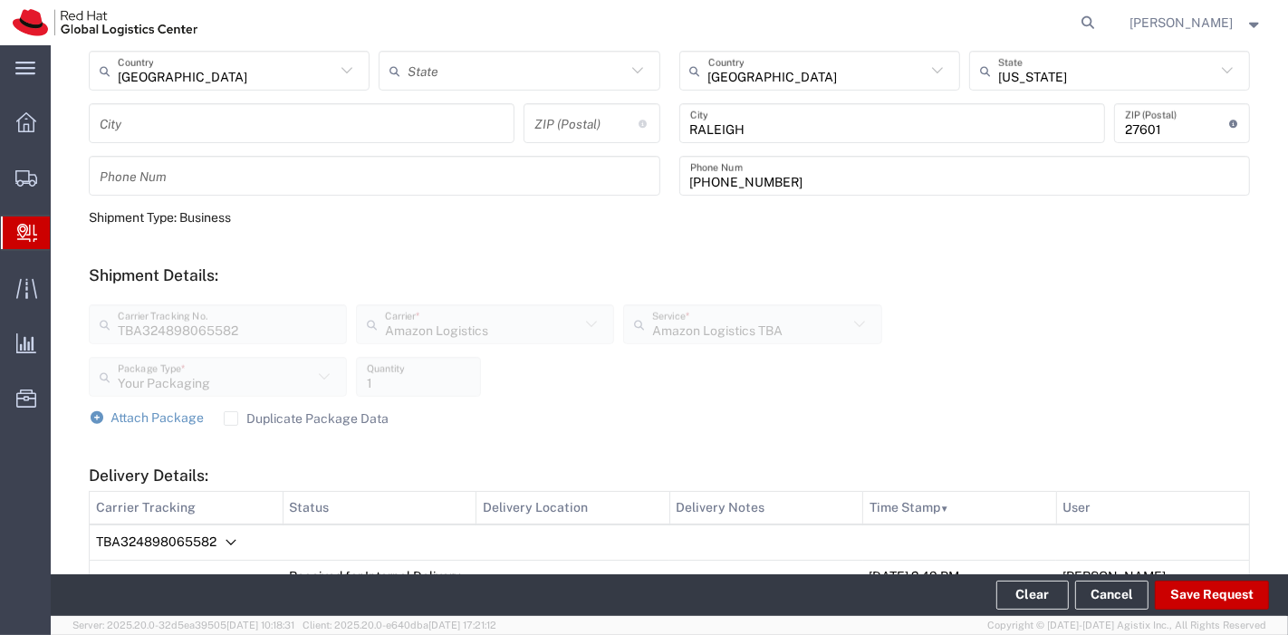
scroll to position [450, 0]
click at [164, 410] on span "Attach Package" at bounding box center [157, 417] width 93 height 14
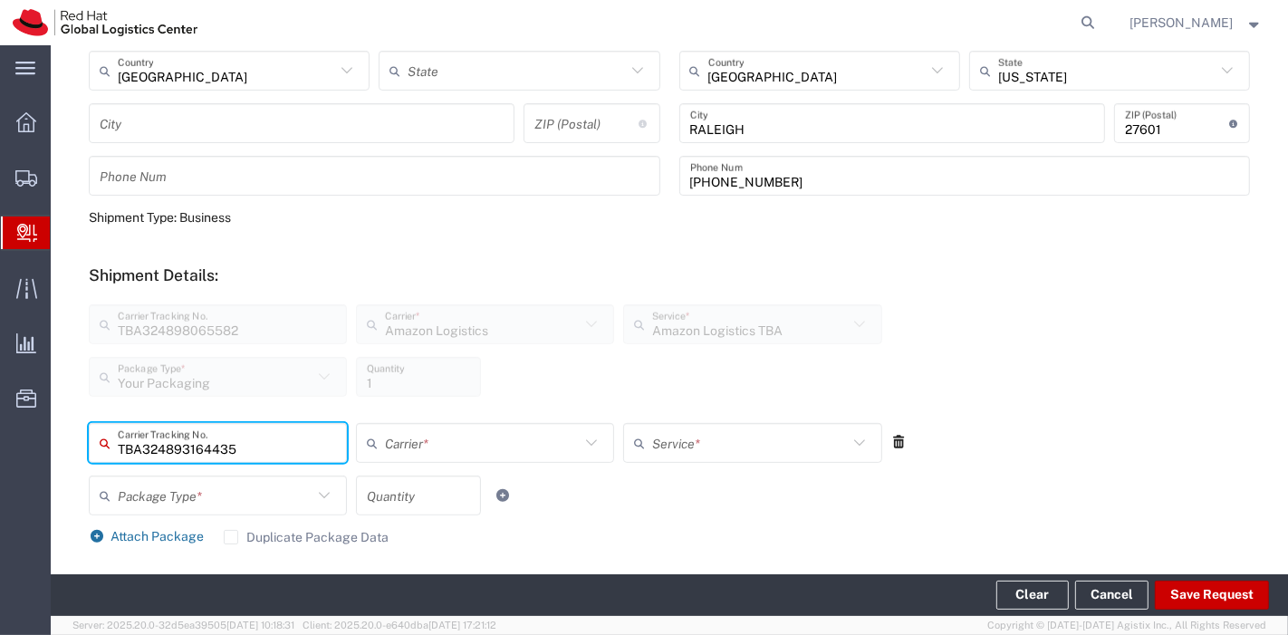
type input "TBA324893164435"
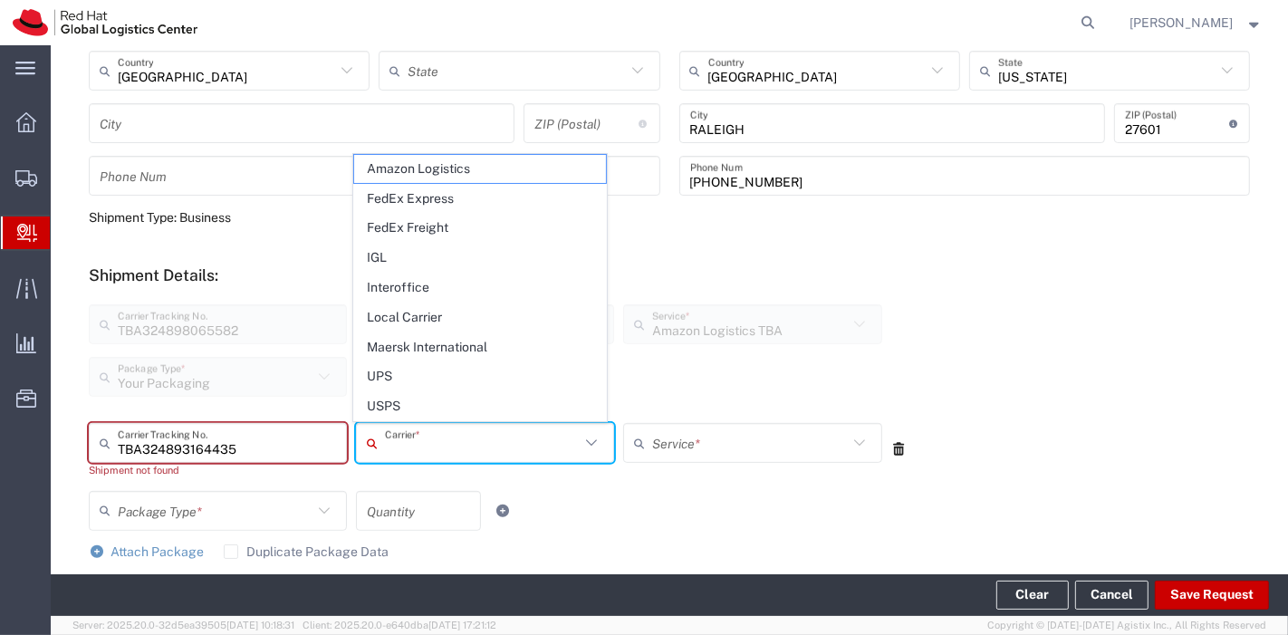
click at [406, 436] on input "text" at bounding box center [482, 444] width 195 height 32
click at [452, 169] on span "Amazon Logistics" at bounding box center [479, 169] width 251 height 28
type input "Amazon Logistics"
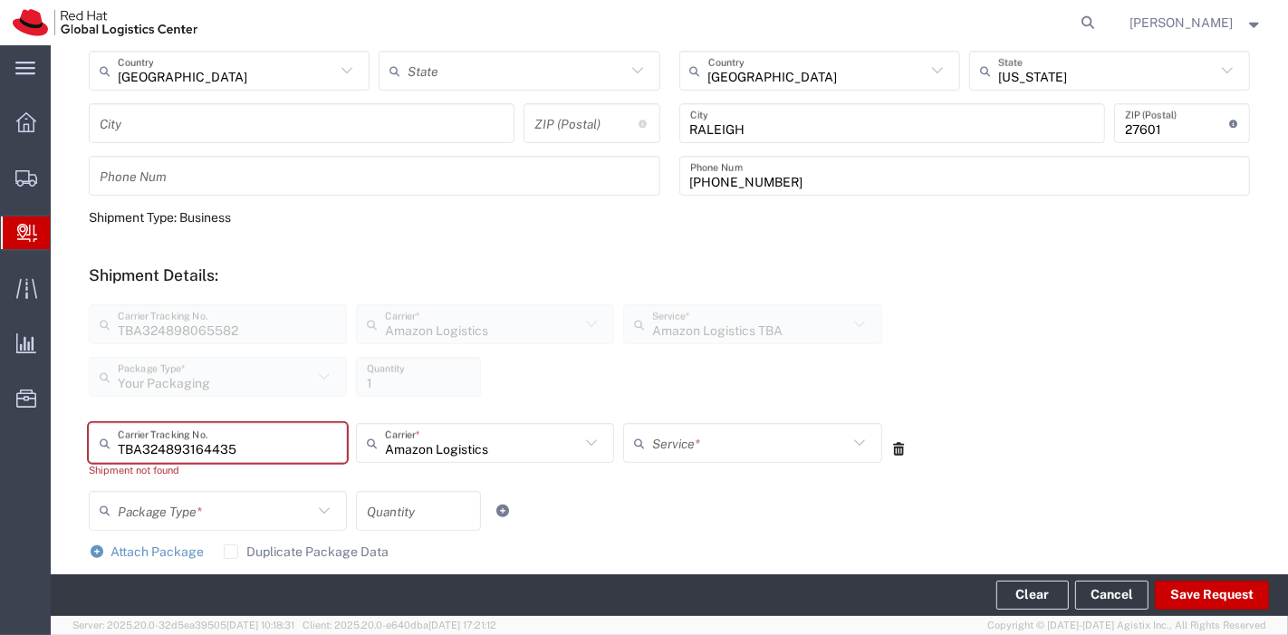
click at [716, 433] on input "text" at bounding box center [749, 444] width 195 height 32
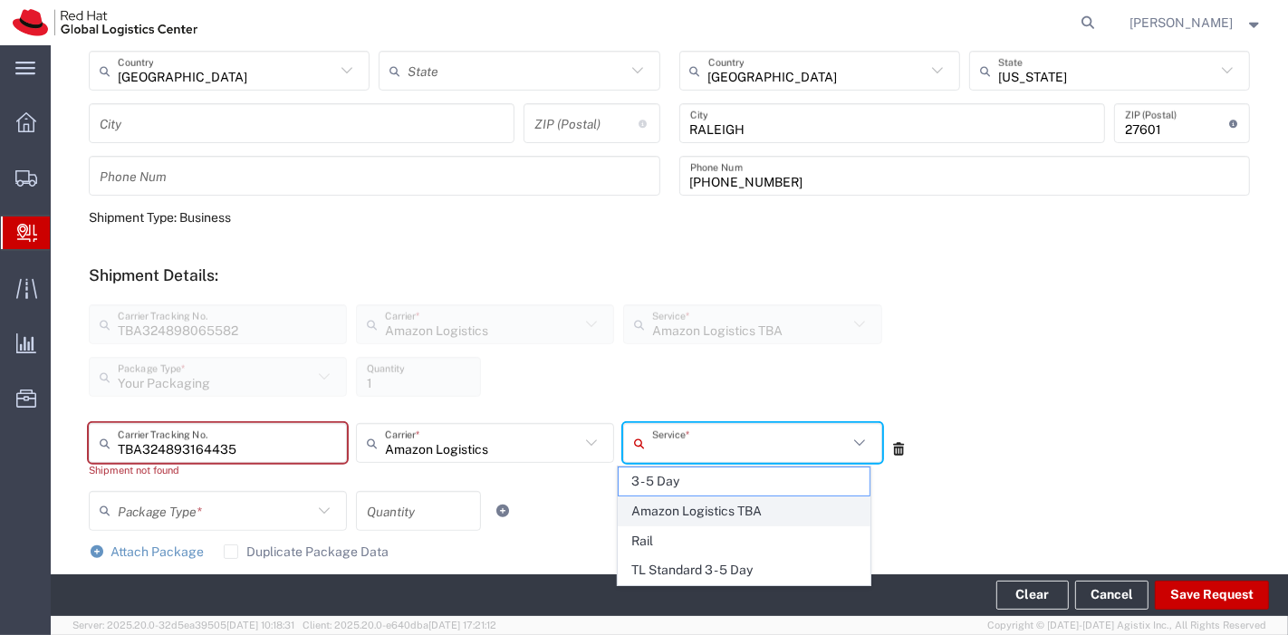
click at [685, 507] on span "Amazon Logistics TBA" at bounding box center [744, 511] width 251 height 28
type input "Amazon Logistics TBA"
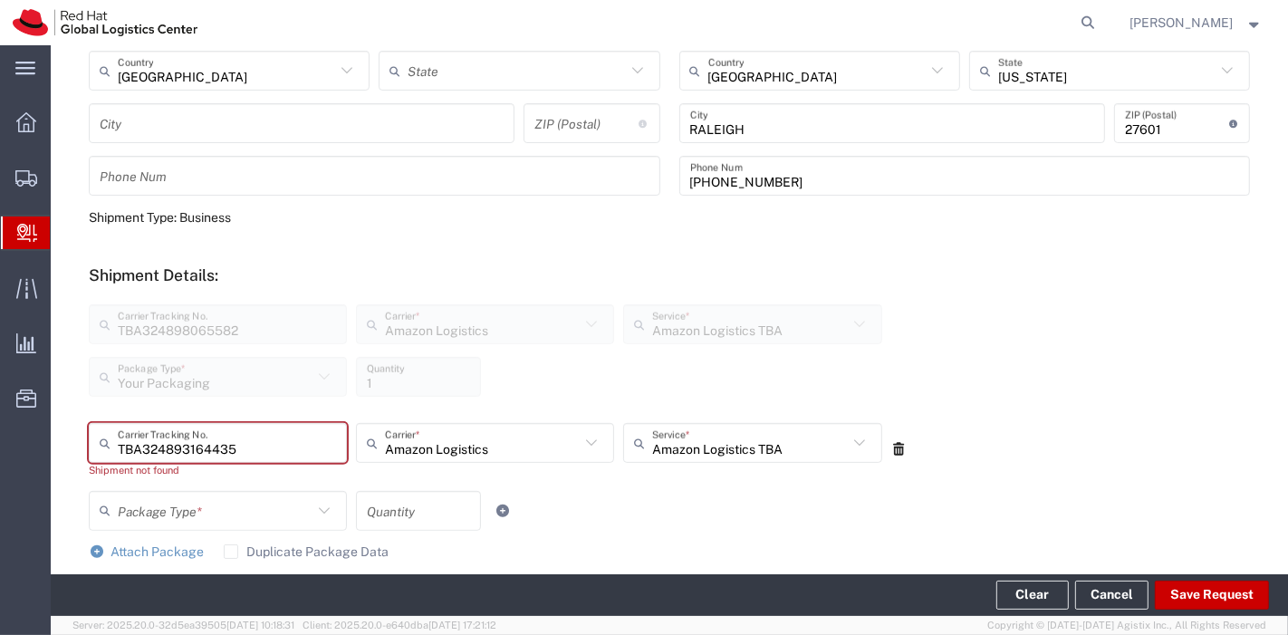
click at [316, 510] on icon at bounding box center [324, 511] width 24 height 24
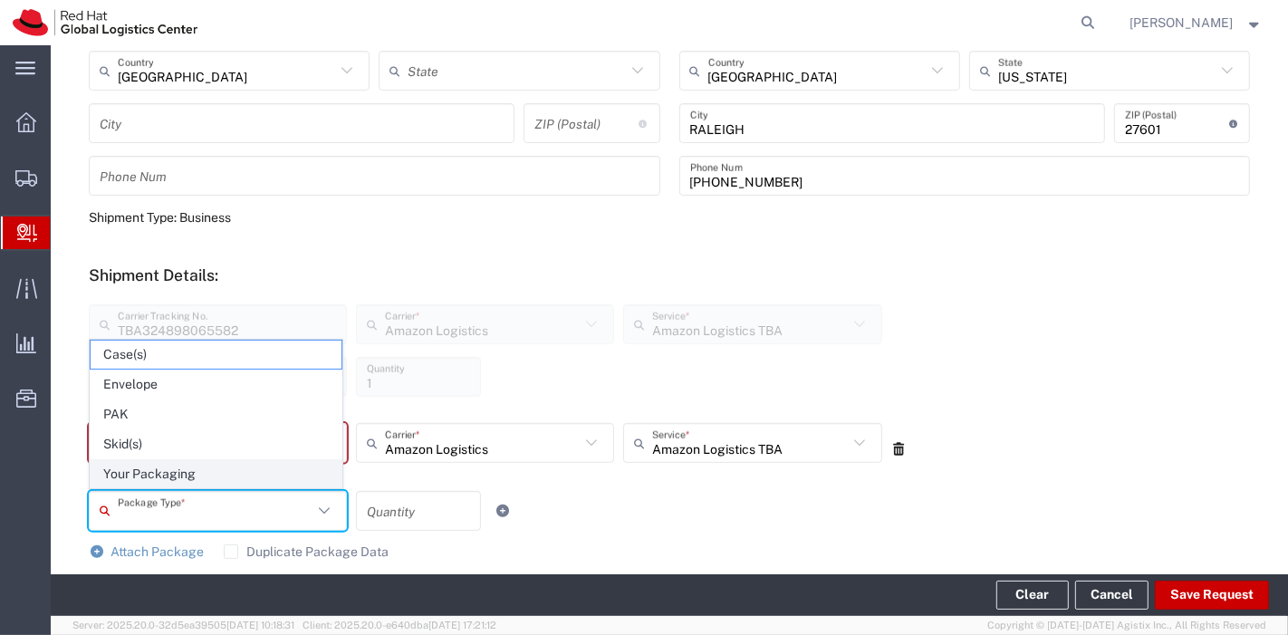
click at [248, 486] on span "Your Packaging" at bounding box center [216, 474] width 251 height 28
type input "Your Packaging"
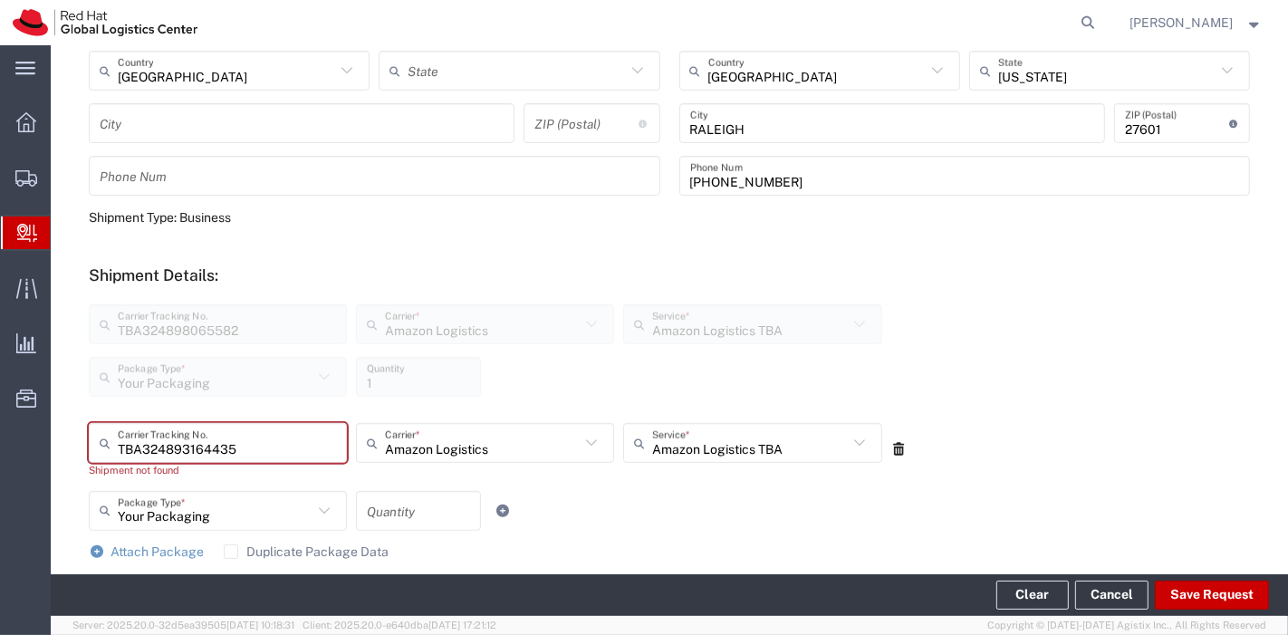
click at [399, 527] on div "Quantity" at bounding box center [418, 511] width 125 height 40
type input "1"
click at [1237, 596] on button "Save Request" at bounding box center [1212, 595] width 114 height 29
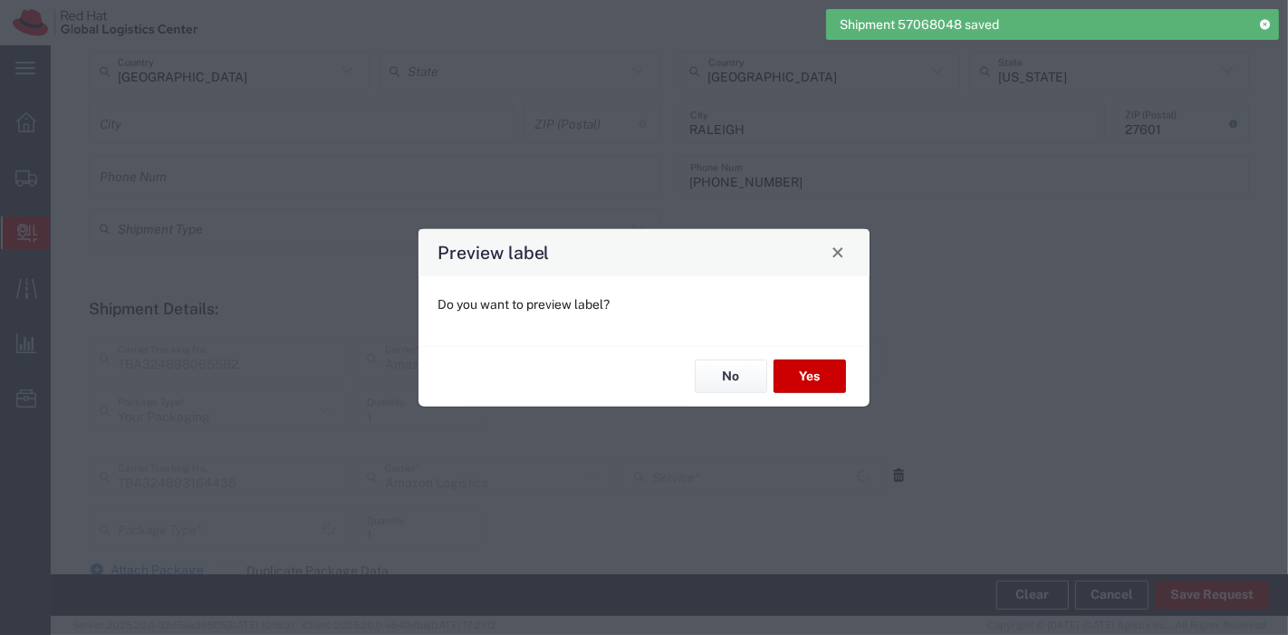
type input "Your Packaging"
type input "Amazon Logistics TBA"
click at [816, 379] on button "Yes" at bounding box center [810, 377] width 72 height 34
